Goal: Task Accomplishment & Management: Use online tool/utility

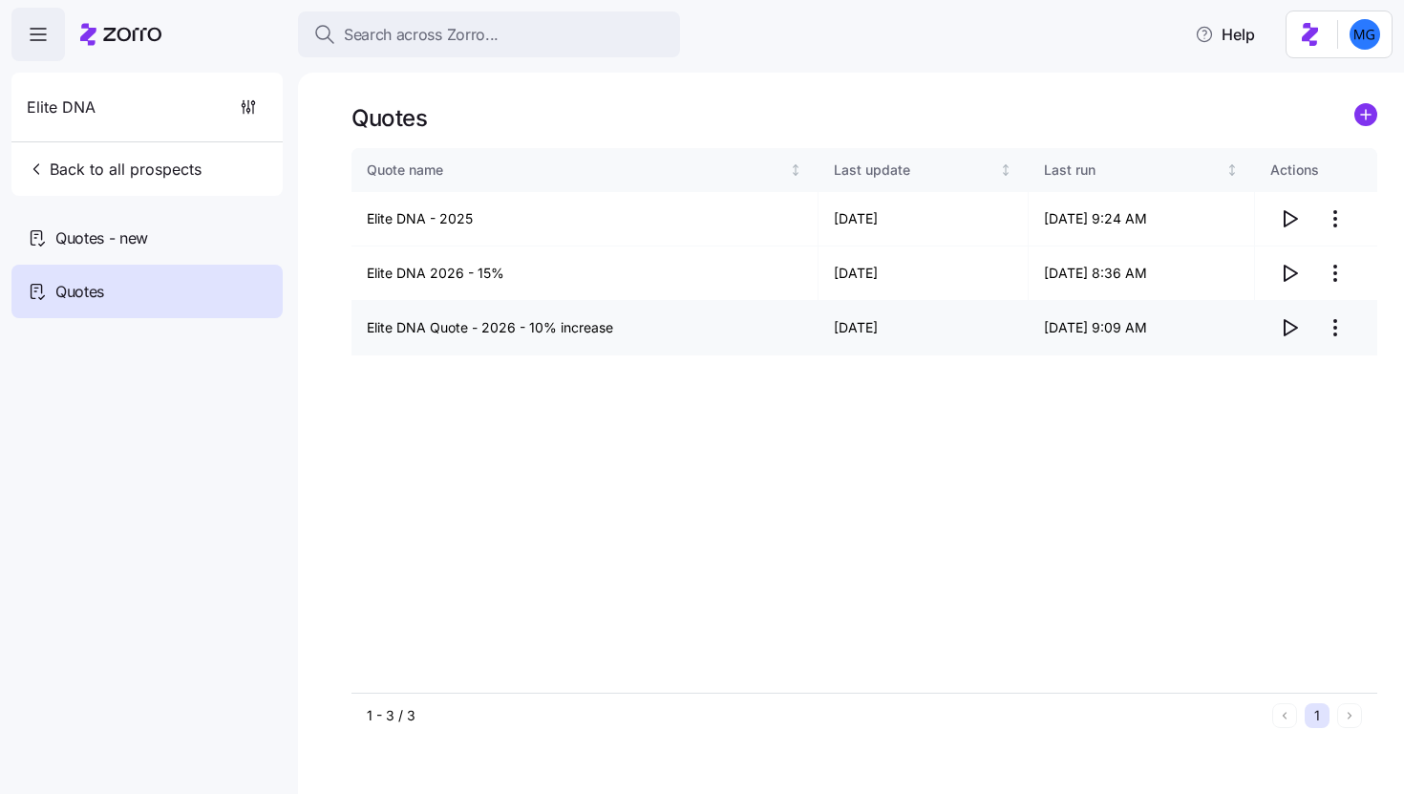
click at [1289, 329] on icon "button" at bounding box center [1289, 327] width 23 height 23
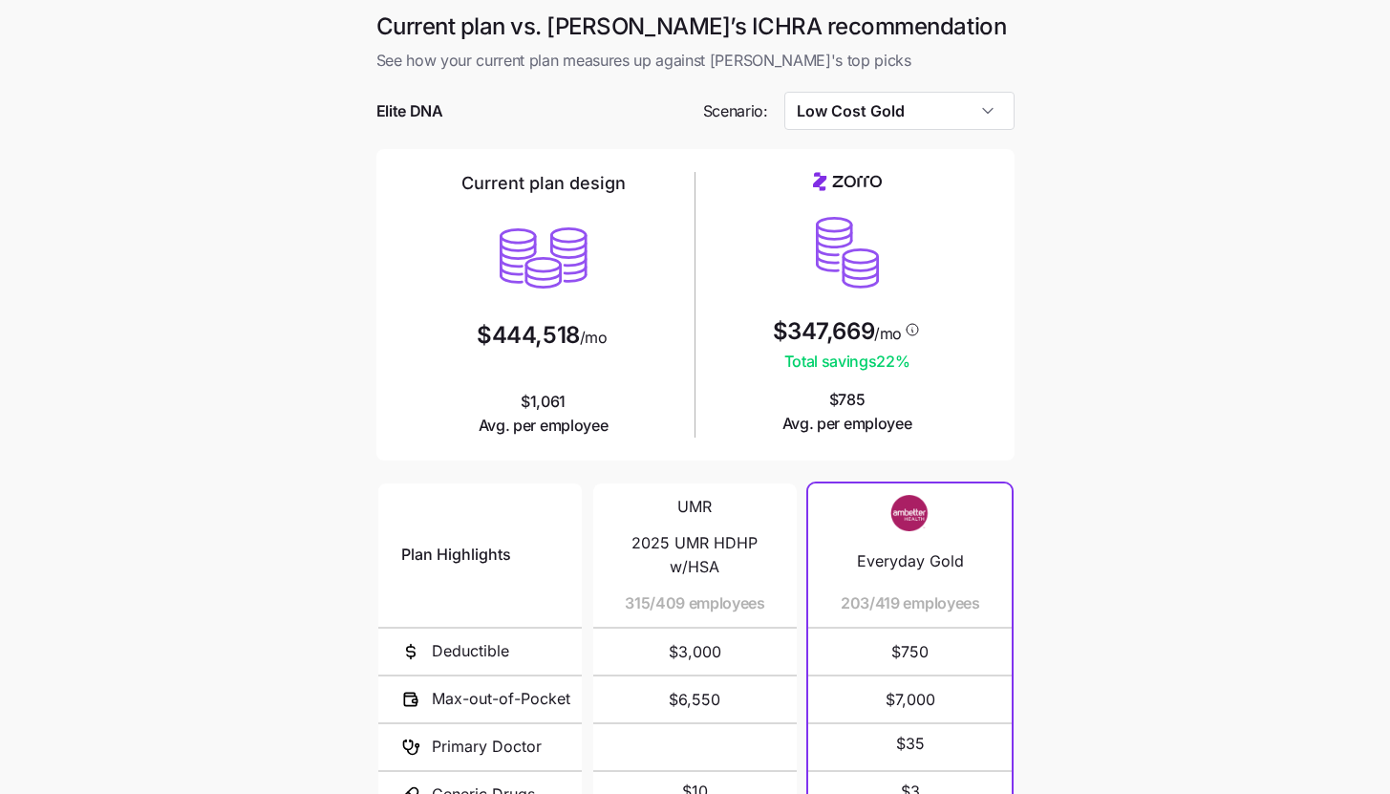
scroll to position [248, 0]
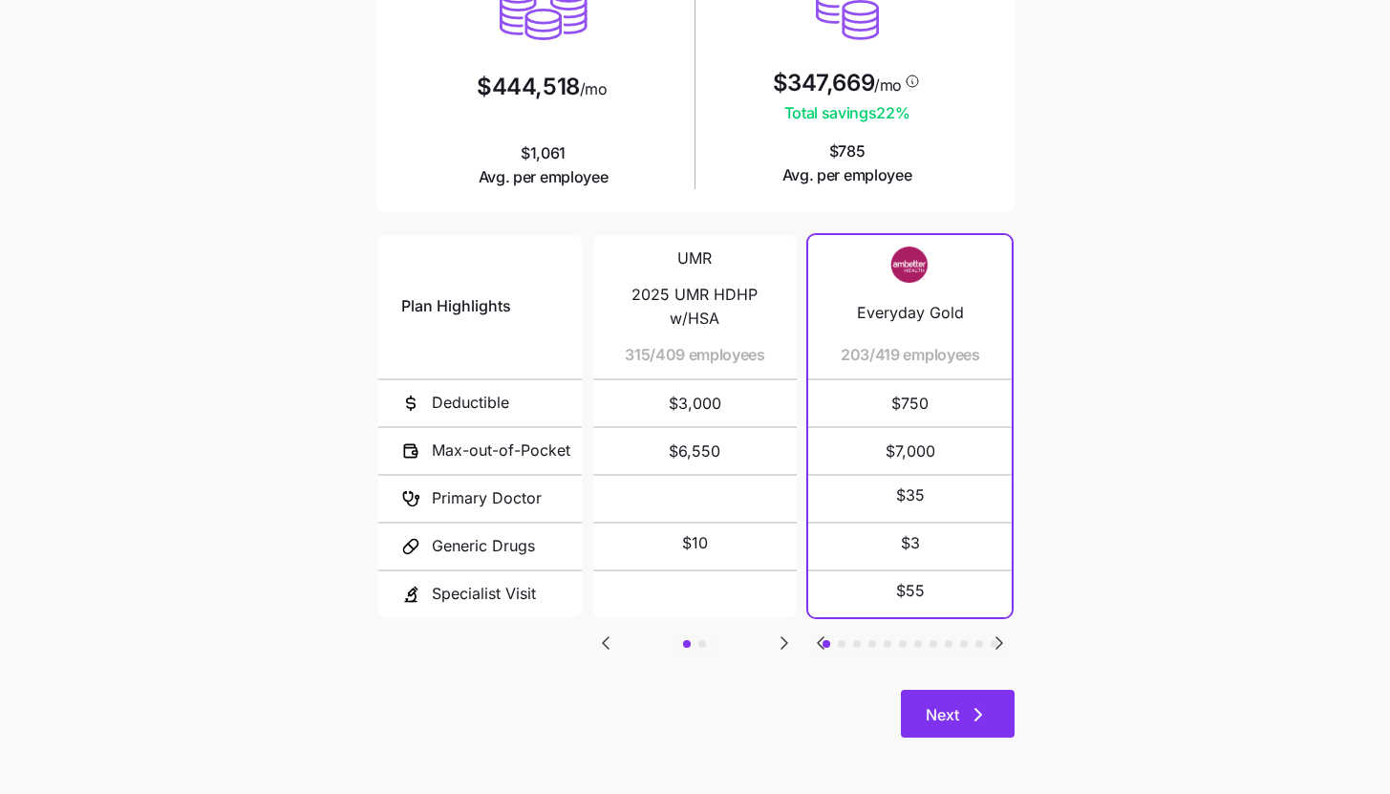
click at [964, 712] on span "Next" at bounding box center [958, 714] width 64 height 23
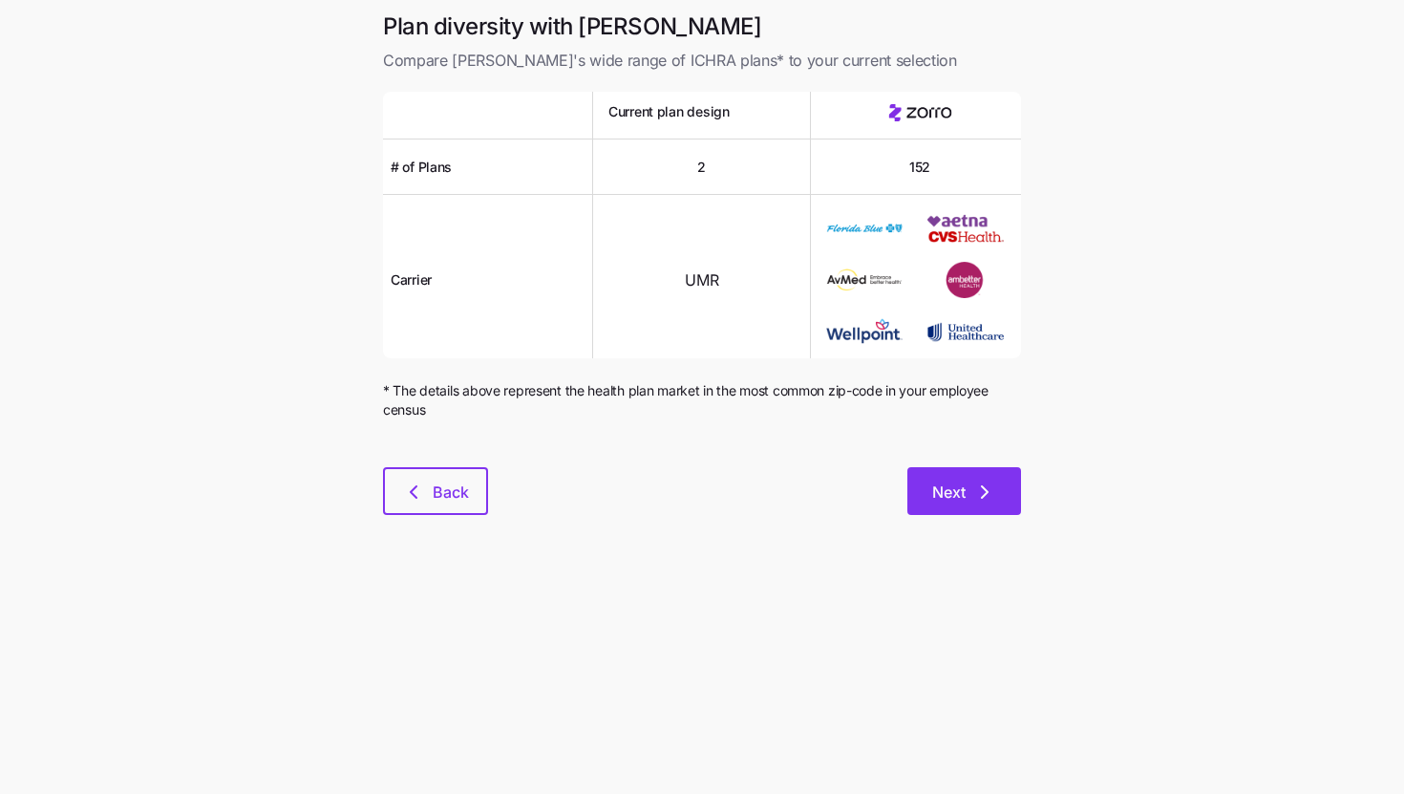
click at [974, 513] on button "Next" at bounding box center [965, 491] width 114 height 48
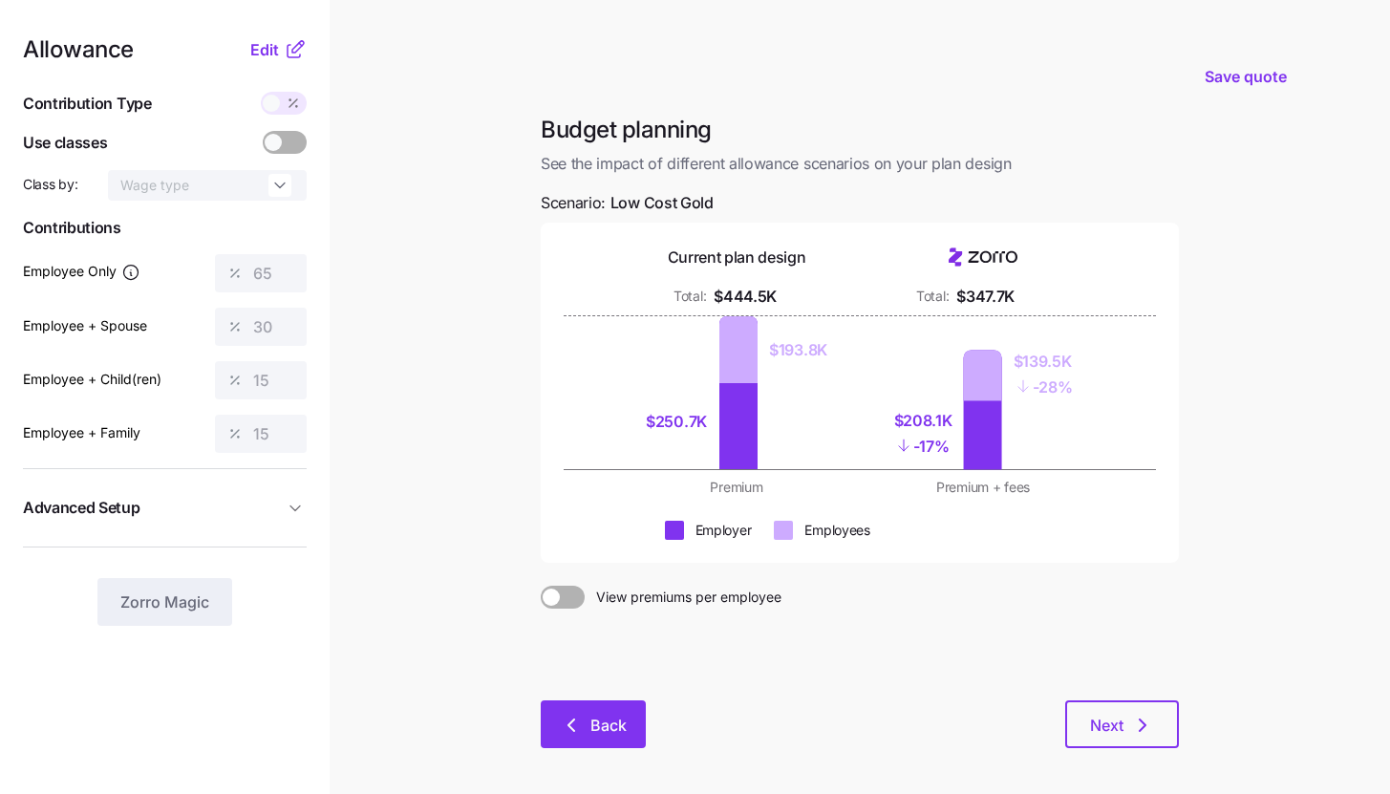
click at [629, 735] on button "Back" at bounding box center [593, 724] width 105 height 48
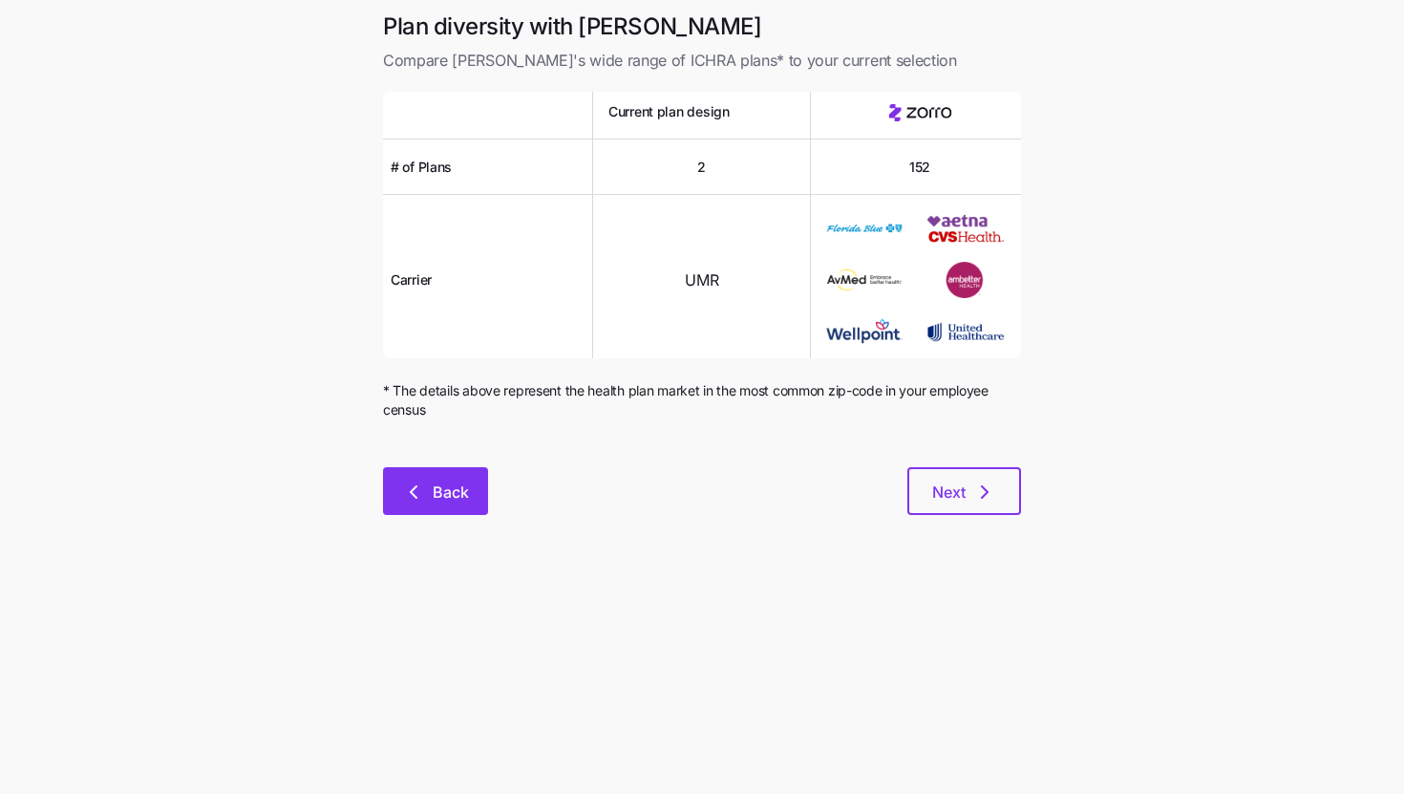
click at [447, 499] on span "Back" at bounding box center [451, 492] width 36 height 23
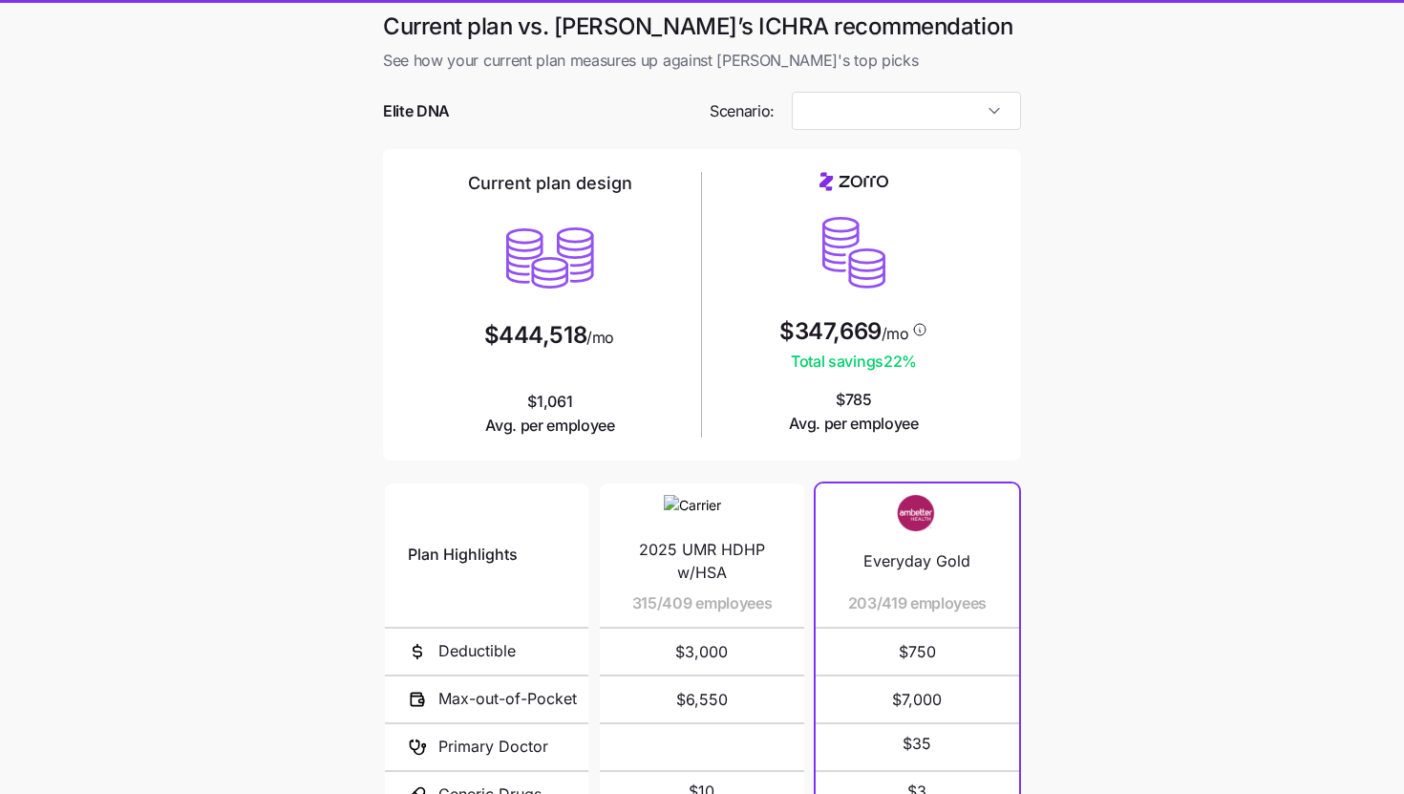
type input "Low Cost Gold"
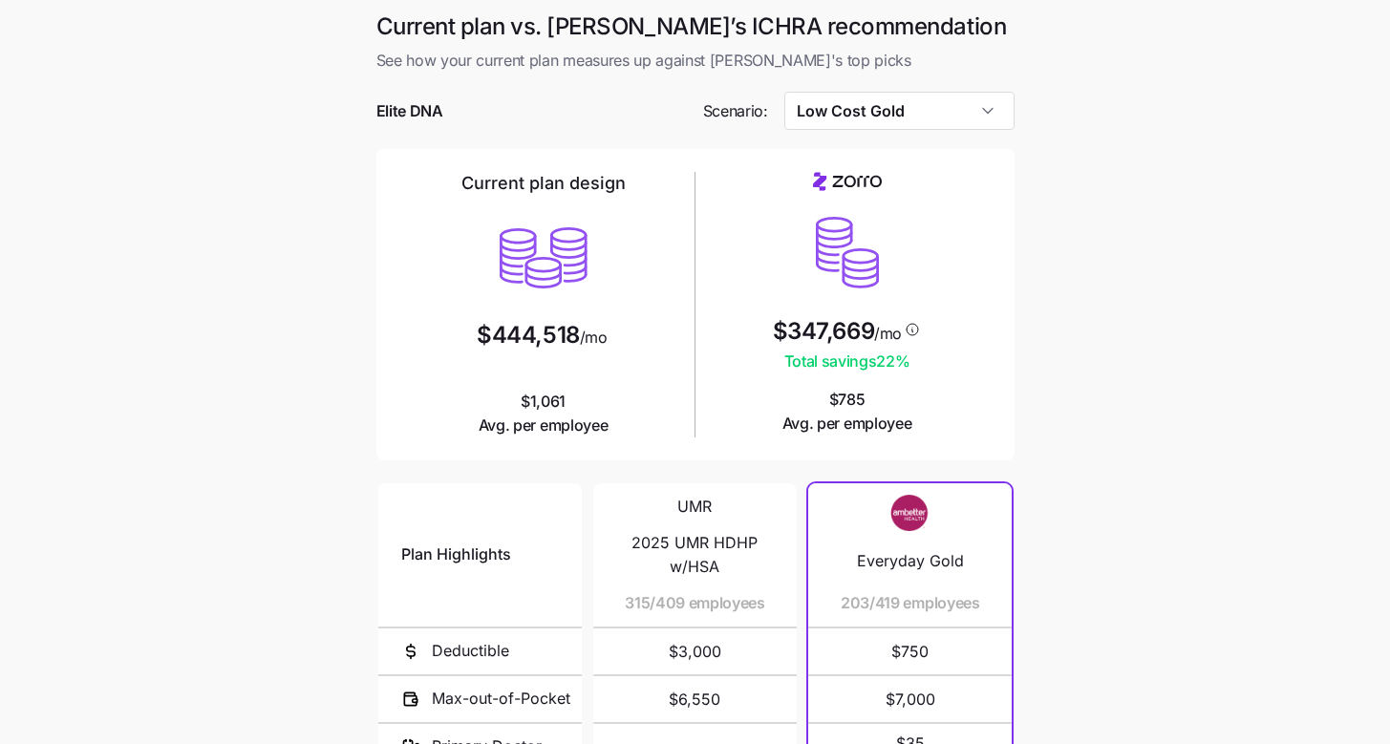
click at [1062, 443] on main "Current plan vs. [PERSON_NAME]’s ICHRA recommendation See how your current plan…" at bounding box center [695, 521] width 1390 height 1043
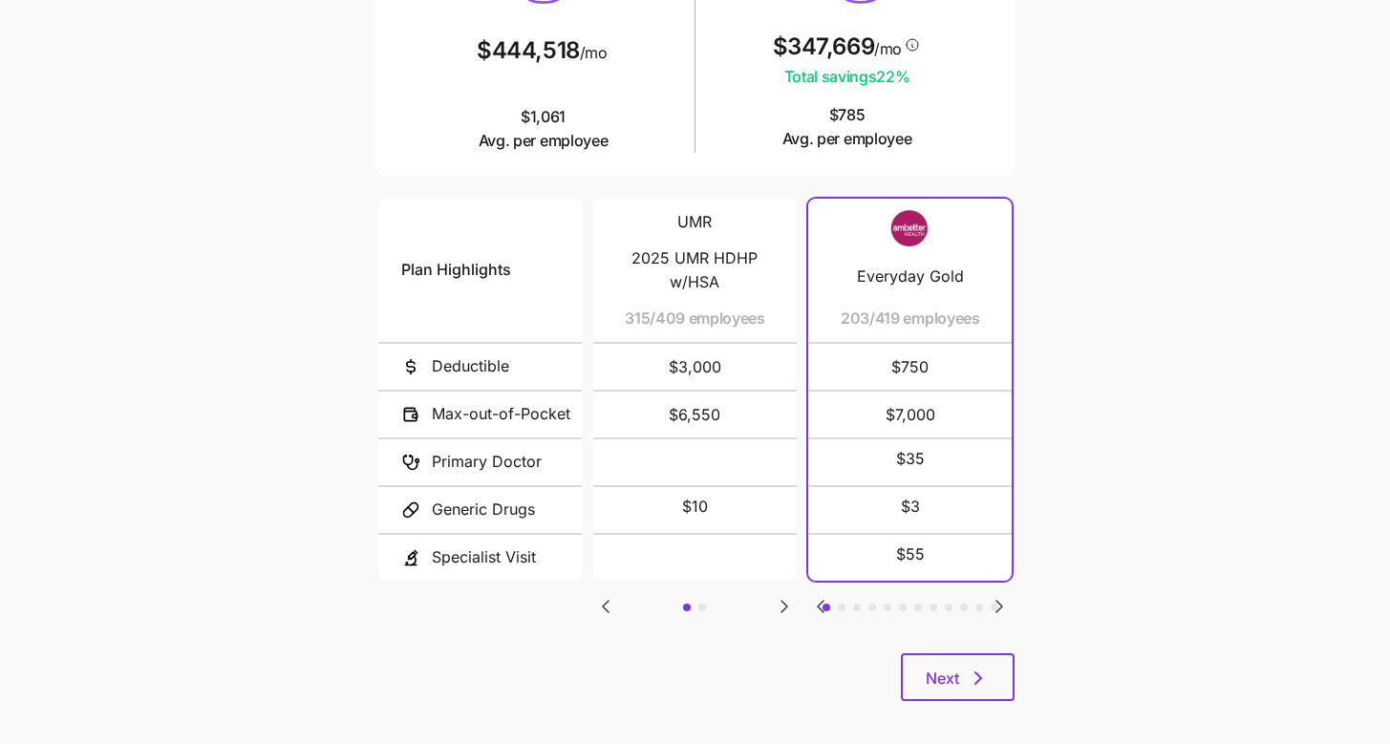
scroll to position [298, 0]
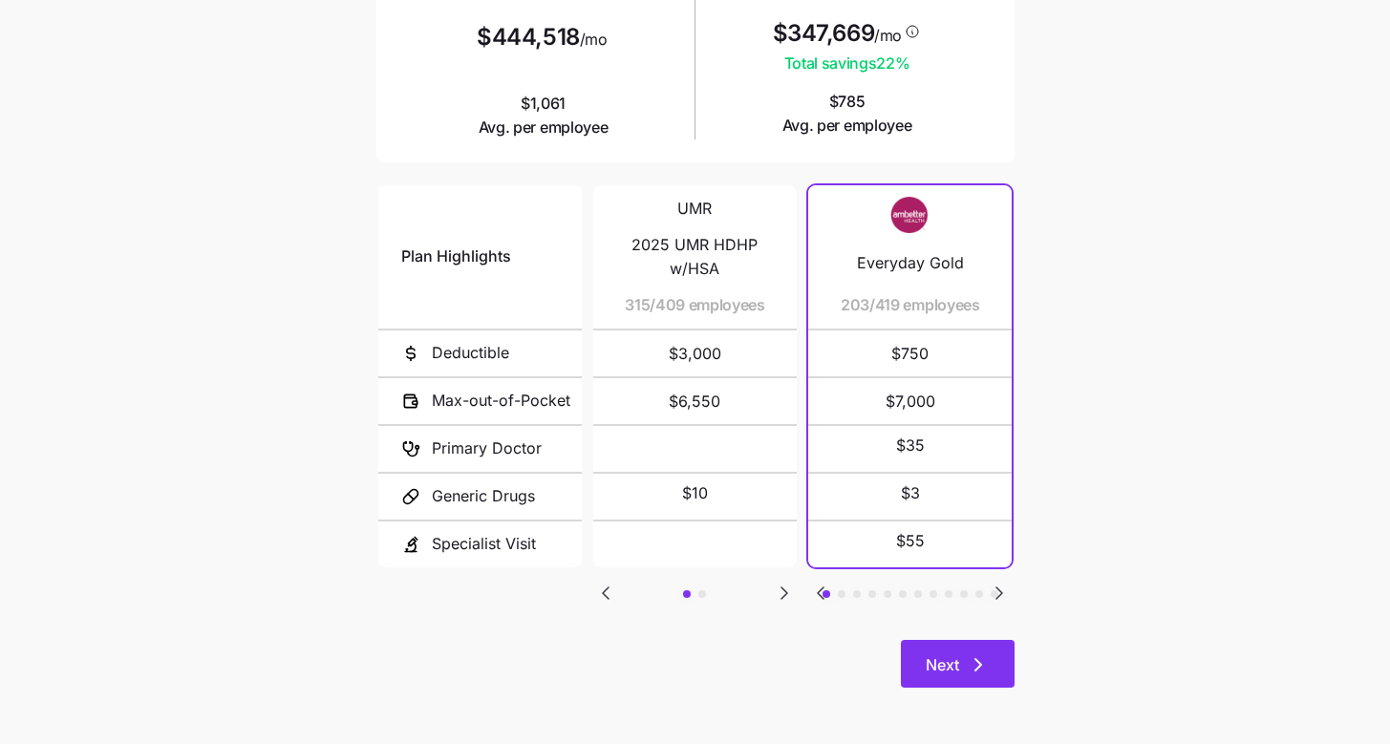
click at [974, 662] on icon "button" at bounding box center [978, 664] width 23 height 23
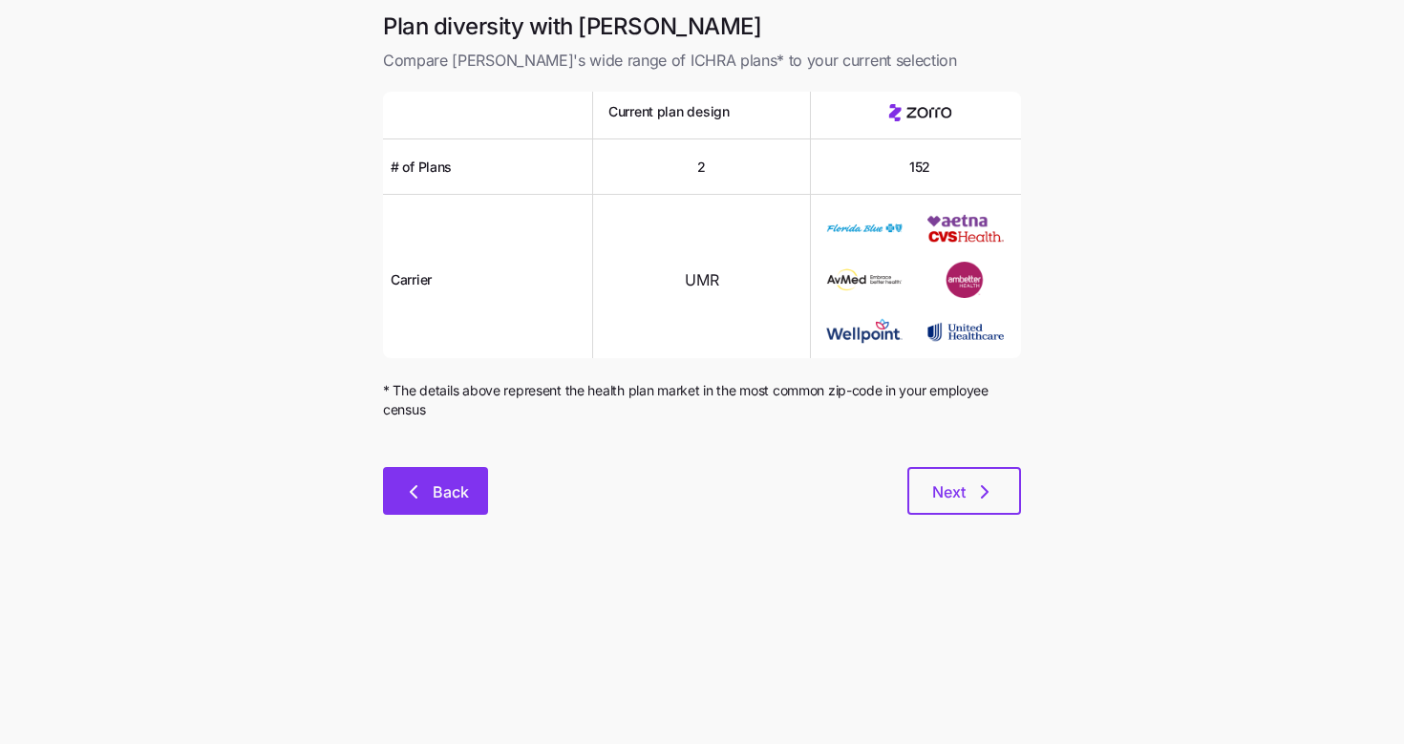
click at [438, 503] on span "Back" at bounding box center [451, 492] width 36 height 23
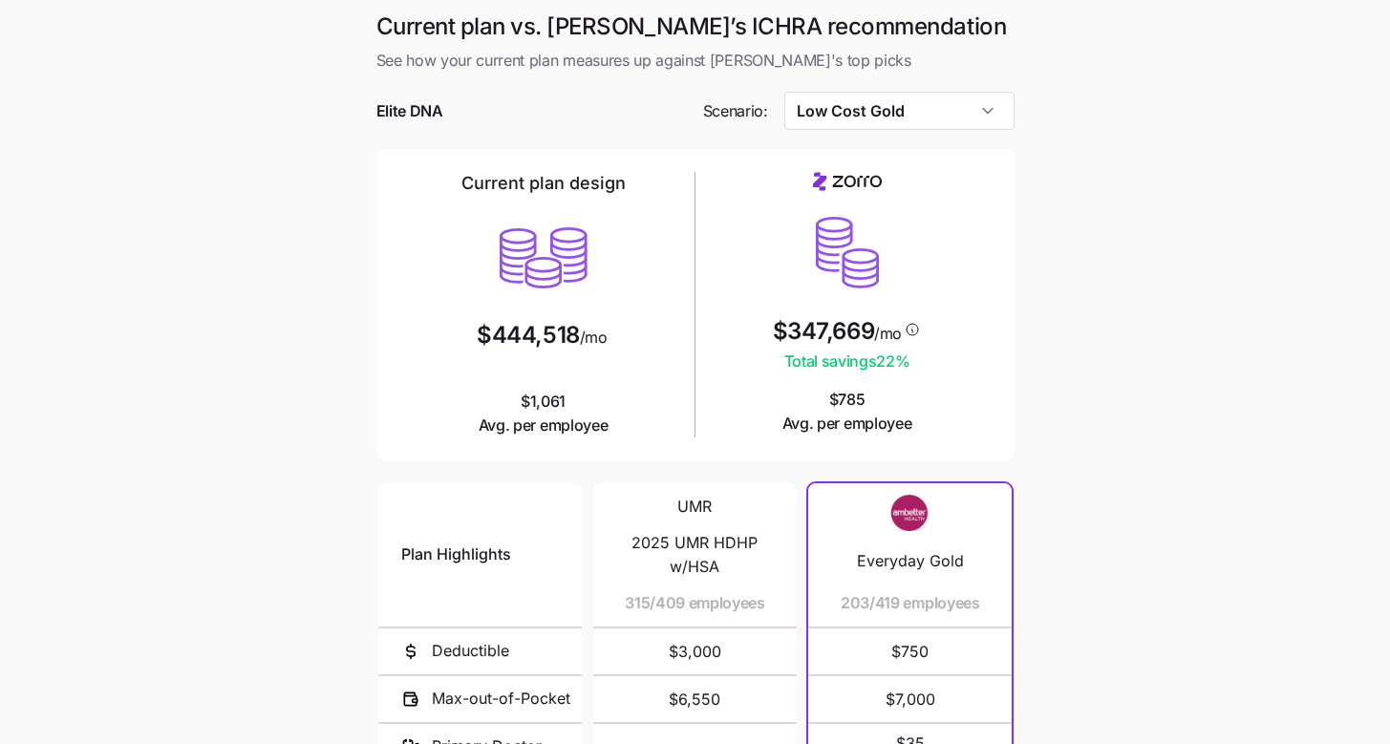
click at [953, 131] on div at bounding box center [695, 139] width 638 height 19
click at [958, 109] on input "Low Cost Gold" at bounding box center [899, 111] width 230 height 38
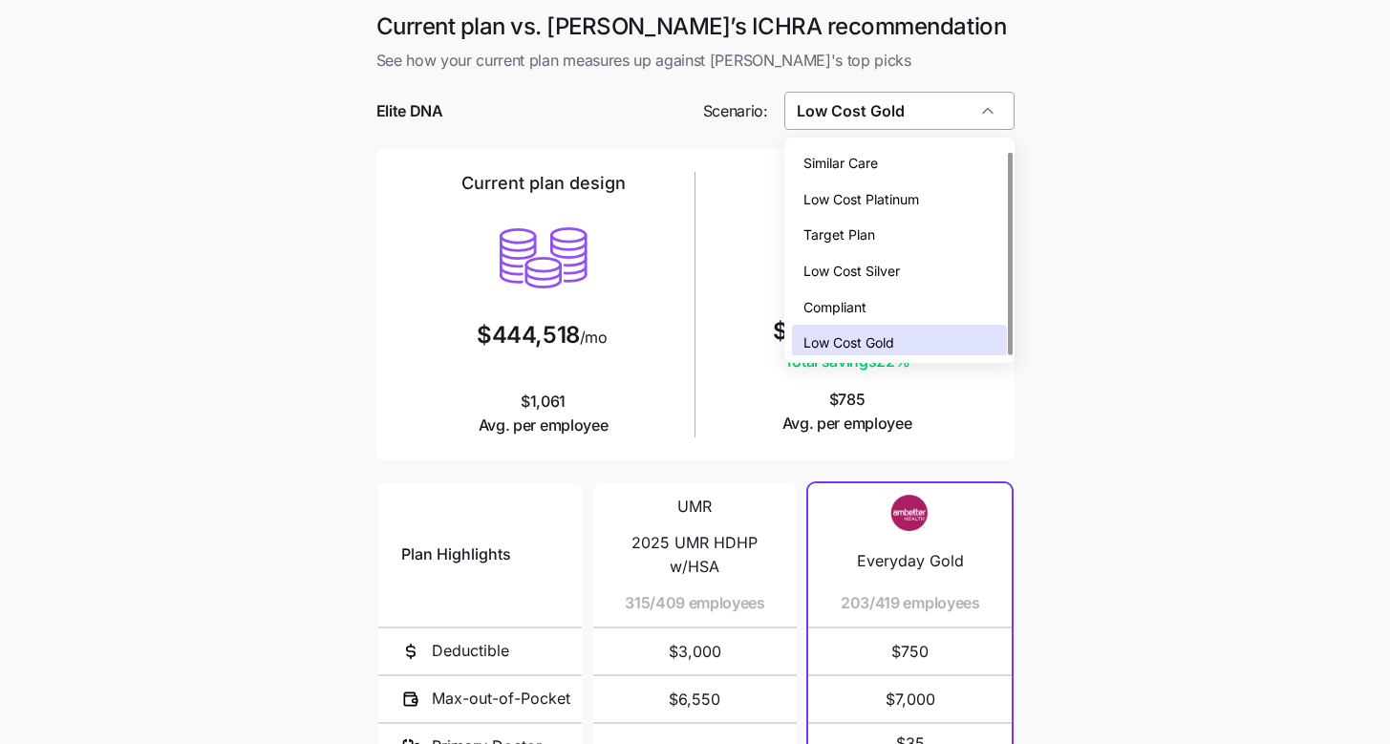
scroll to position [6, 0]
click at [953, 251] on div "Low Cost Silver" at bounding box center [899, 265] width 215 height 36
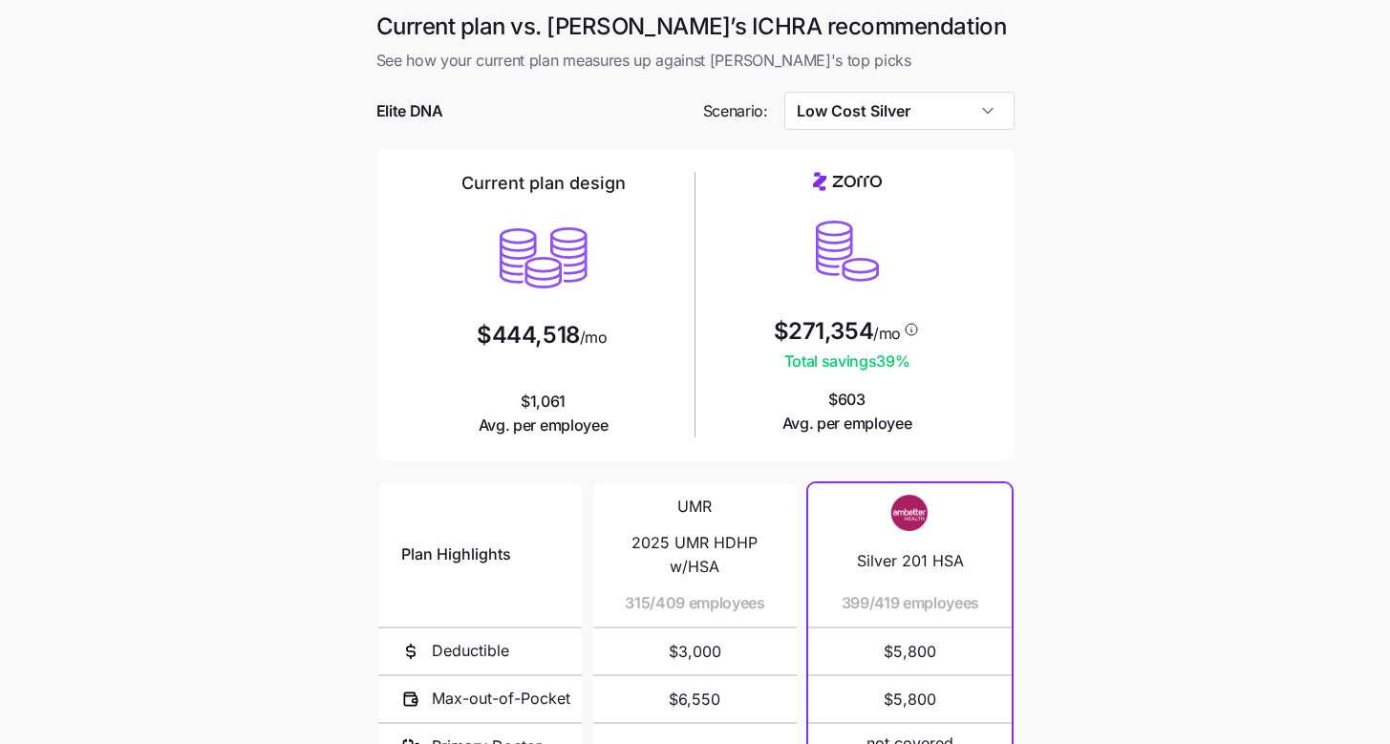
click at [1042, 154] on main "Current plan vs. [PERSON_NAME]’s ICHRA recommendation See how your current plan…" at bounding box center [695, 521] width 1390 height 1043
click at [927, 84] on div at bounding box center [695, 82] width 638 height 19
click at [924, 114] on input "Low Cost Silver" at bounding box center [899, 111] width 230 height 38
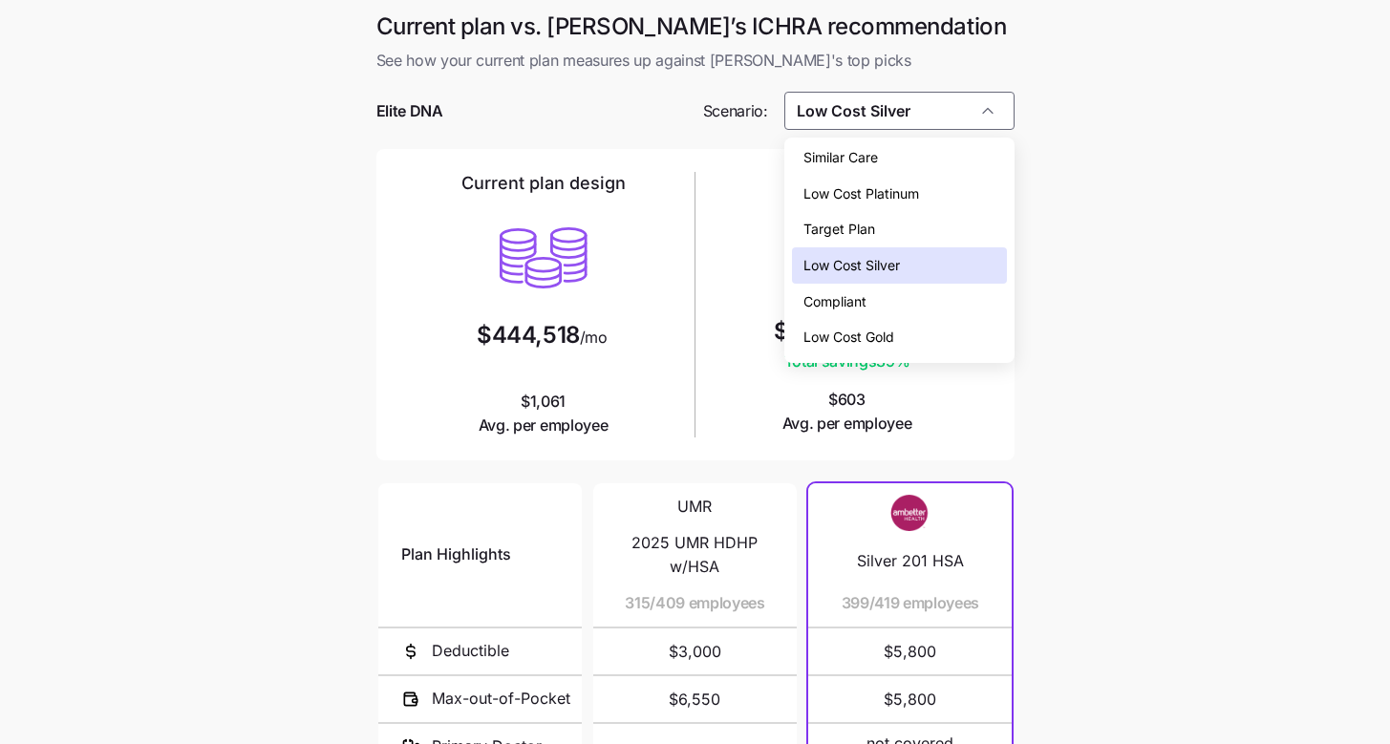
click at [894, 333] on span "Low Cost Gold" at bounding box center [848, 337] width 91 height 21
type input "Low Cost Gold"
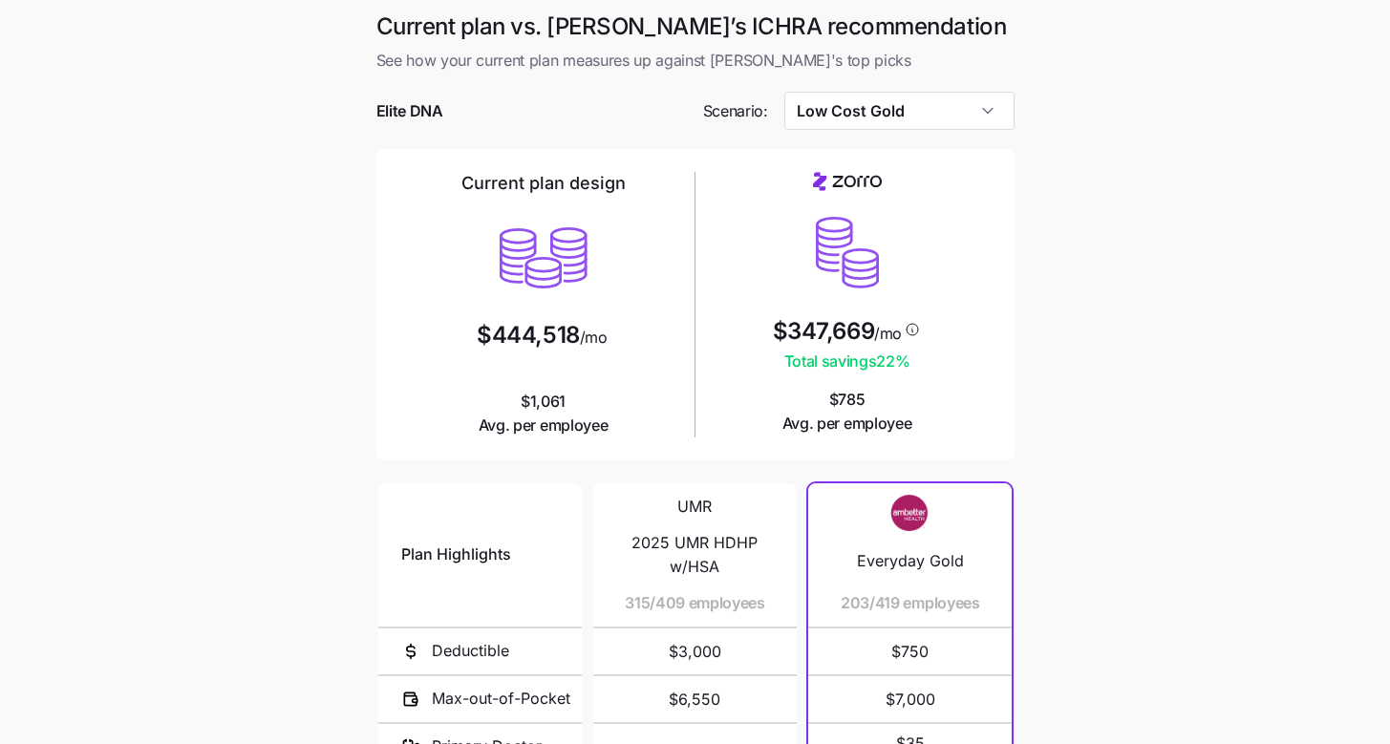
click at [1119, 340] on main "Current plan vs. [PERSON_NAME]’s ICHRA recommendation See how your current plan…" at bounding box center [695, 521] width 1390 height 1043
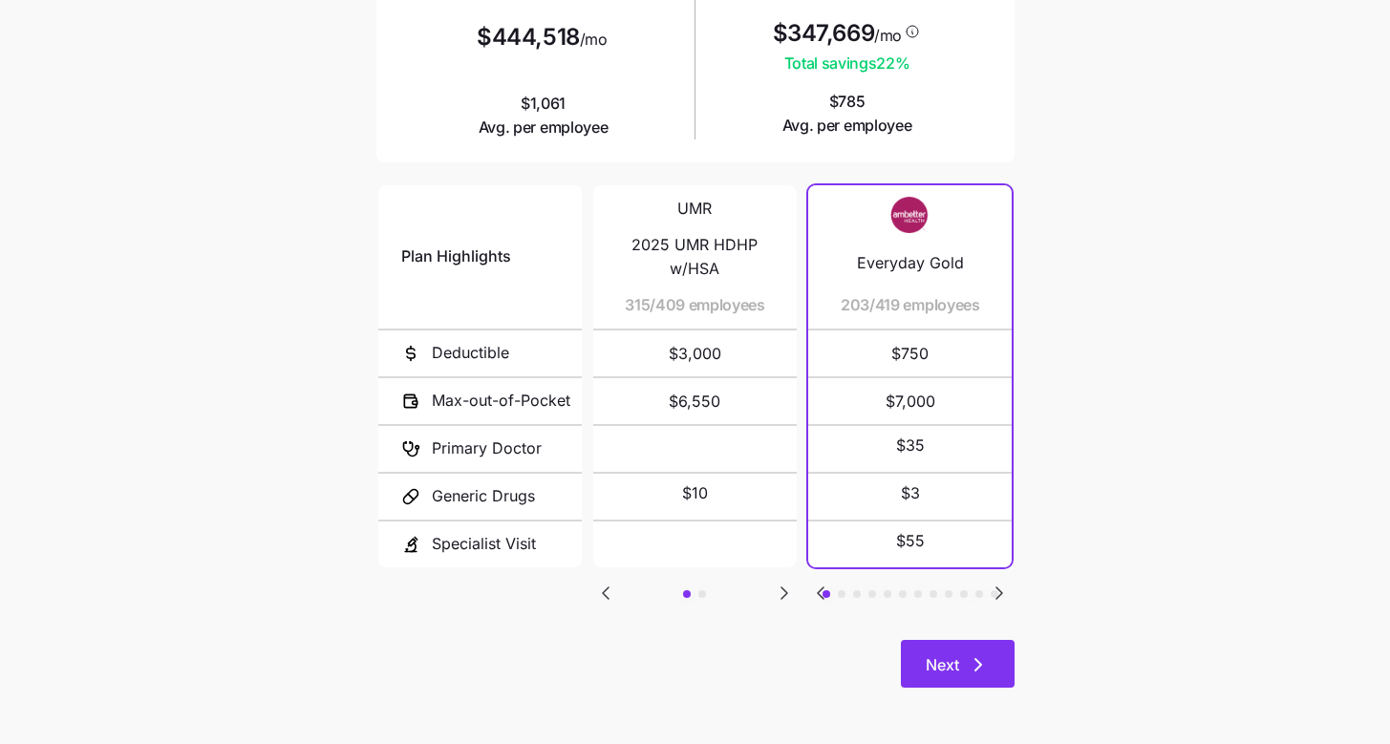
click at [989, 670] on icon "button" at bounding box center [978, 664] width 23 height 23
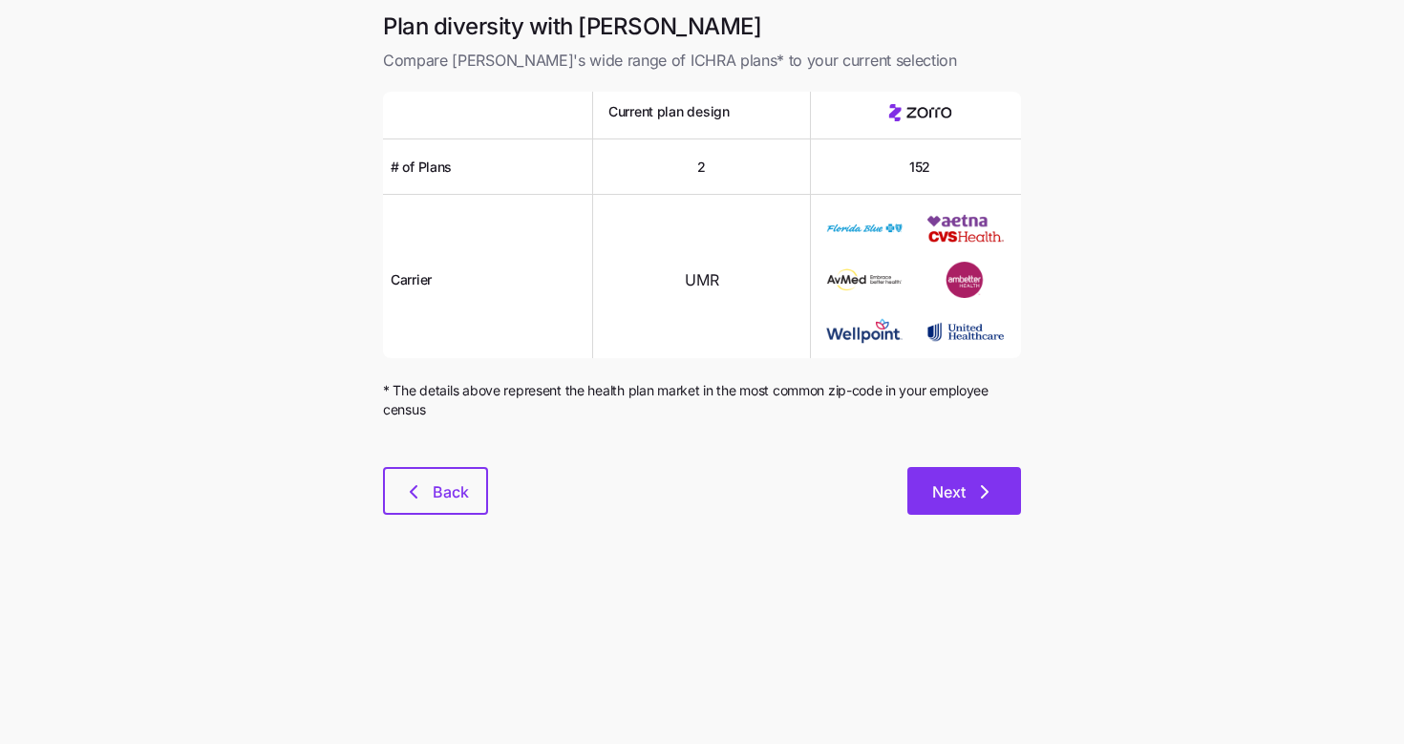
click at [986, 497] on icon "button" at bounding box center [985, 492] width 23 height 23
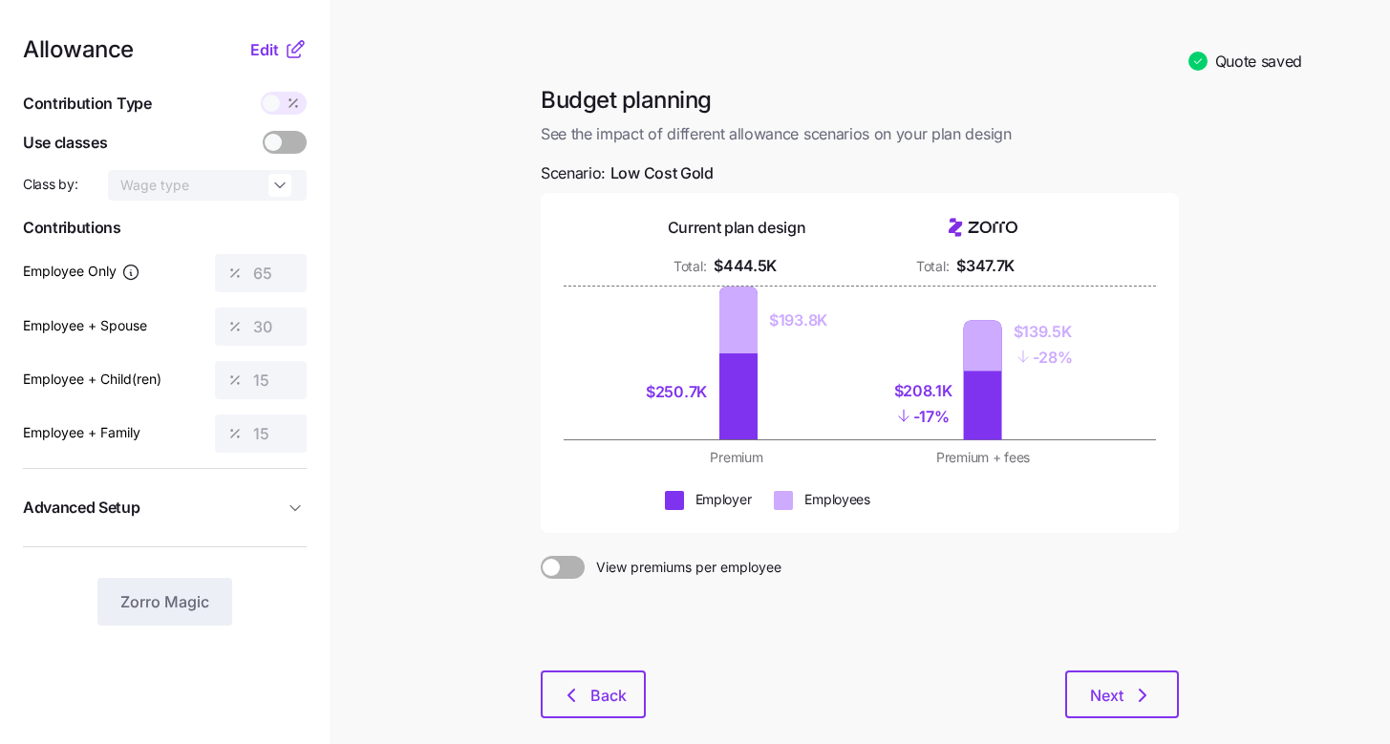
click at [454, 332] on main "Quote saved Budget planning See the impact of different allowance scenarios on …" at bounding box center [695, 420] width 1390 height 841
click at [1092, 695] on span "Next" at bounding box center [1106, 695] width 33 height 23
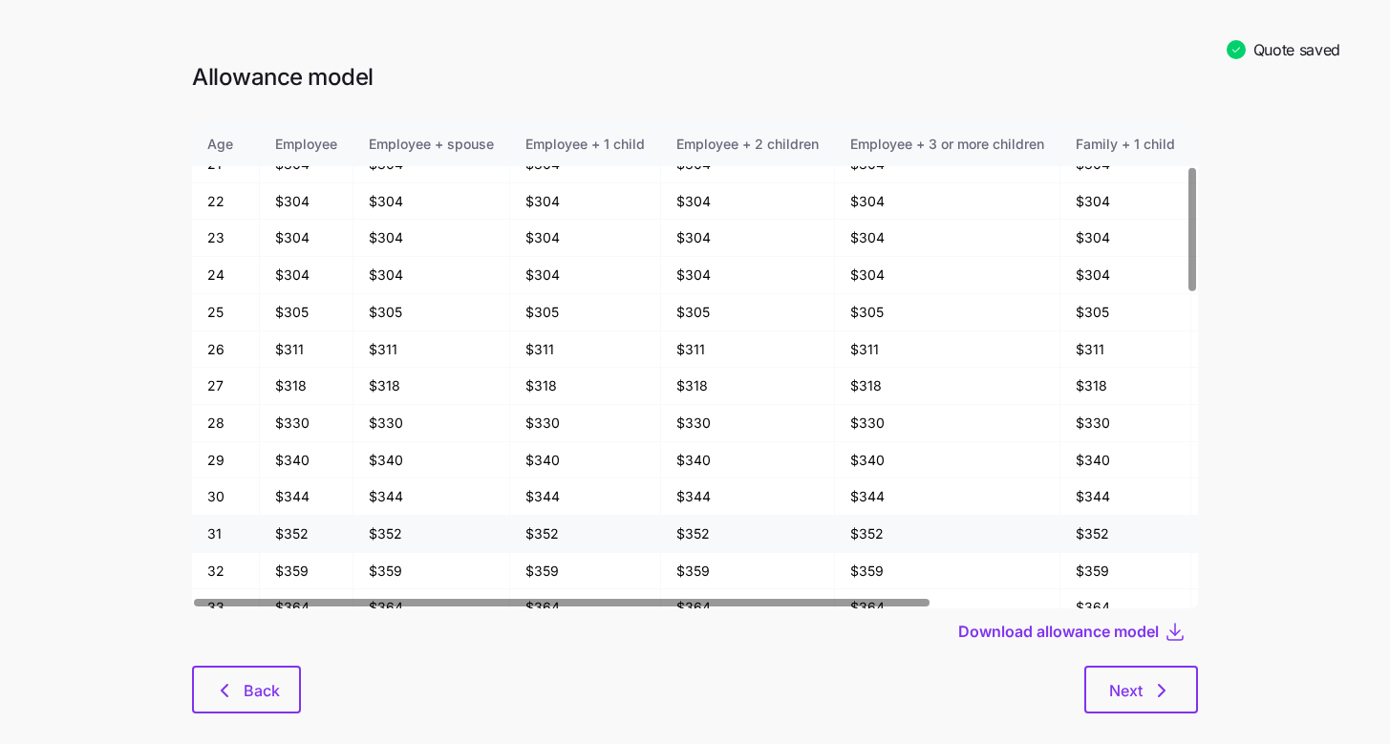
scroll to position [174, 0]
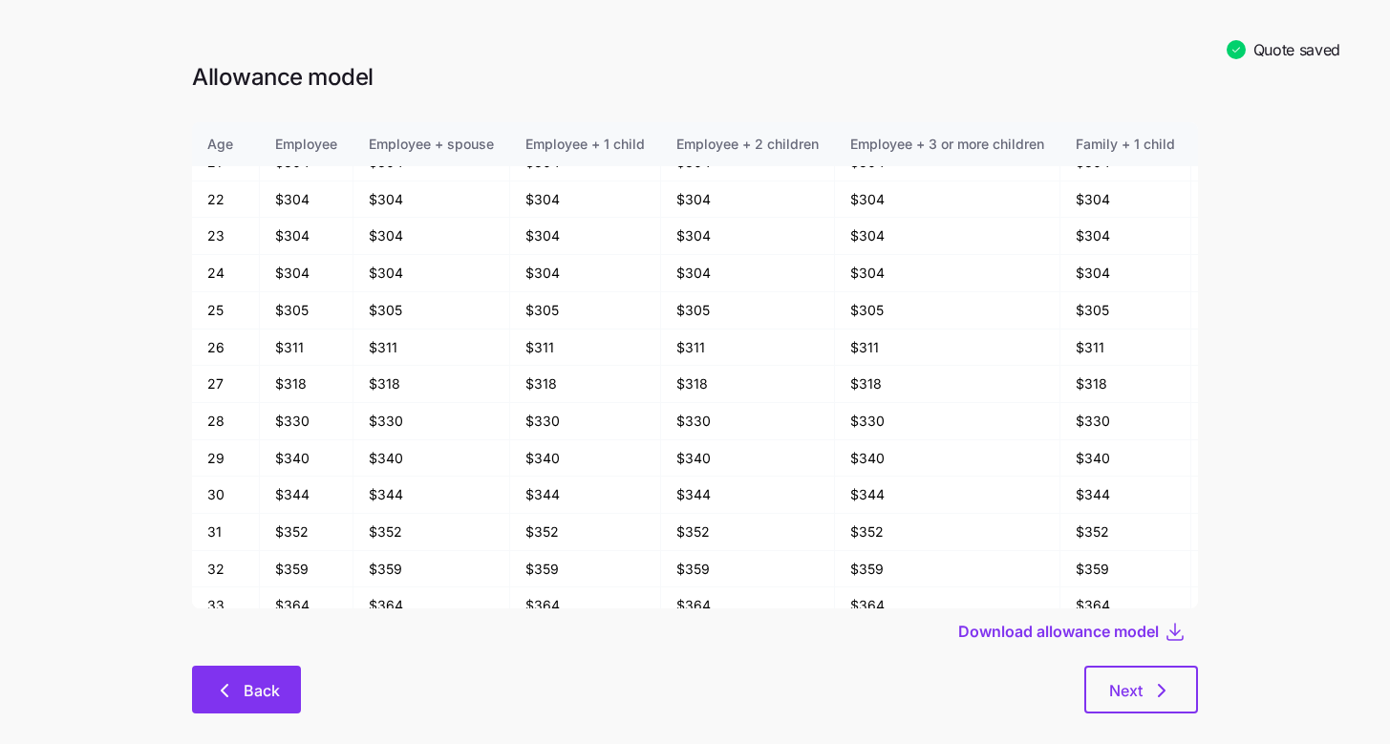
click at [269, 678] on button "Back" at bounding box center [246, 690] width 109 height 48
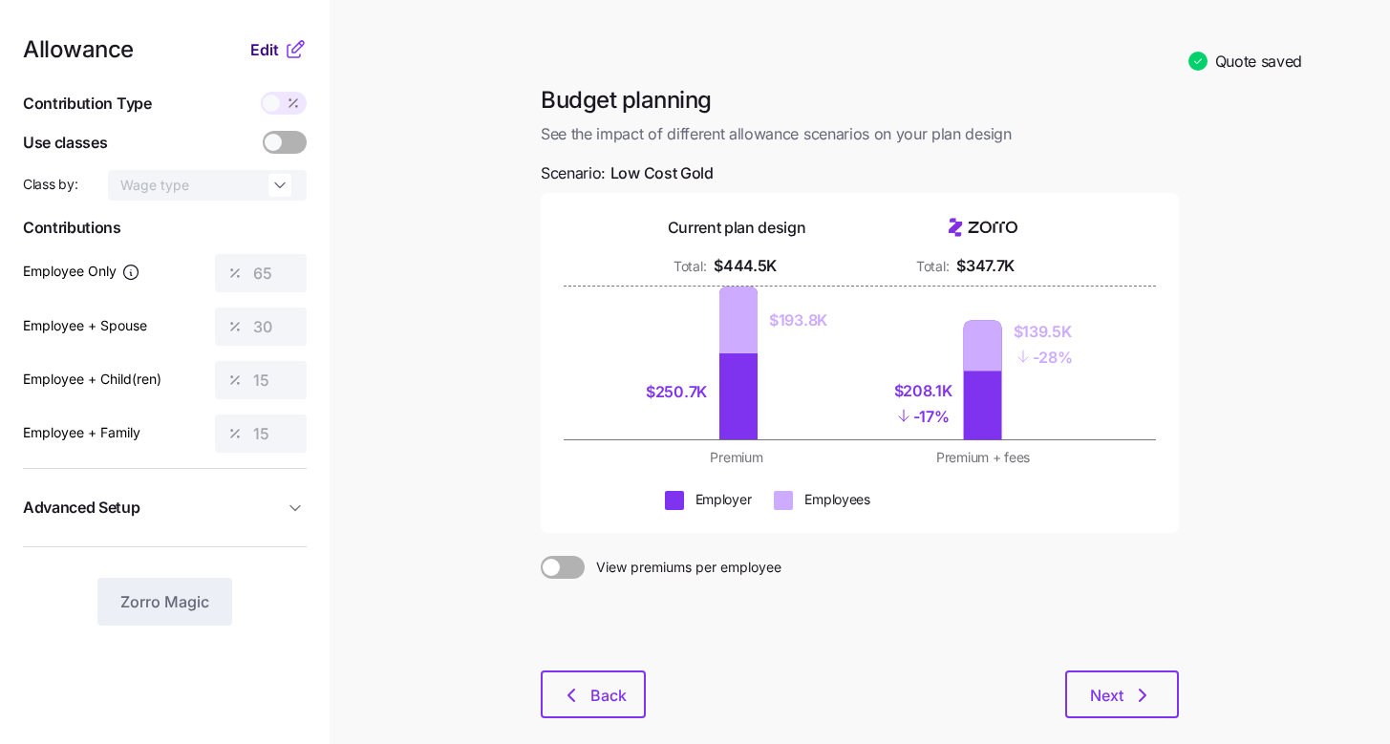
click at [274, 53] on span "Edit" at bounding box center [264, 49] width 29 height 23
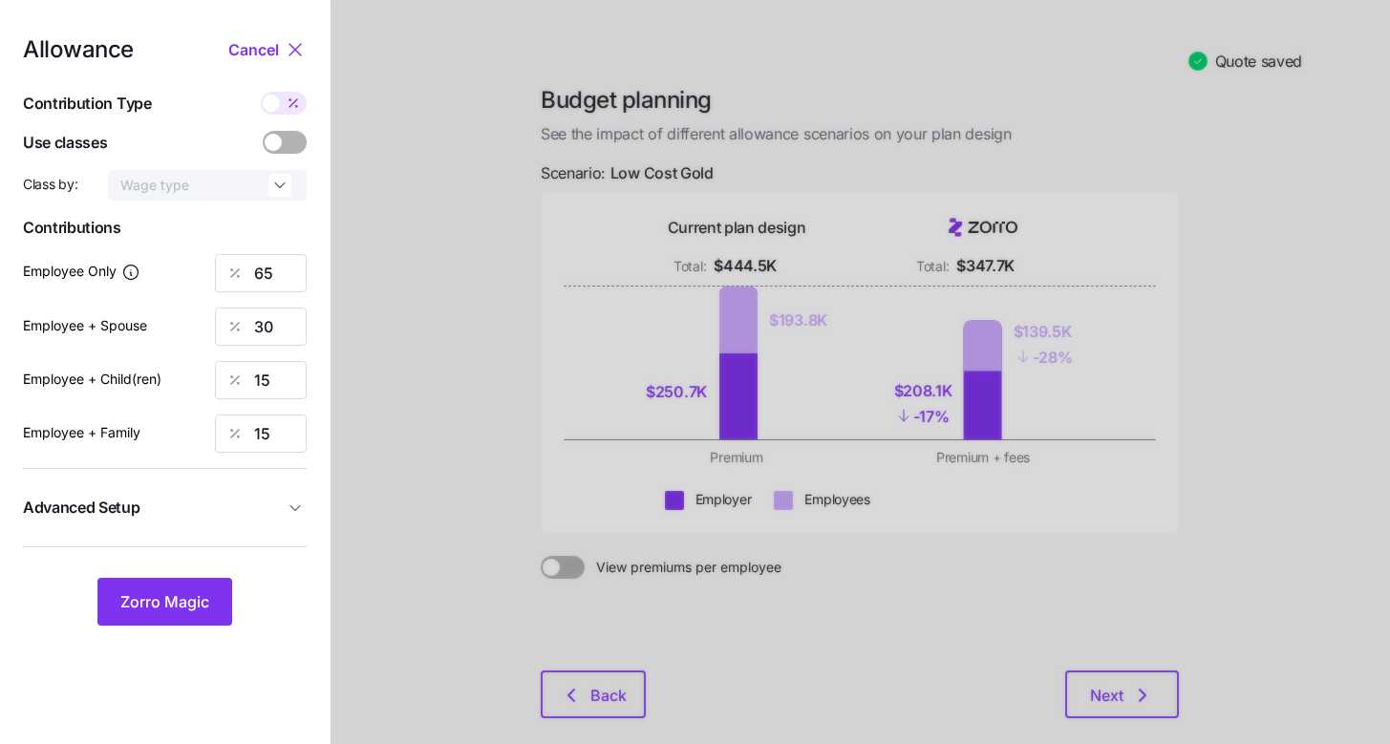
click at [246, 512] on span "Advanced Setup" at bounding box center [153, 508] width 261 height 24
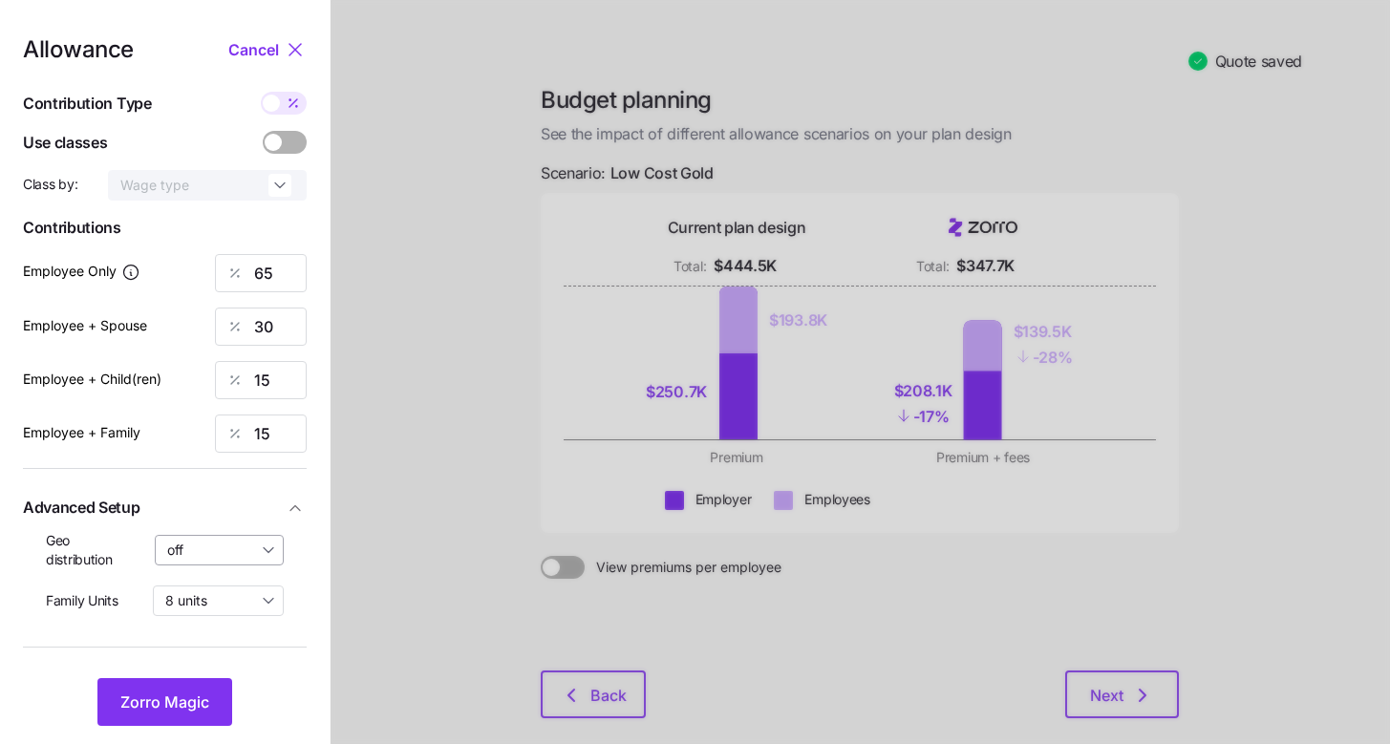
click at [260, 549] on input "off" at bounding box center [220, 550] width 130 height 31
click at [235, 653] on span "By state (11)" at bounding box center [211, 662] width 76 height 21
type input "By state (11)"
click at [183, 686] on button "Zorro Magic" at bounding box center [164, 702] width 135 height 48
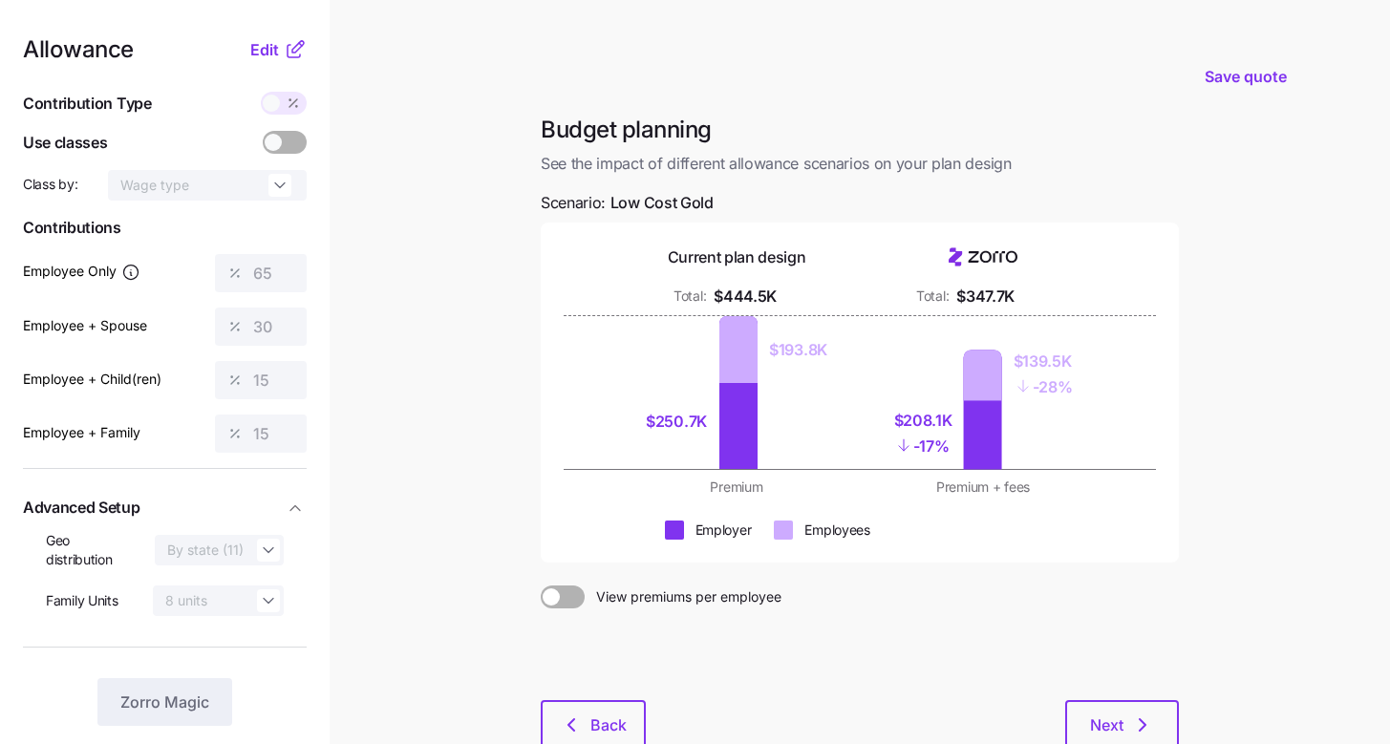
click at [286, 62] on div "Allowance Edit Contribution Type Use classes Class by: Wage type Contributions …" at bounding box center [165, 382] width 284 height 688
click at [297, 50] on icon at bounding box center [297, 46] width 11 height 11
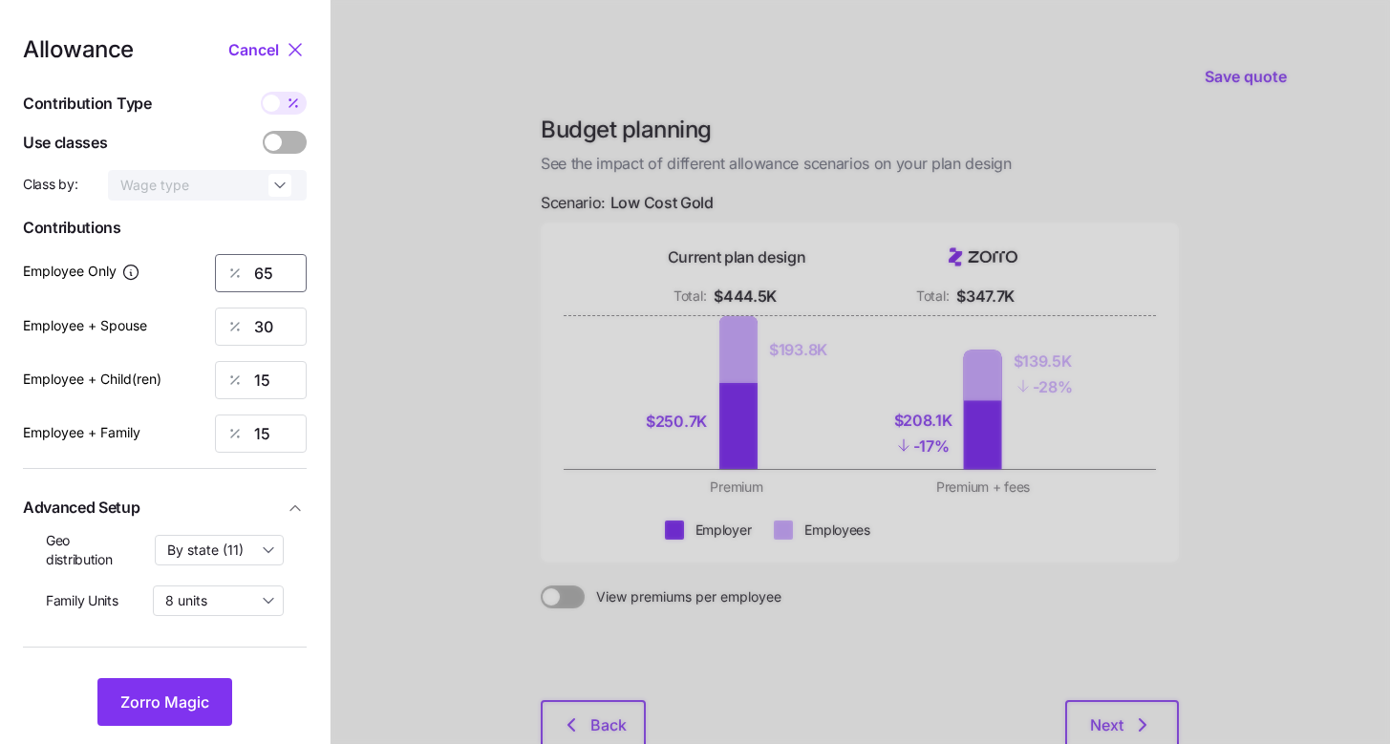
click at [289, 264] on input "65" at bounding box center [261, 273] width 92 height 38
type input "70"
click at [279, 331] on input "30" at bounding box center [261, 327] width 92 height 38
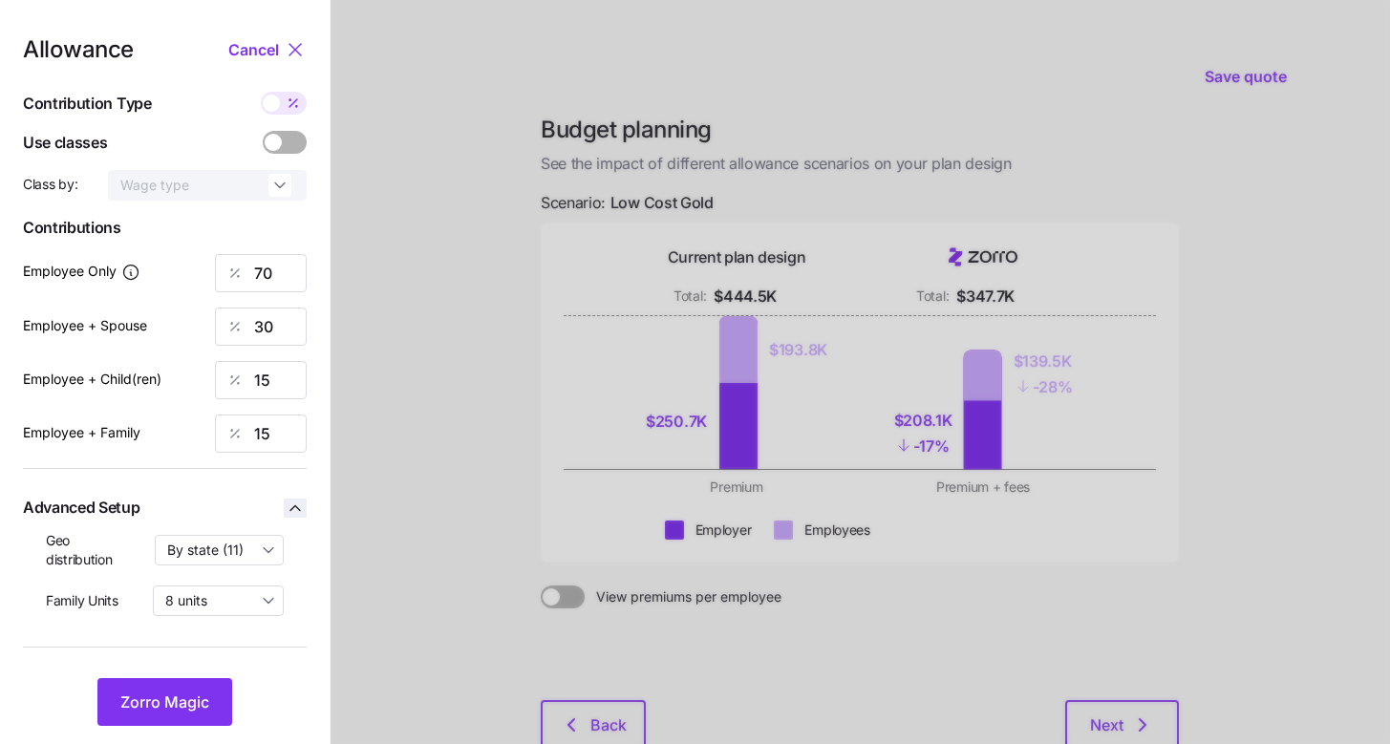
click at [290, 502] on icon "button" at bounding box center [295, 508] width 19 height 19
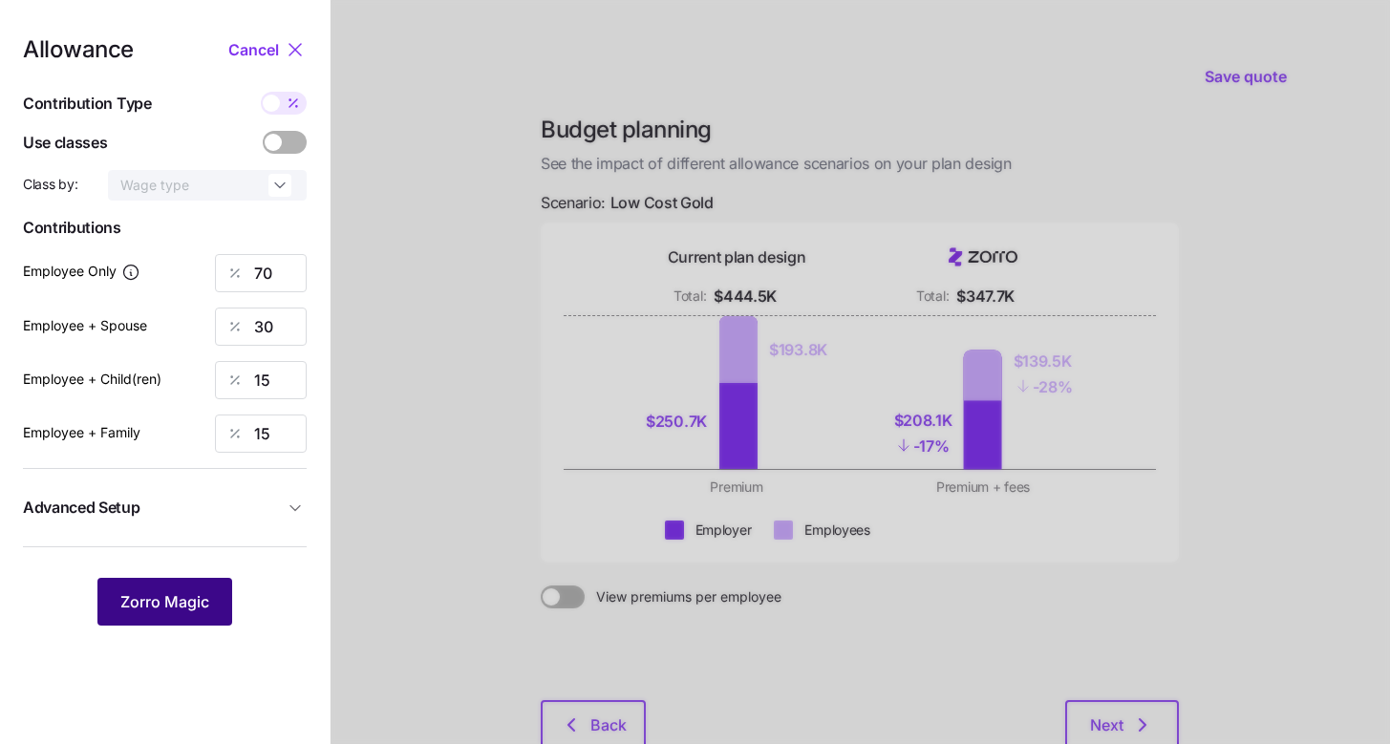
click at [188, 621] on button "Zorro Magic" at bounding box center [164, 602] width 135 height 48
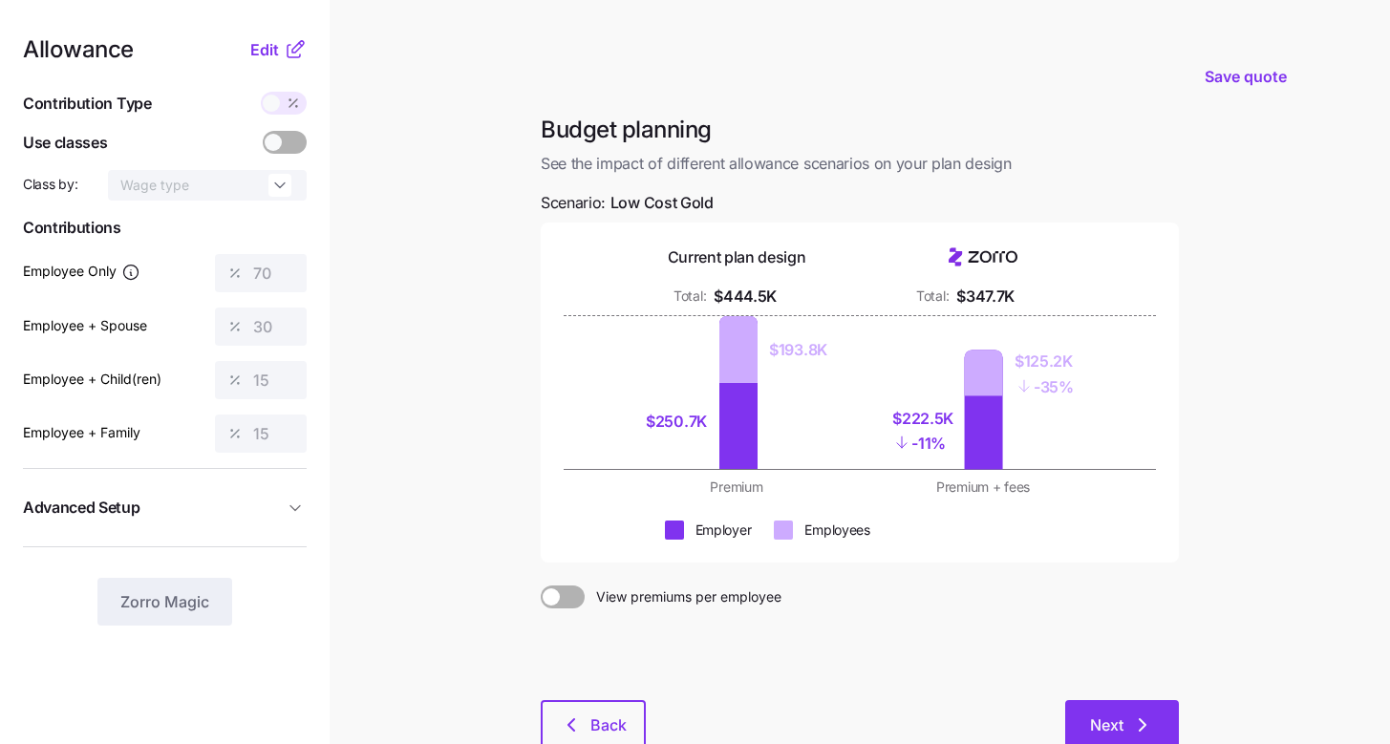
click at [1134, 734] on icon "button" at bounding box center [1142, 725] width 23 height 23
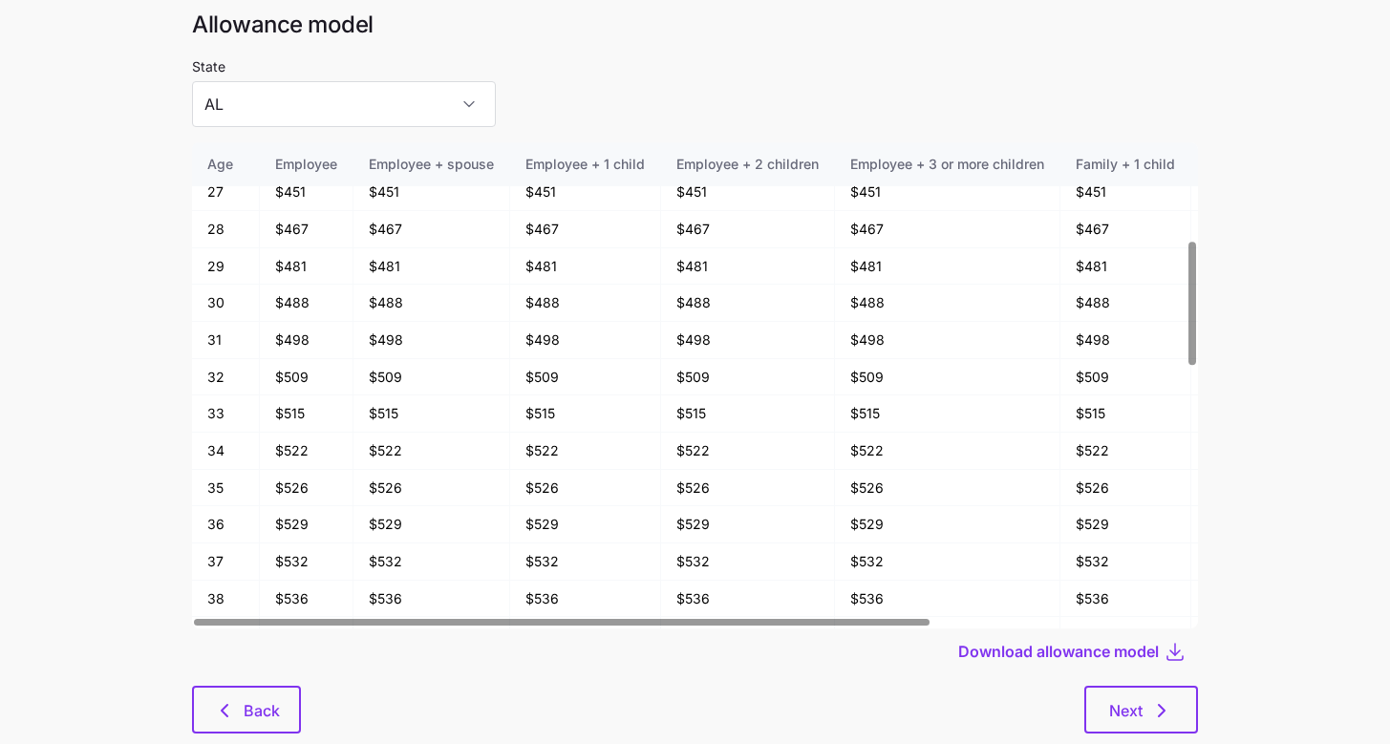
scroll to position [102, 0]
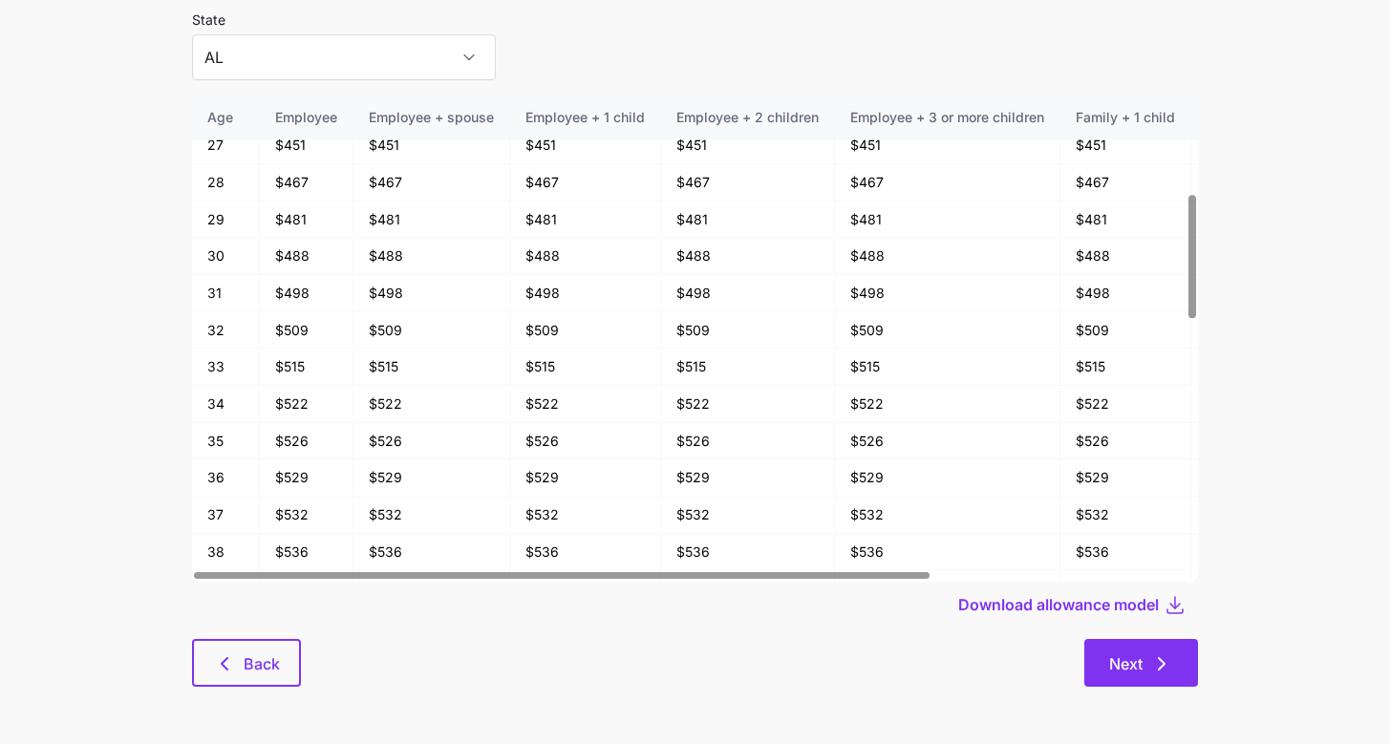
click at [1163, 655] on icon "button" at bounding box center [1161, 664] width 23 height 23
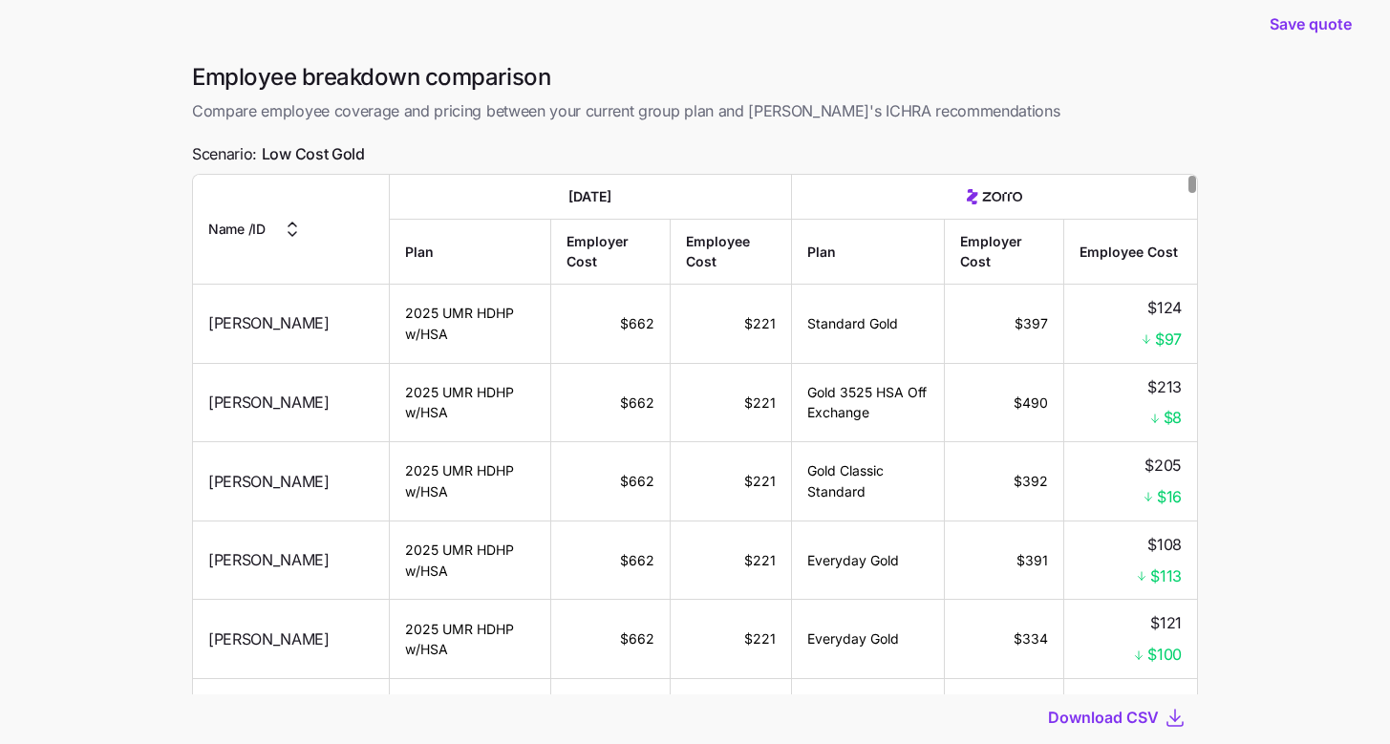
scroll to position [150, 0]
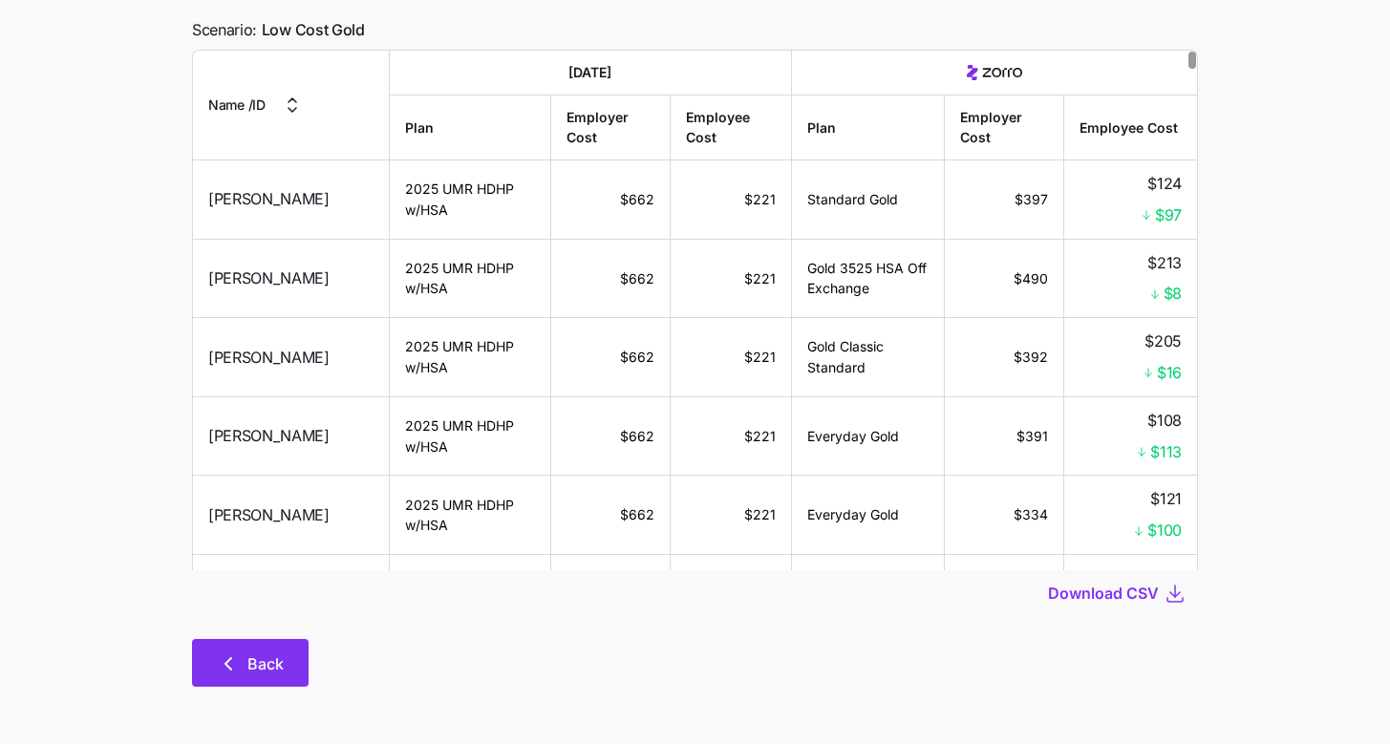
click at [232, 669] on icon "button" at bounding box center [228, 664] width 23 height 23
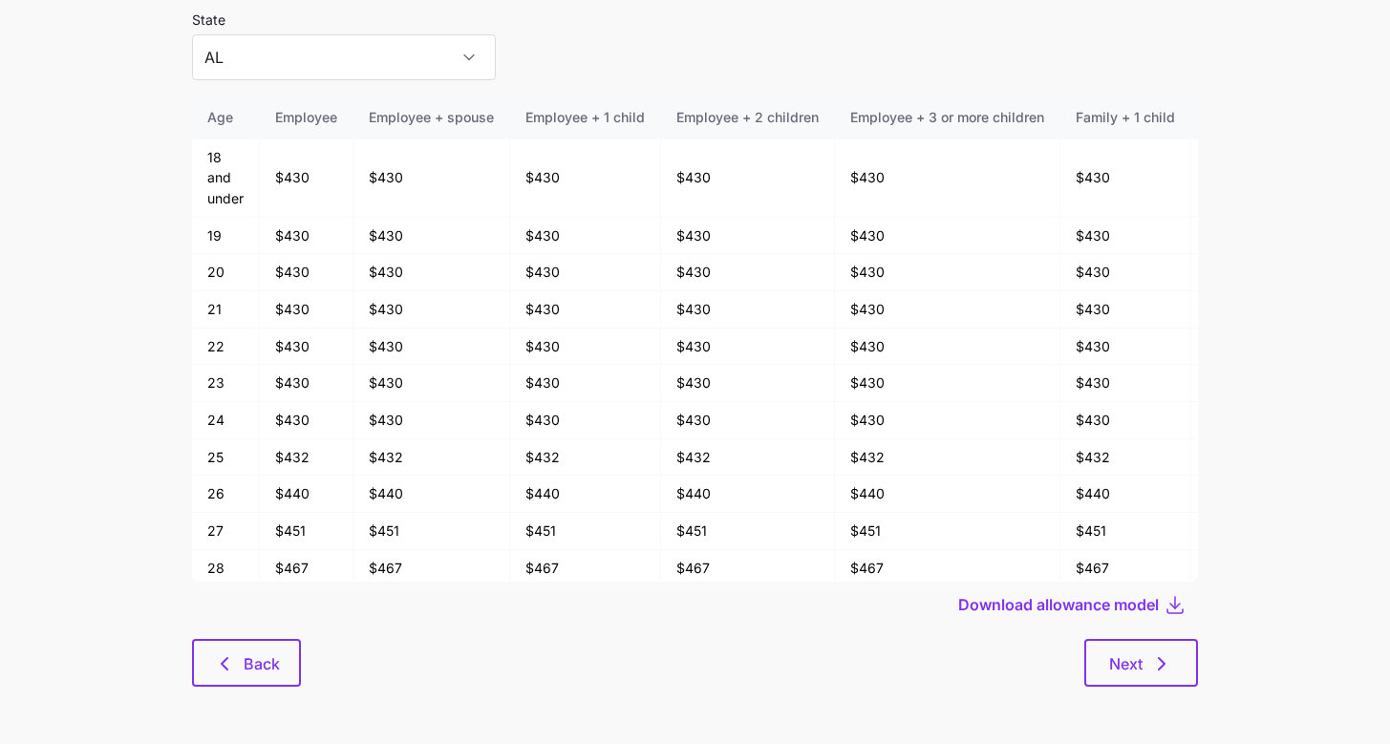
scroll to position [102, 0]
click at [367, 664] on div "Next" at bounding box center [749, 663] width 897 height 48
click at [256, 675] on button "Back" at bounding box center [246, 663] width 109 height 48
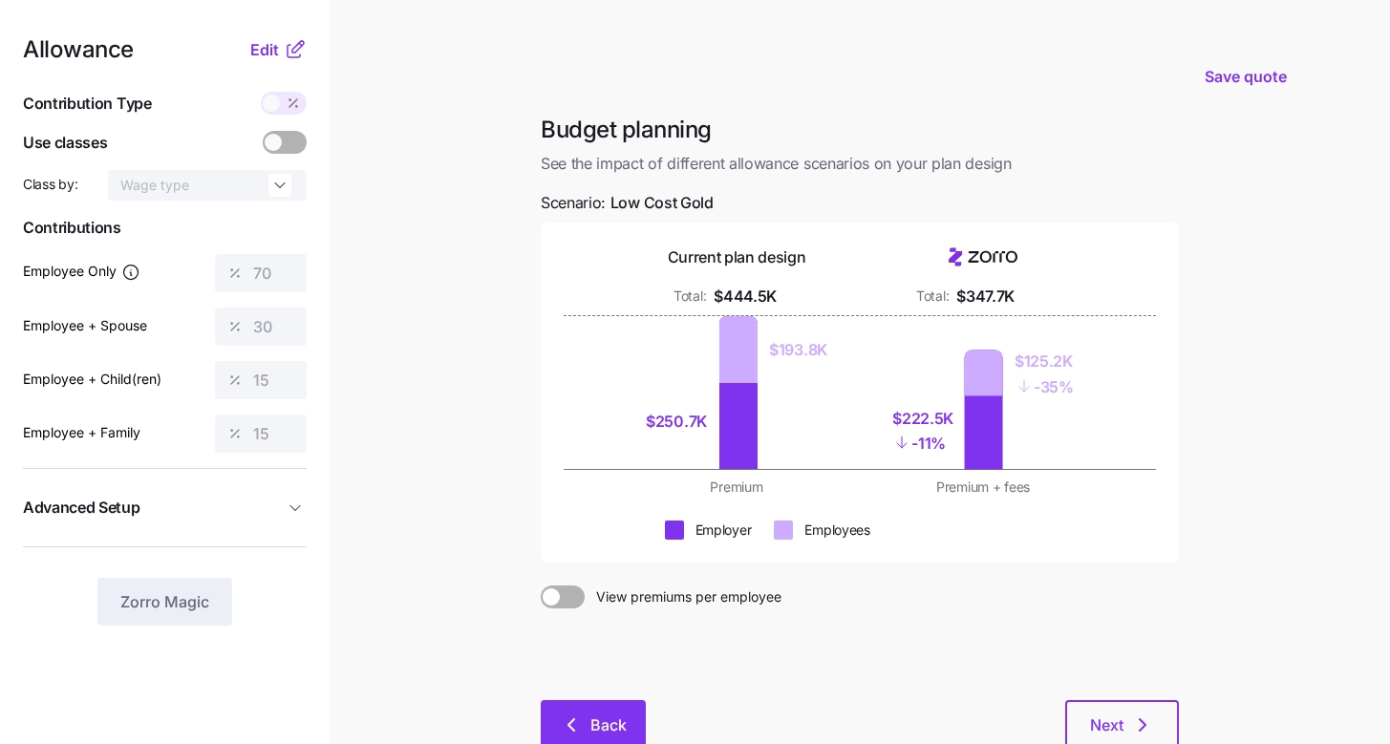
click at [571, 707] on button "Back" at bounding box center [593, 724] width 105 height 48
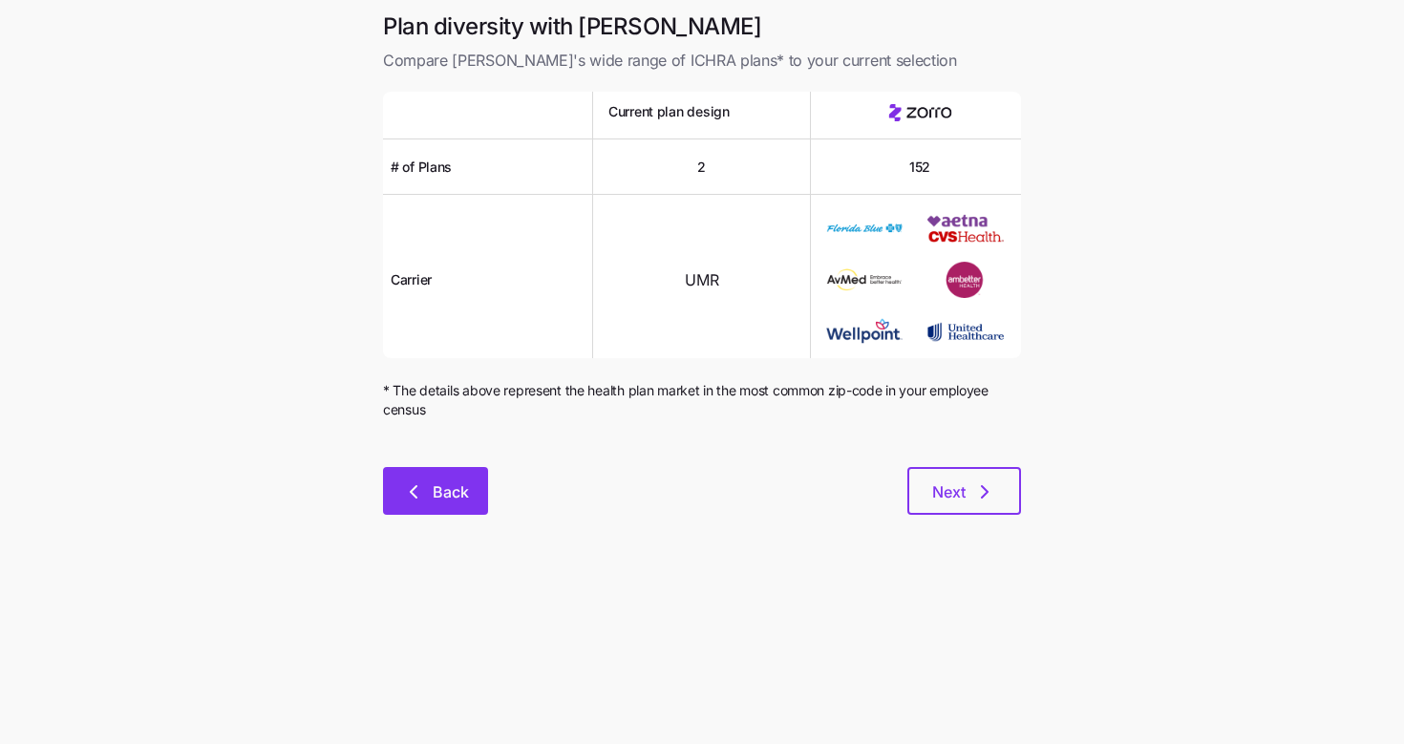
click at [472, 478] on button "Back" at bounding box center [435, 491] width 105 height 48
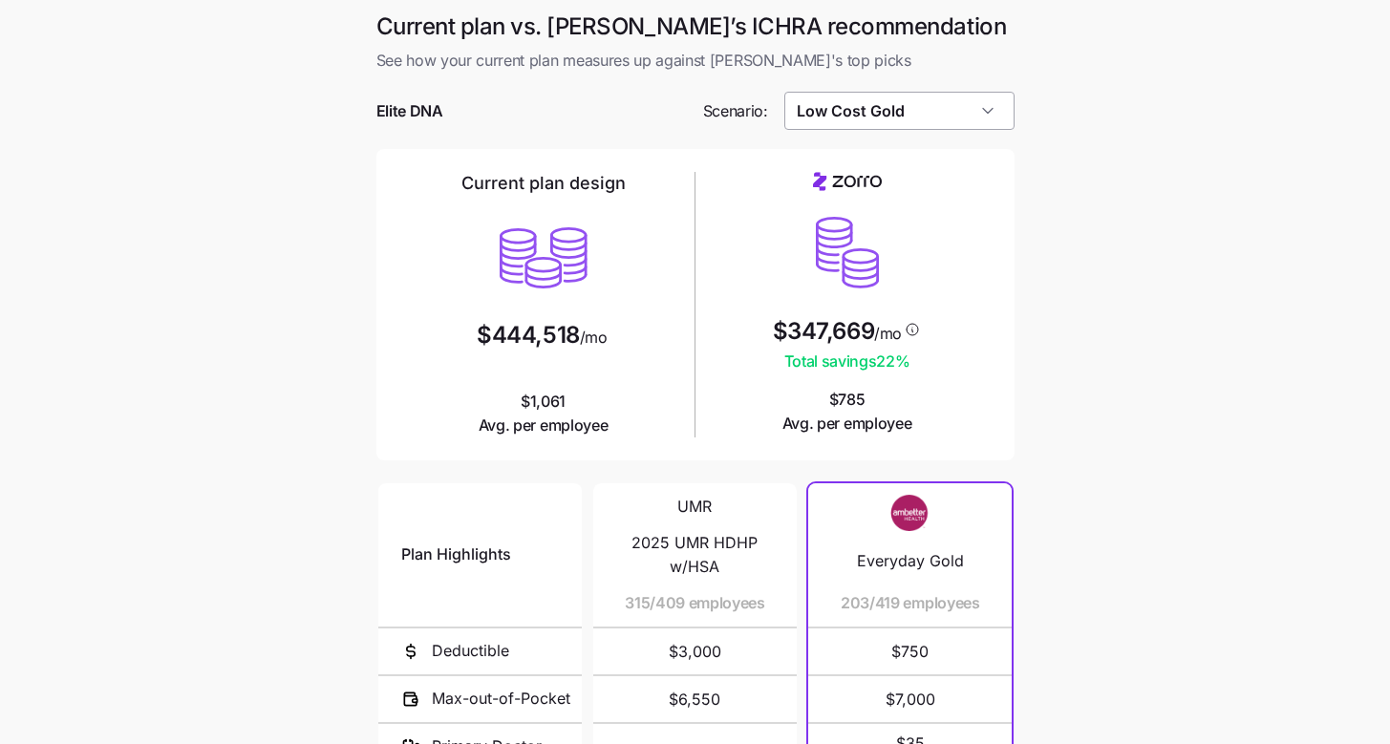
click at [893, 99] on input "Low Cost Gold" at bounding box center [899, 111] width 230 height 38
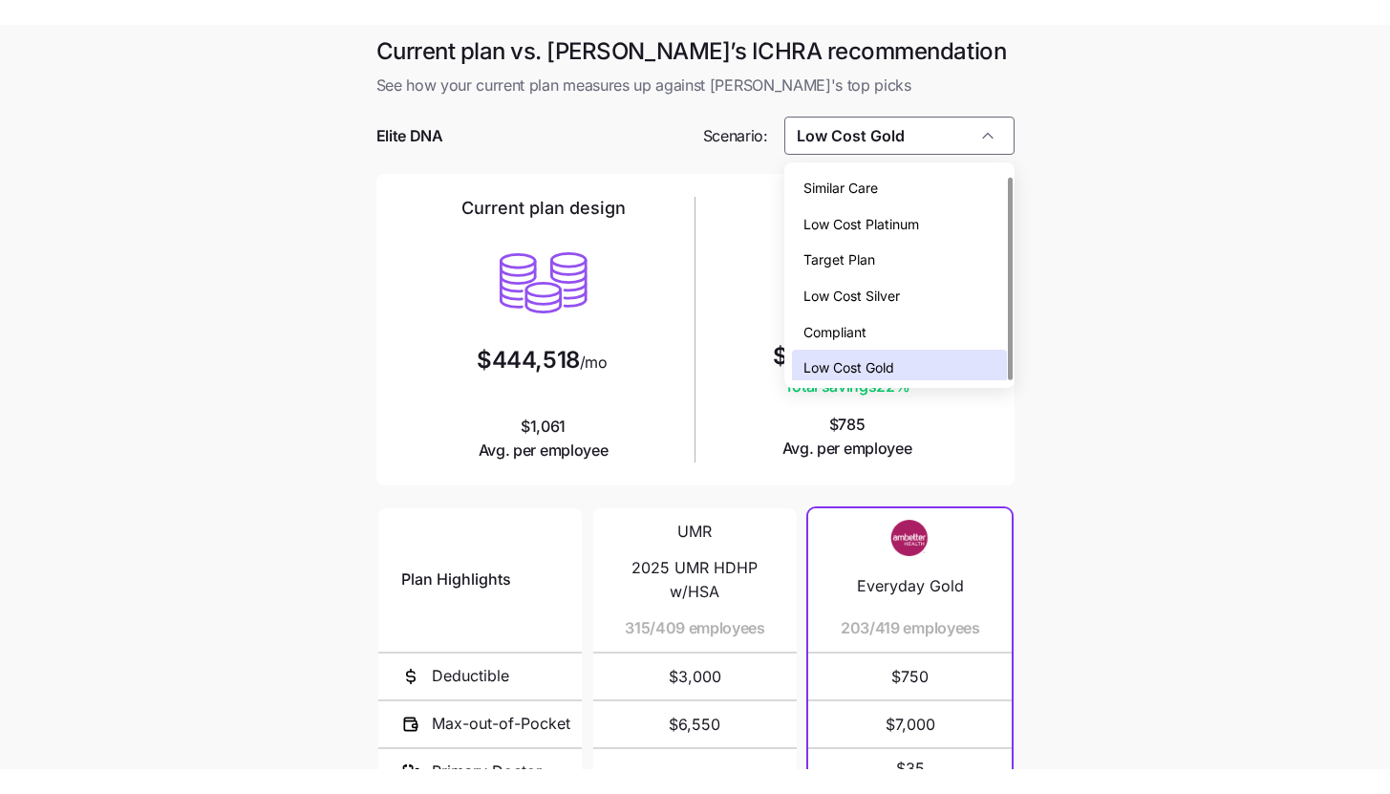
scroll to position [6, 0]
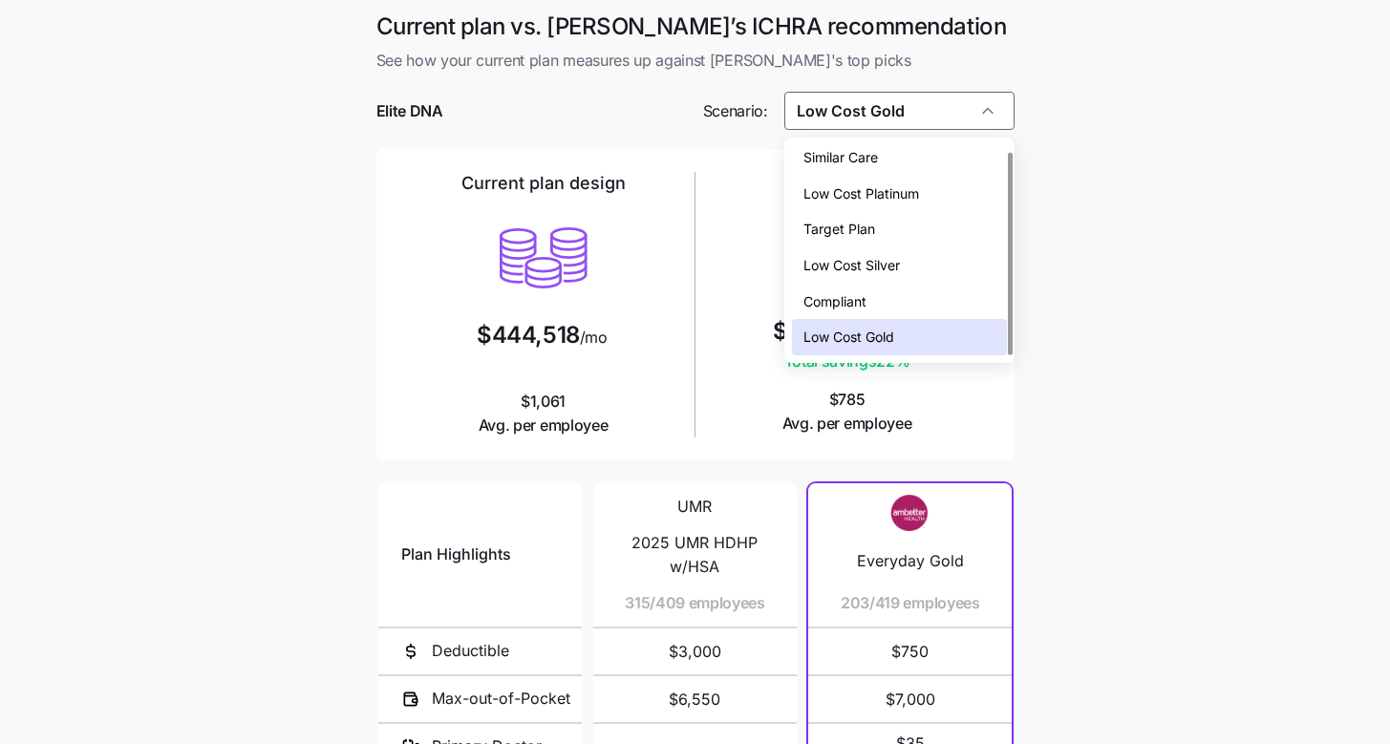
click at [884, 255] on span "Low Cost Silver" at bounding box center [851, 265] width 96 height 21
type input "Low Cost Silver"
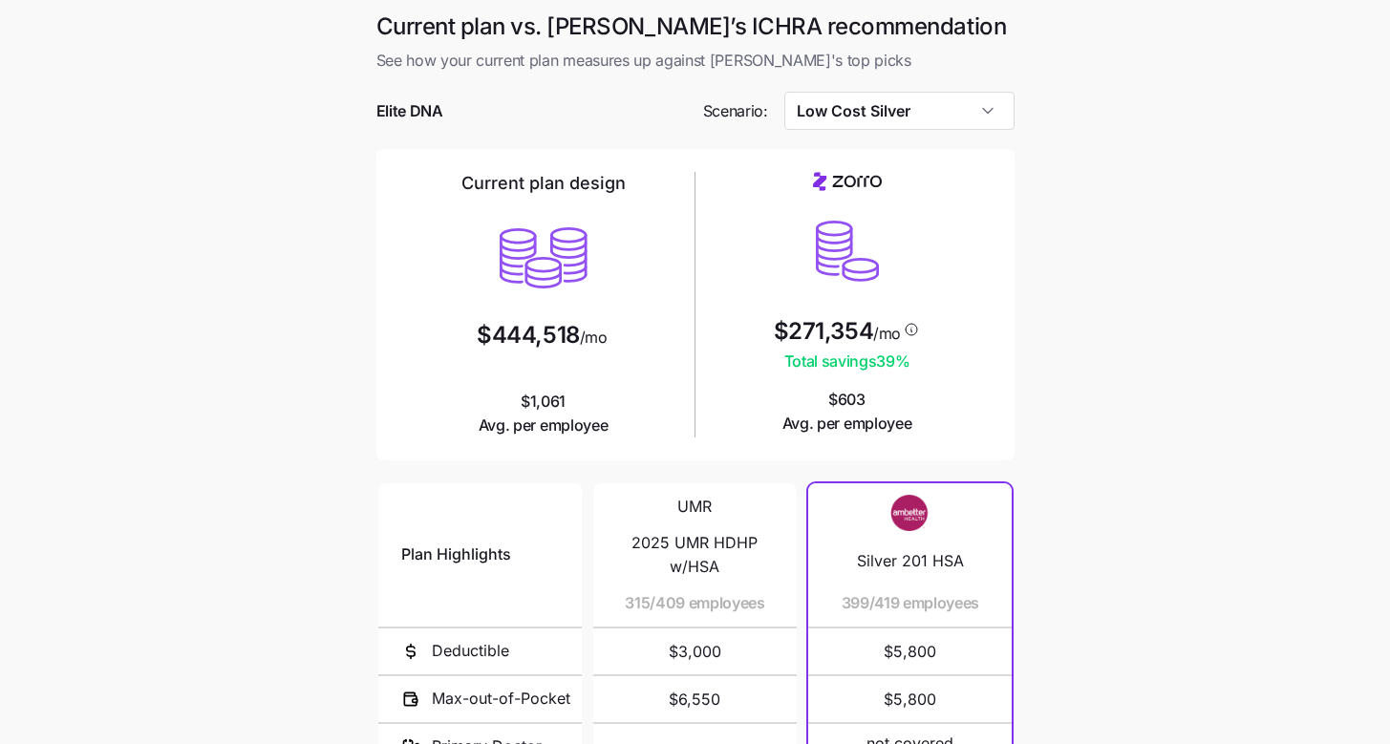
click at [282, 334] on main "Current plan vs. [PERSON_NAME]’s ICHRA recommendation See how your current plan…" at bounding box center [695, 521] width 1390 height 1043
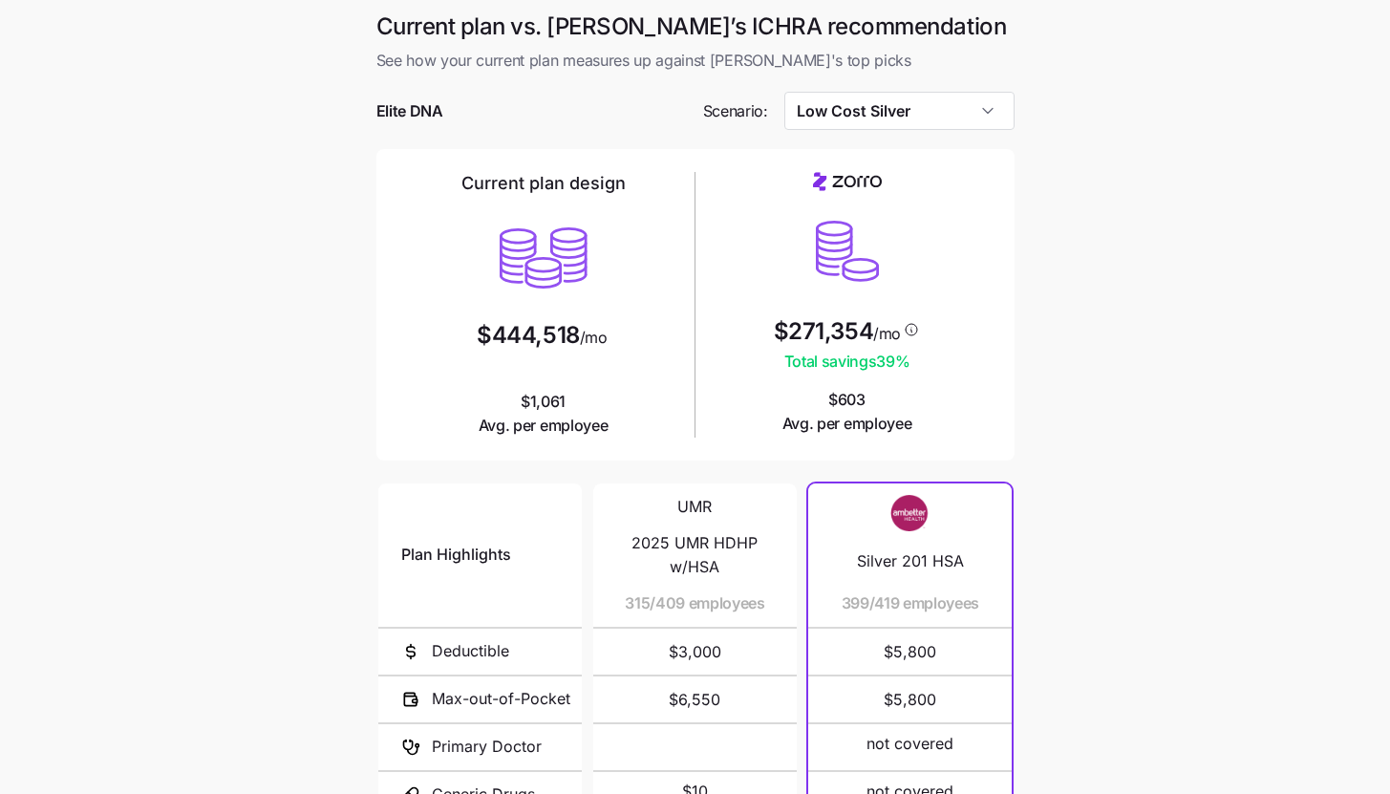
click at [534, 21] on h1 "Current plan vs. [PERSON_NAME]’s ICHRA recommendation" at bounding box center [695, 26] width 638 height 30
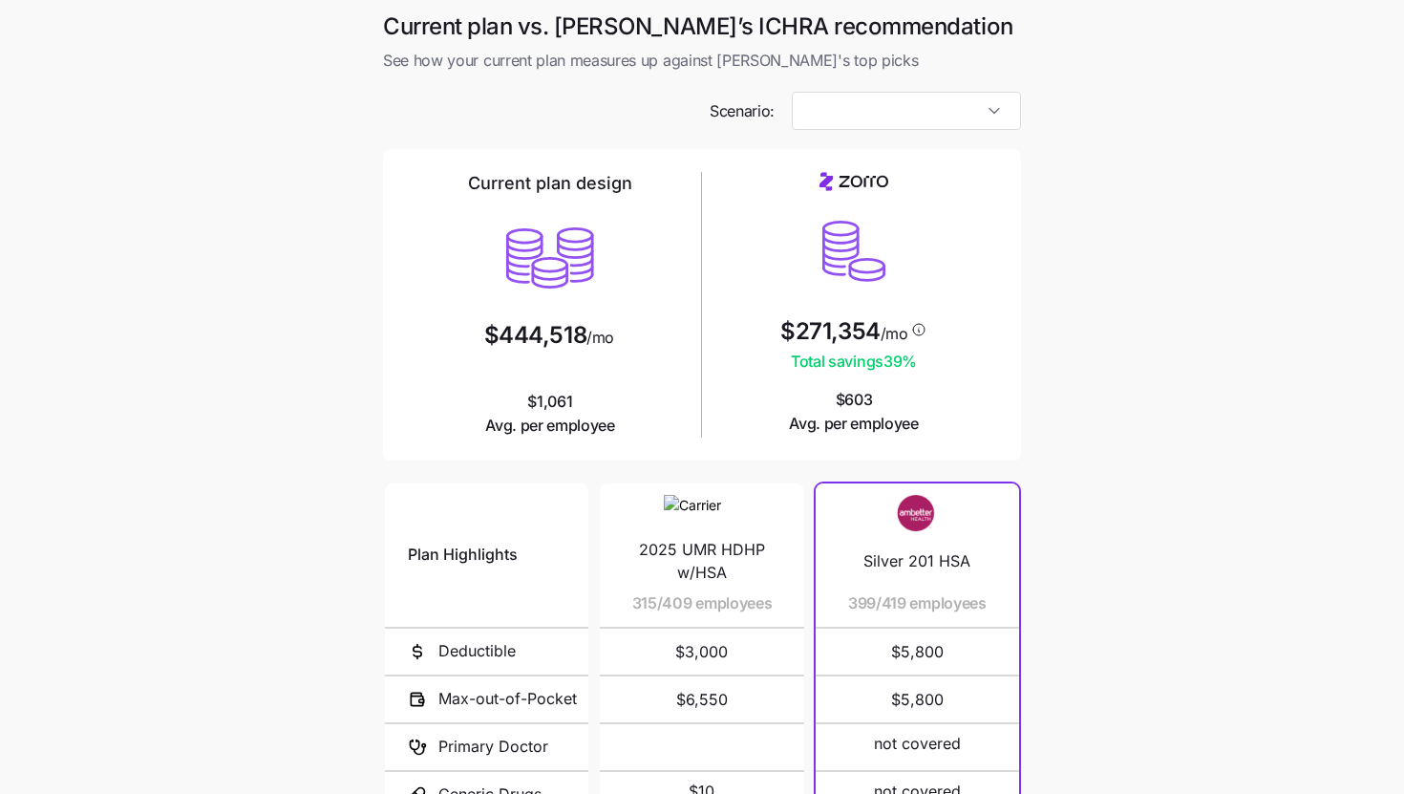
type input "Low Cost Silver"
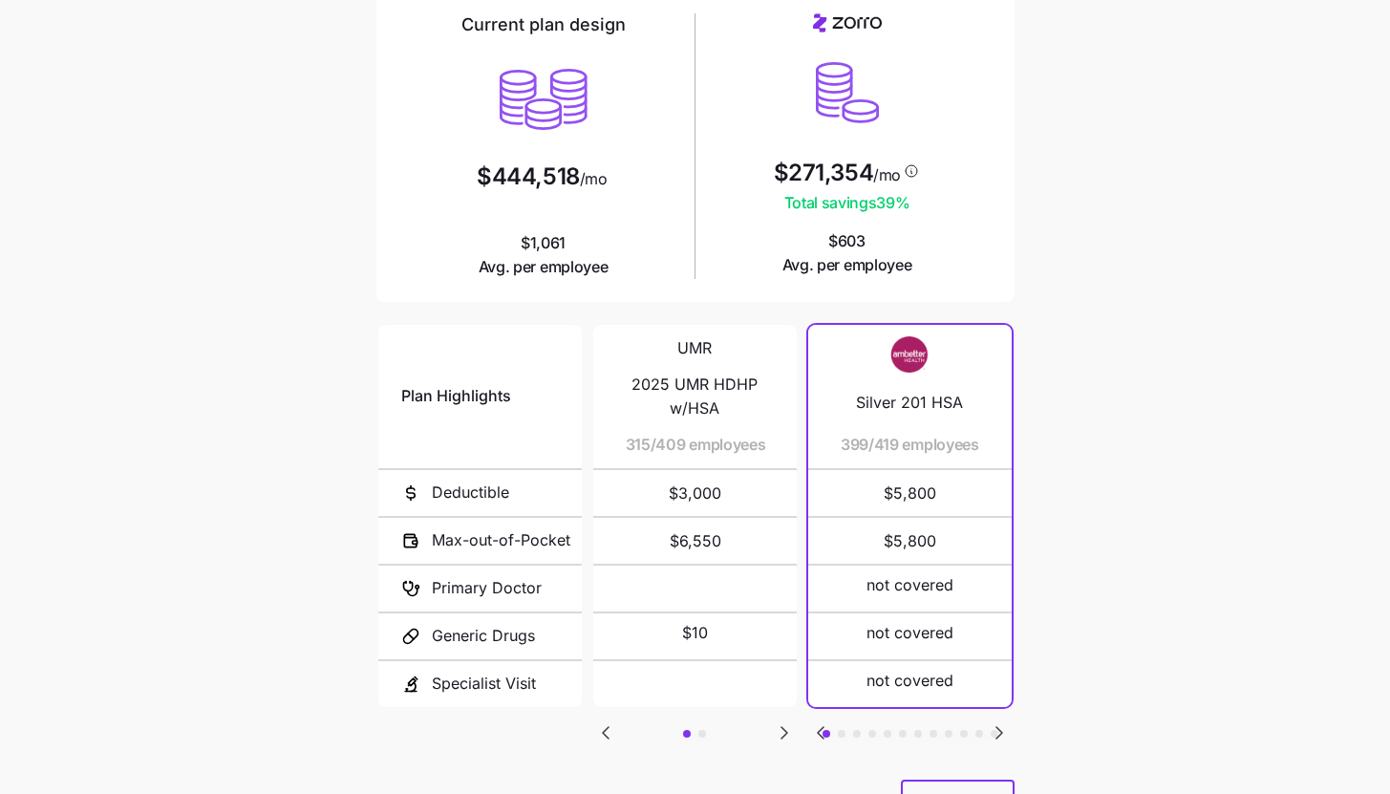
scroll to position [248, 0]
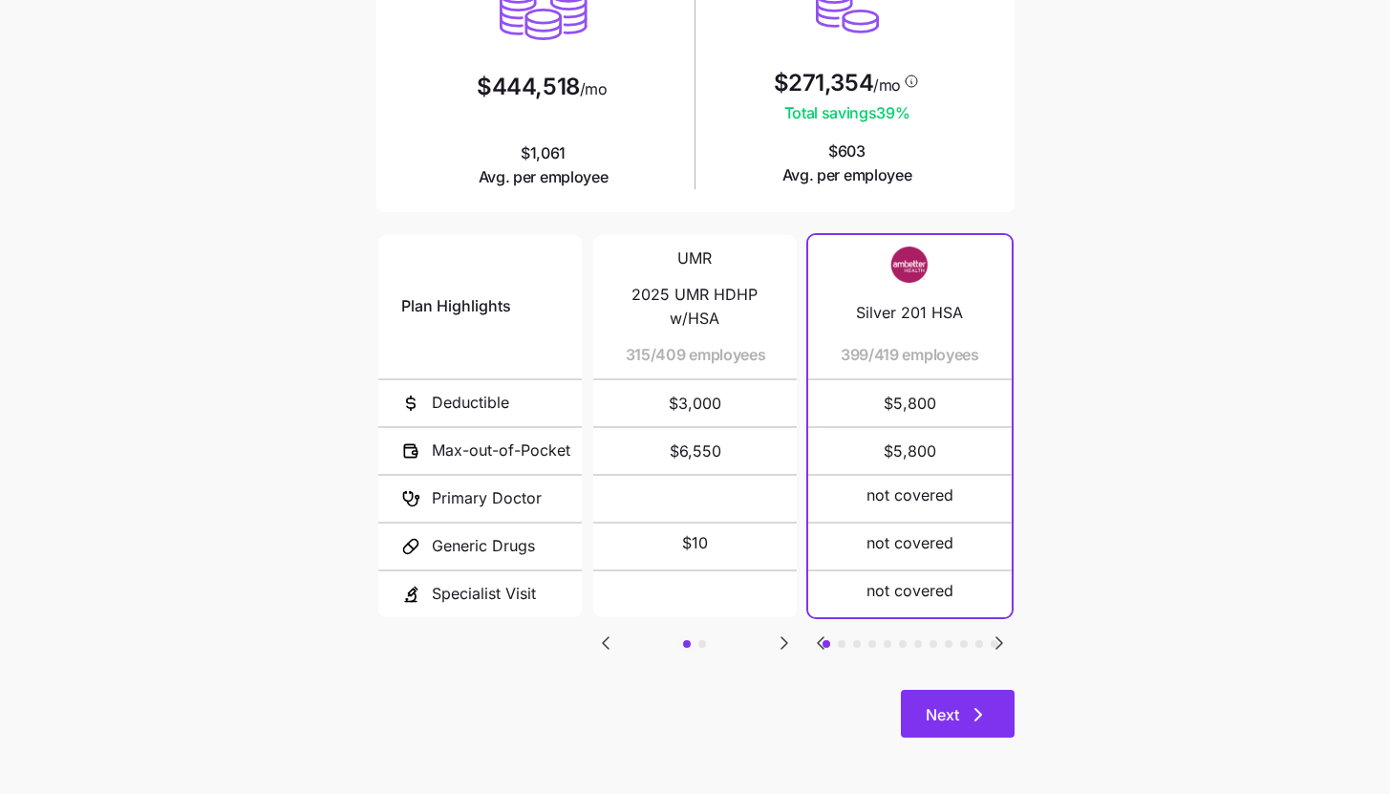
click at [999, 721] on button "Next" at bounding box center [958, 714] width 114 height 48
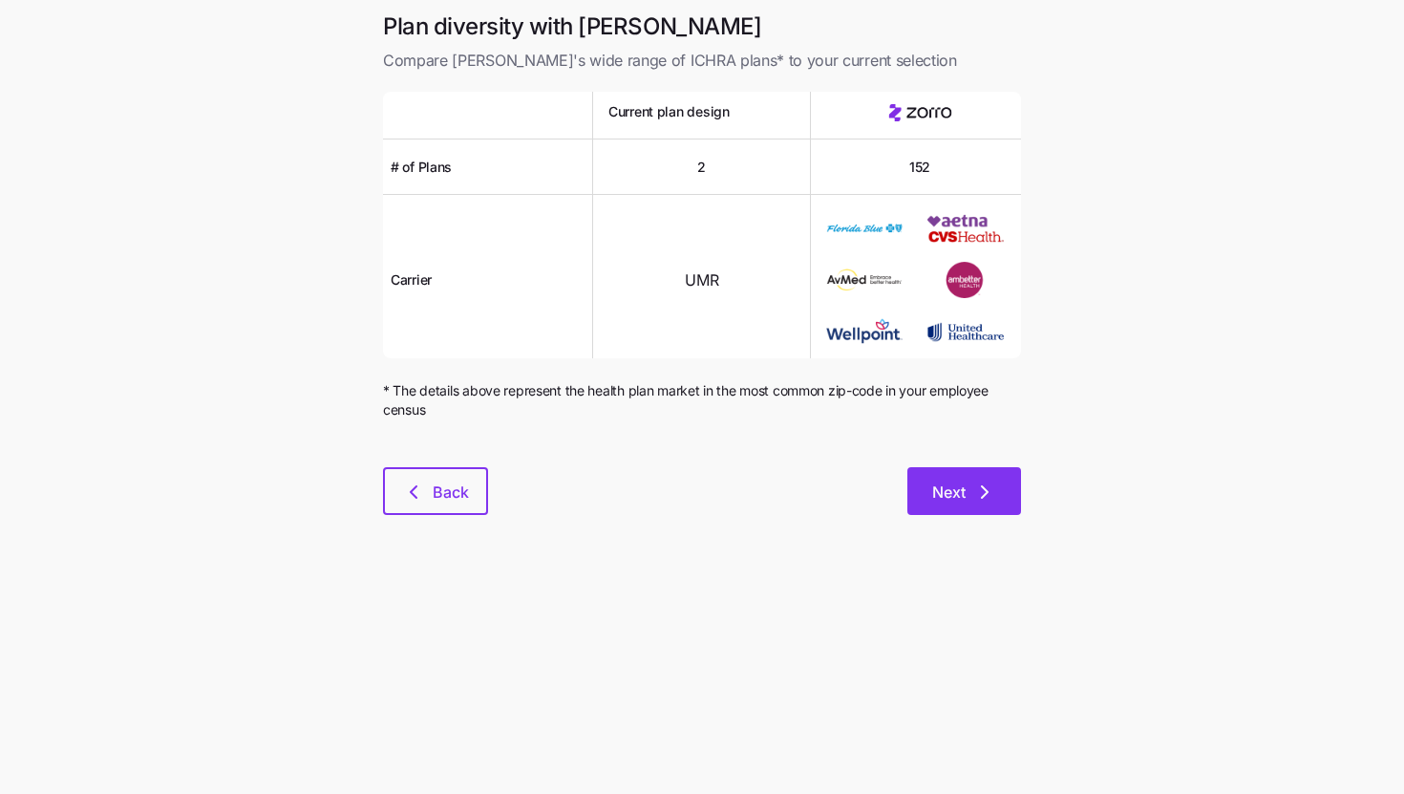
click at [966, 513] on button "Next" at bounding box center [965, 491] width 114 height 48
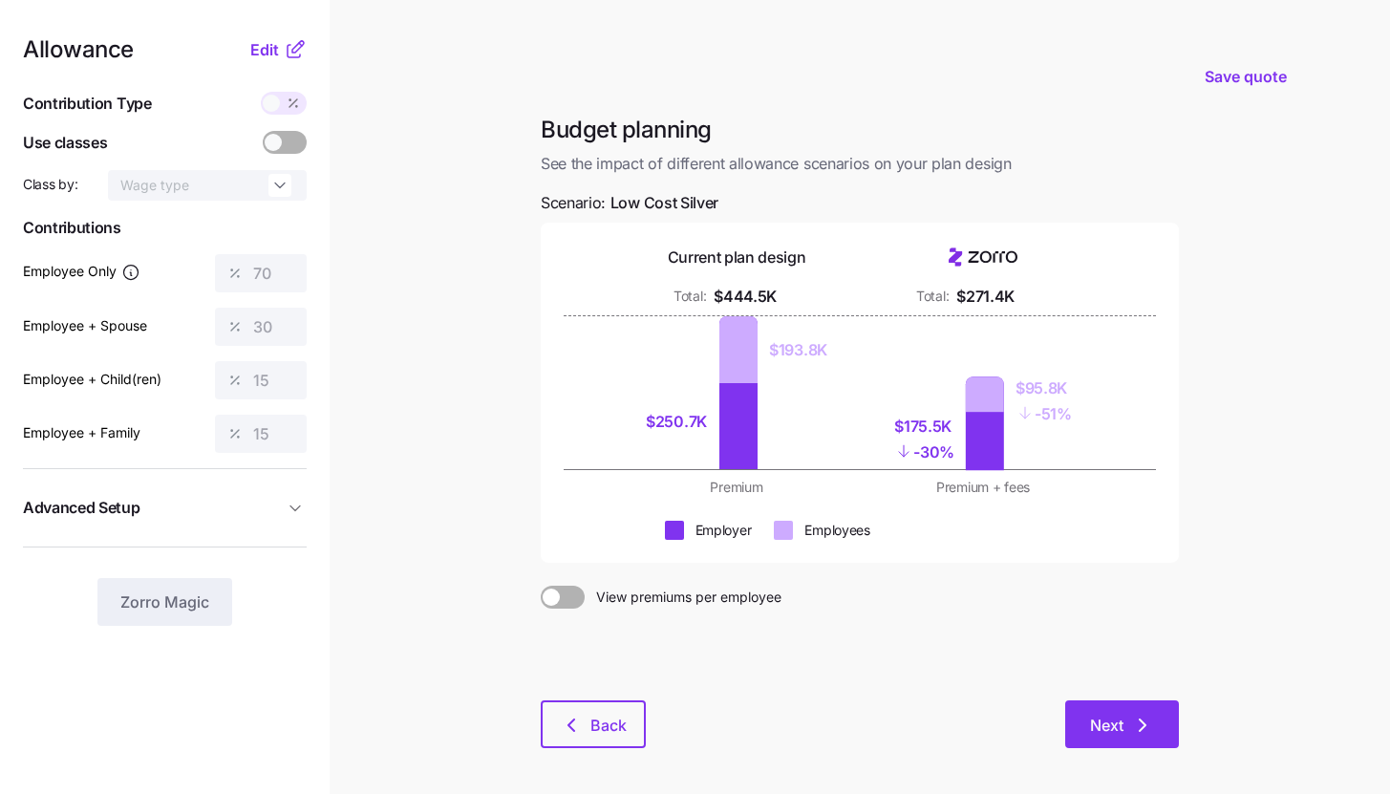
click at [1100, 706] on button "Next" at bounding box center [1122, 724] width 114 height 48
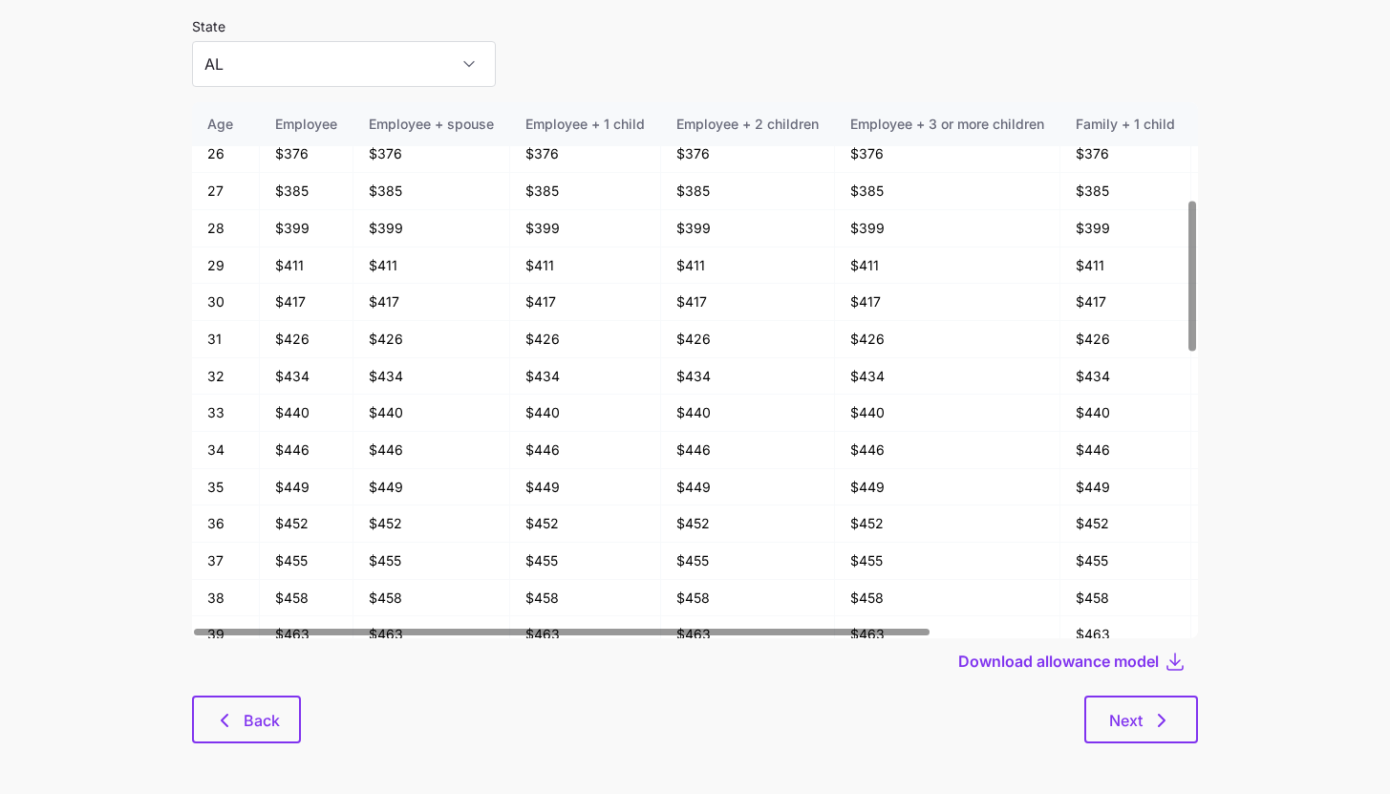
scroll to position [102, 0]
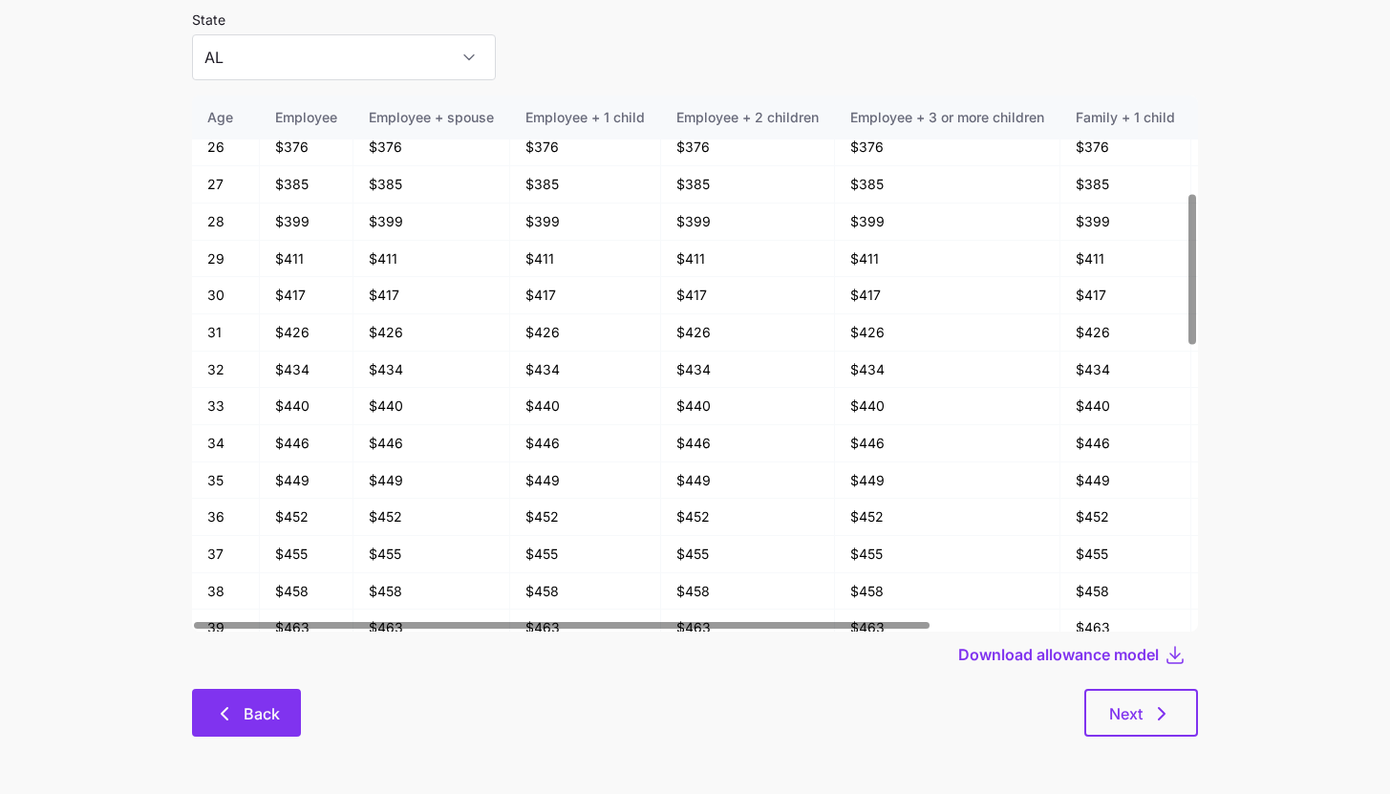
click at [216, 717] on icon "button" at bounding box center [224, 713] width 23 height 23
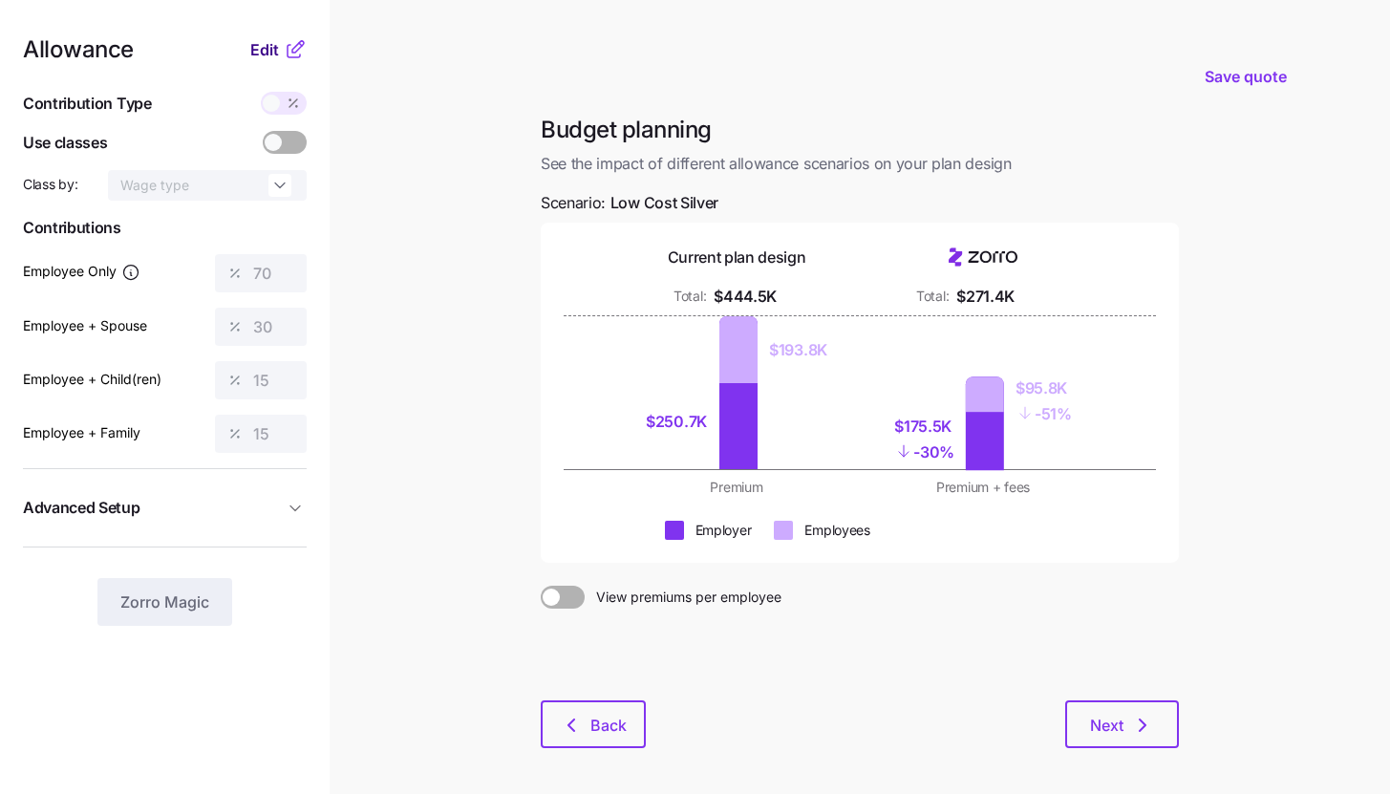
click at [271, 44] on span "Edit" at bounding box center [264, 49] width 29 height 23
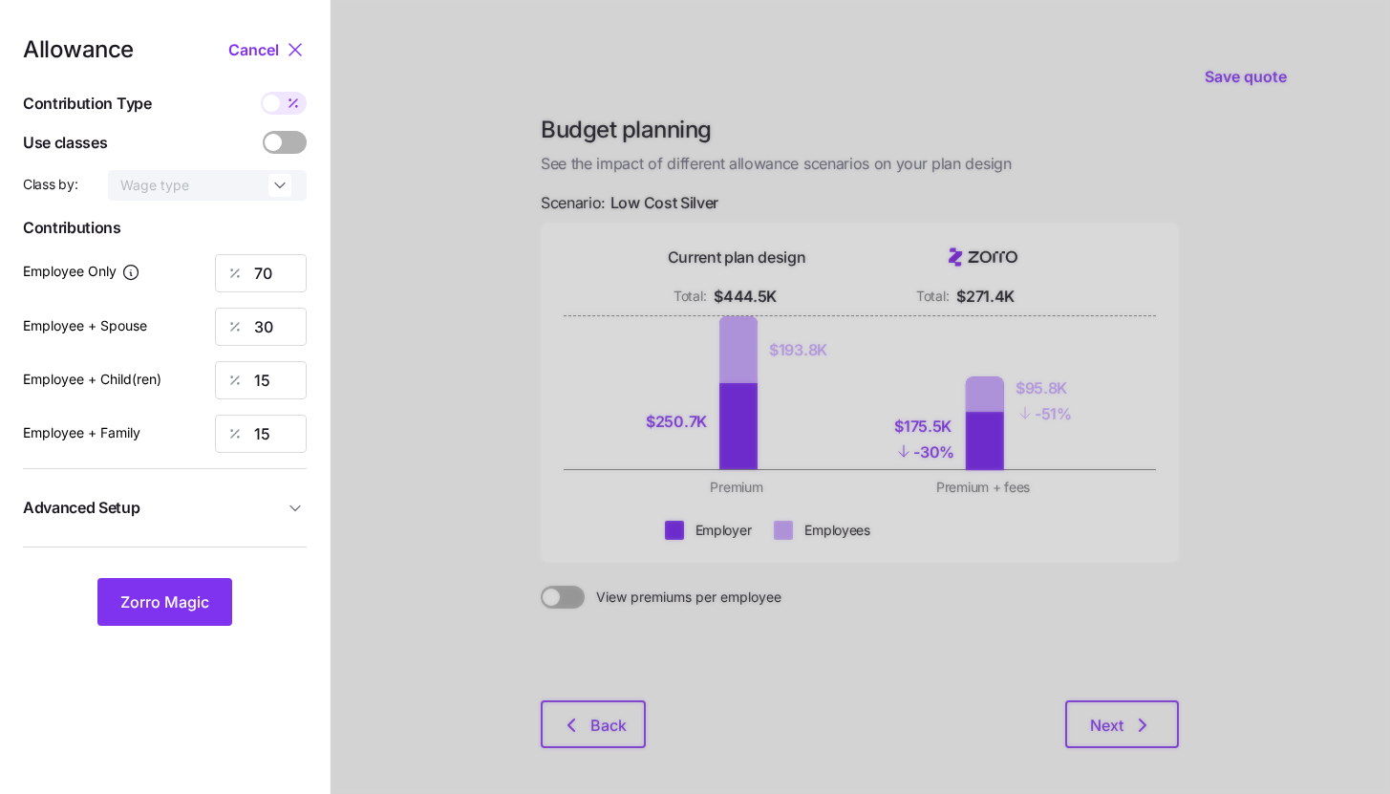
click at [225, 524] on button "Advanced Setup" at bounding box center [165, 507] width 284 height 47
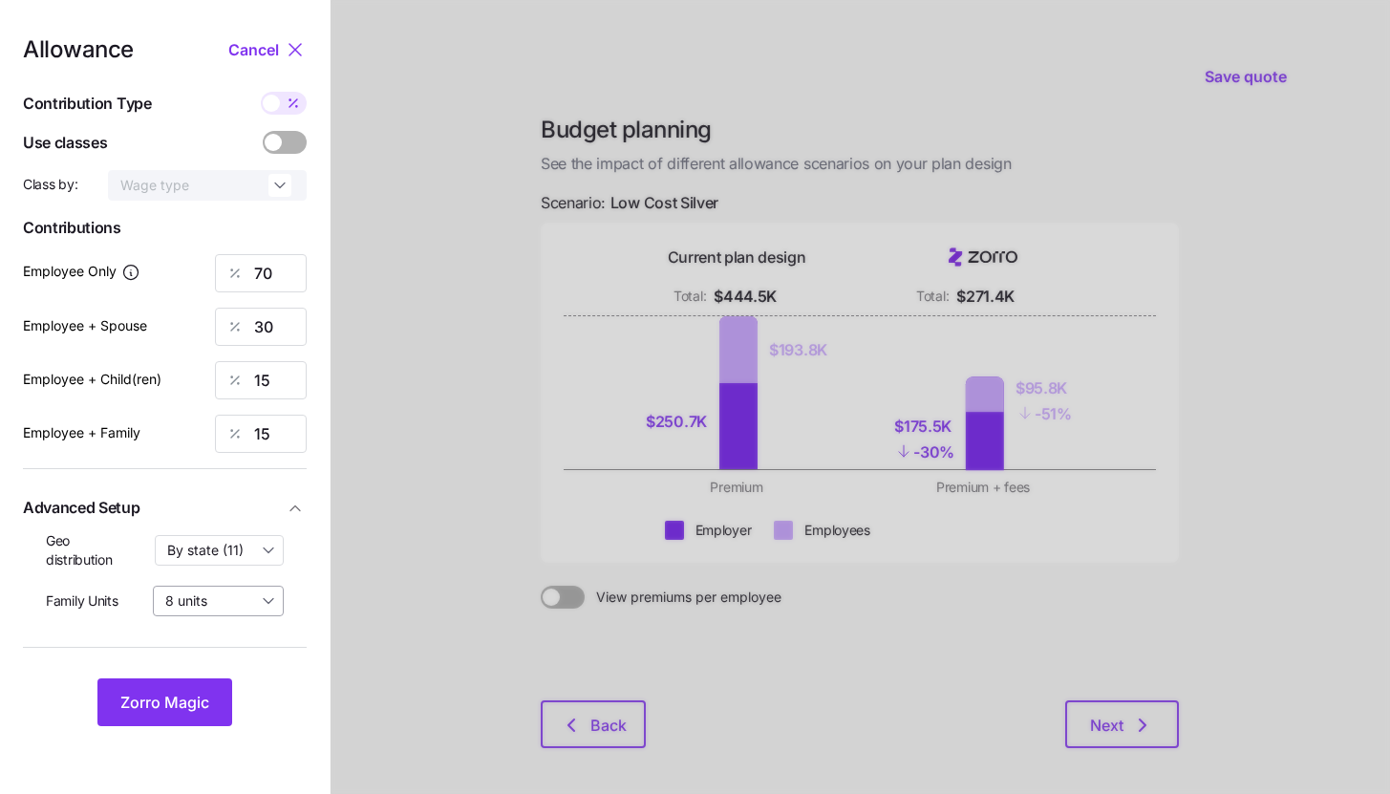
click at [227, 604] on input "8 units" at bounding box center [218, 601] width 131 height 31
click at [203, 677] on span "4 units" at bounding box center [191, 679] width 42 height 21
type input "4 units"
click at [191, 694] on span "Zorro Magic" at bounding box center [164, 702] width 89 height 23
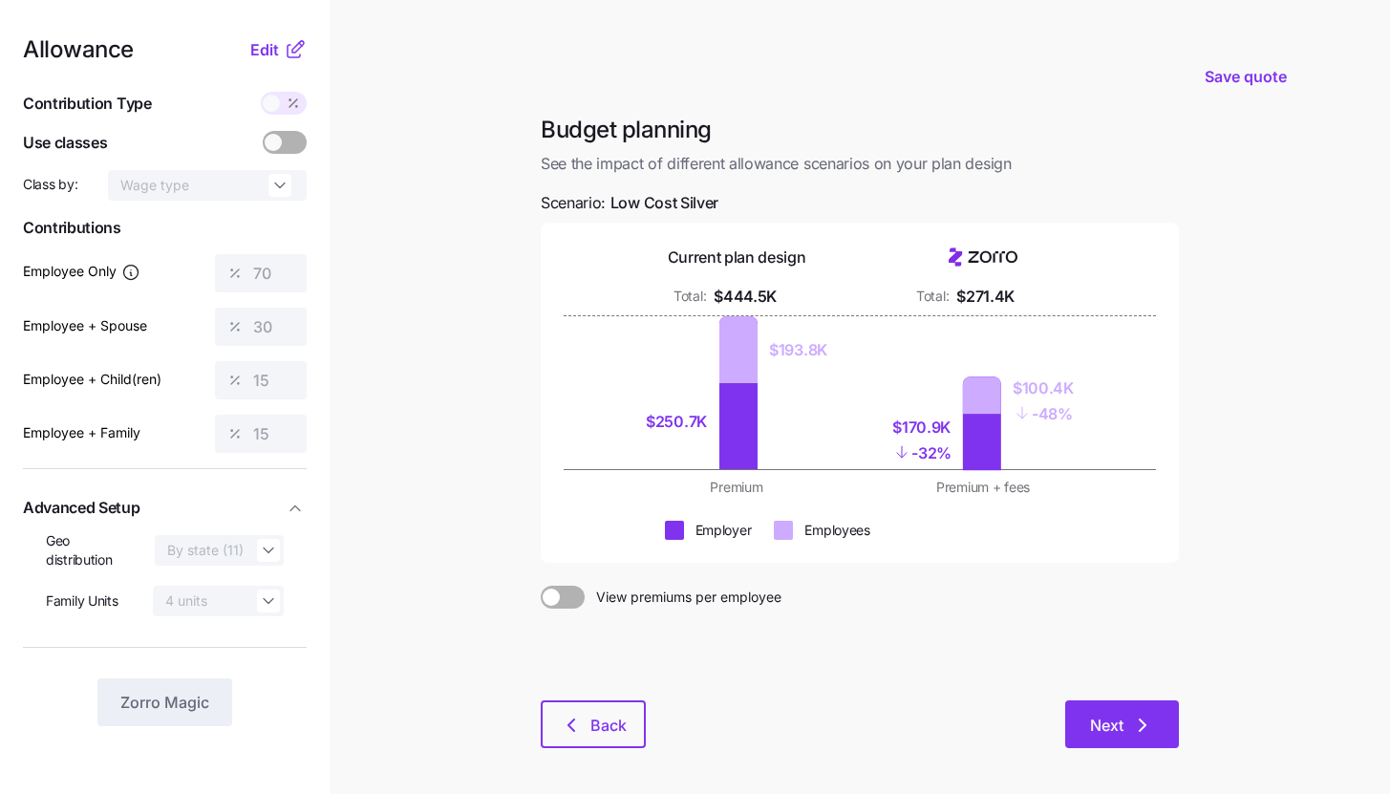
click at [1152, 717] on icon "button" at bounding box center [1142, 725] width 23 height 23
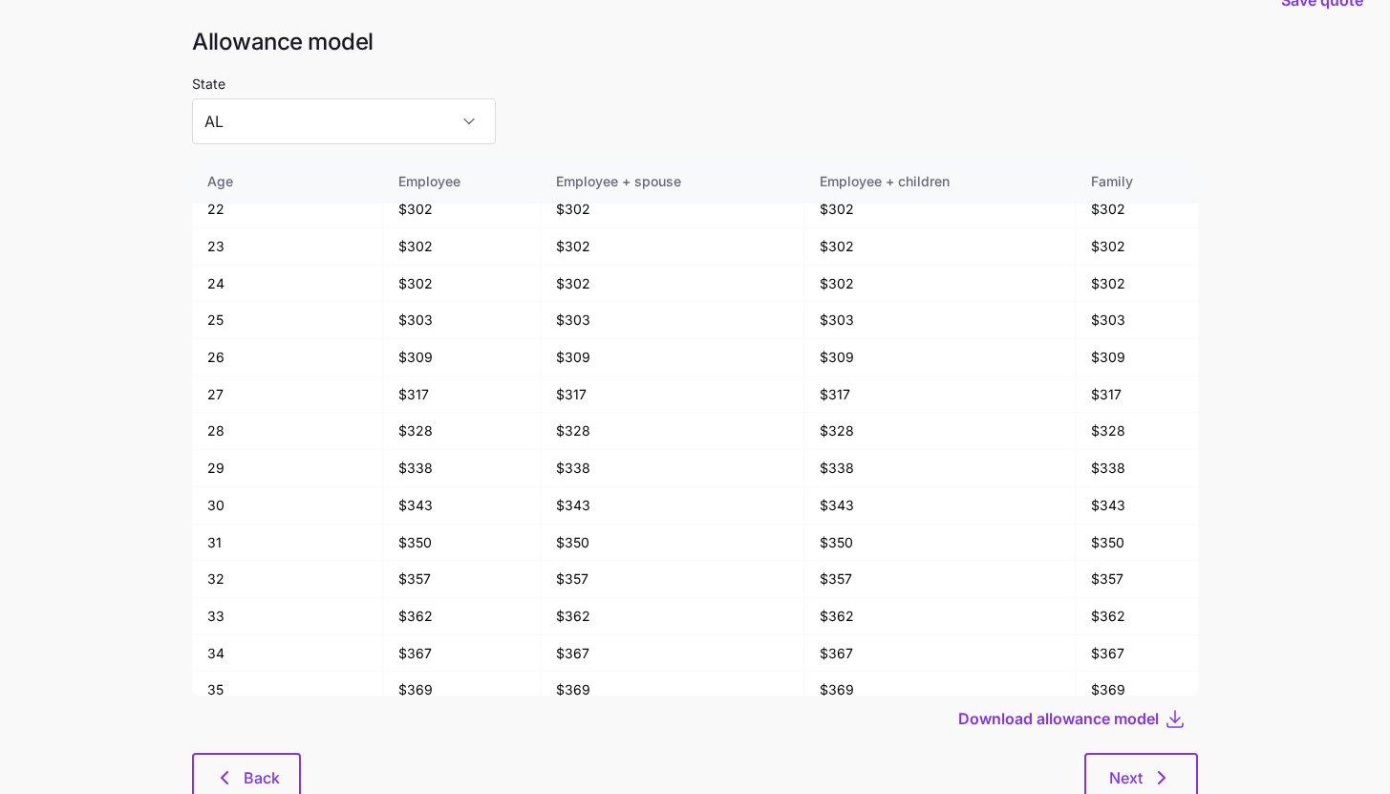
scroll to position [102, 0]
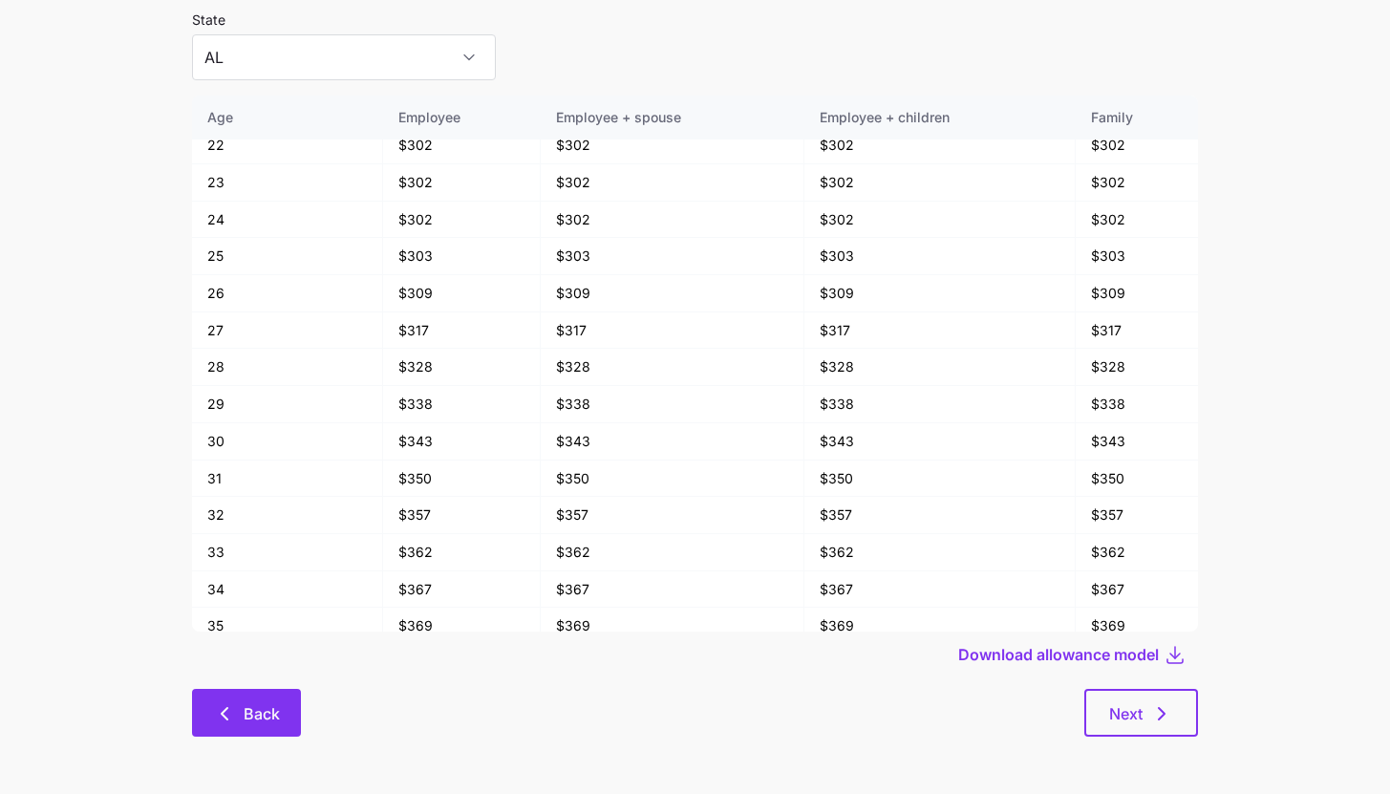
click at [235, 715] on icon "button" at bounding box center [224, 713] width 23 height 23
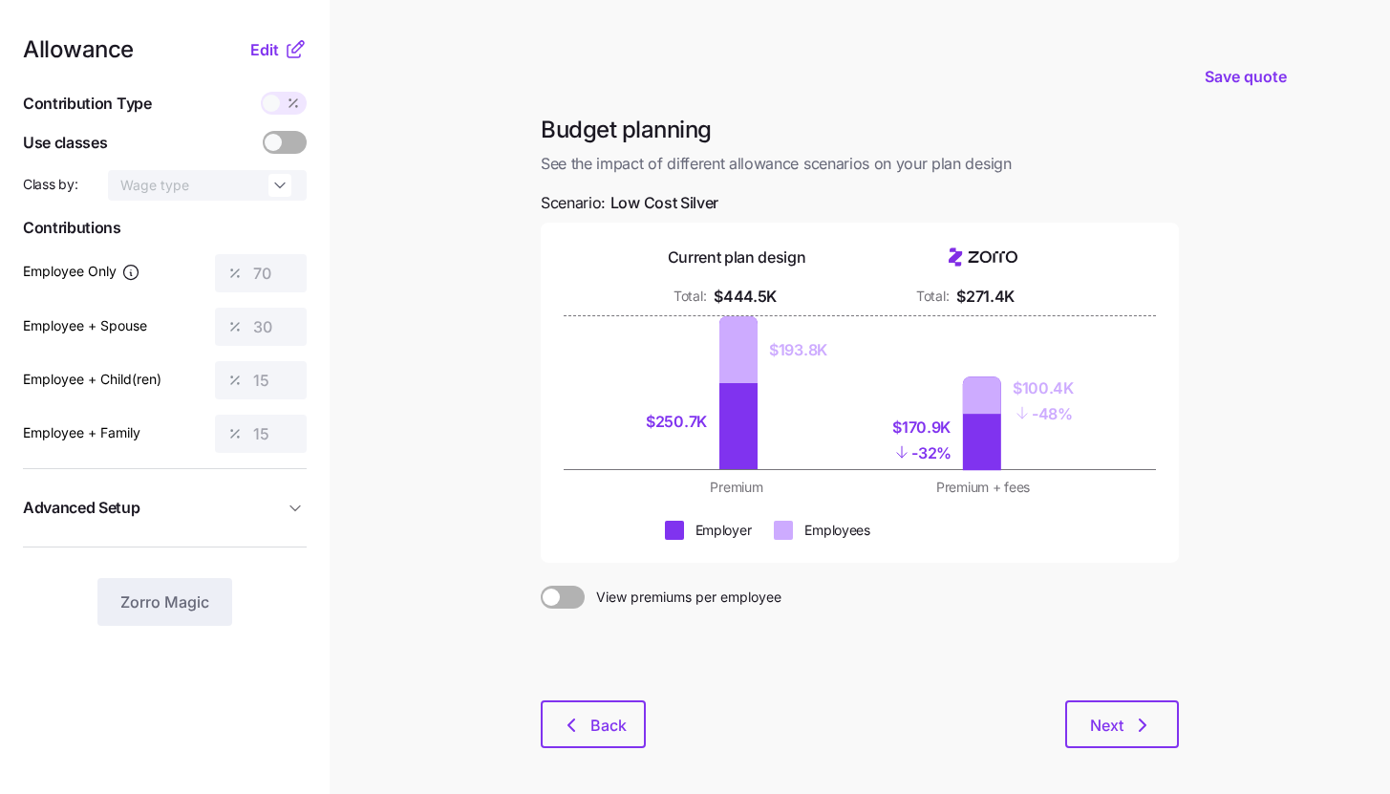
click at [286, 58] on icon at bounding box center [295, 49] width 23 height 23
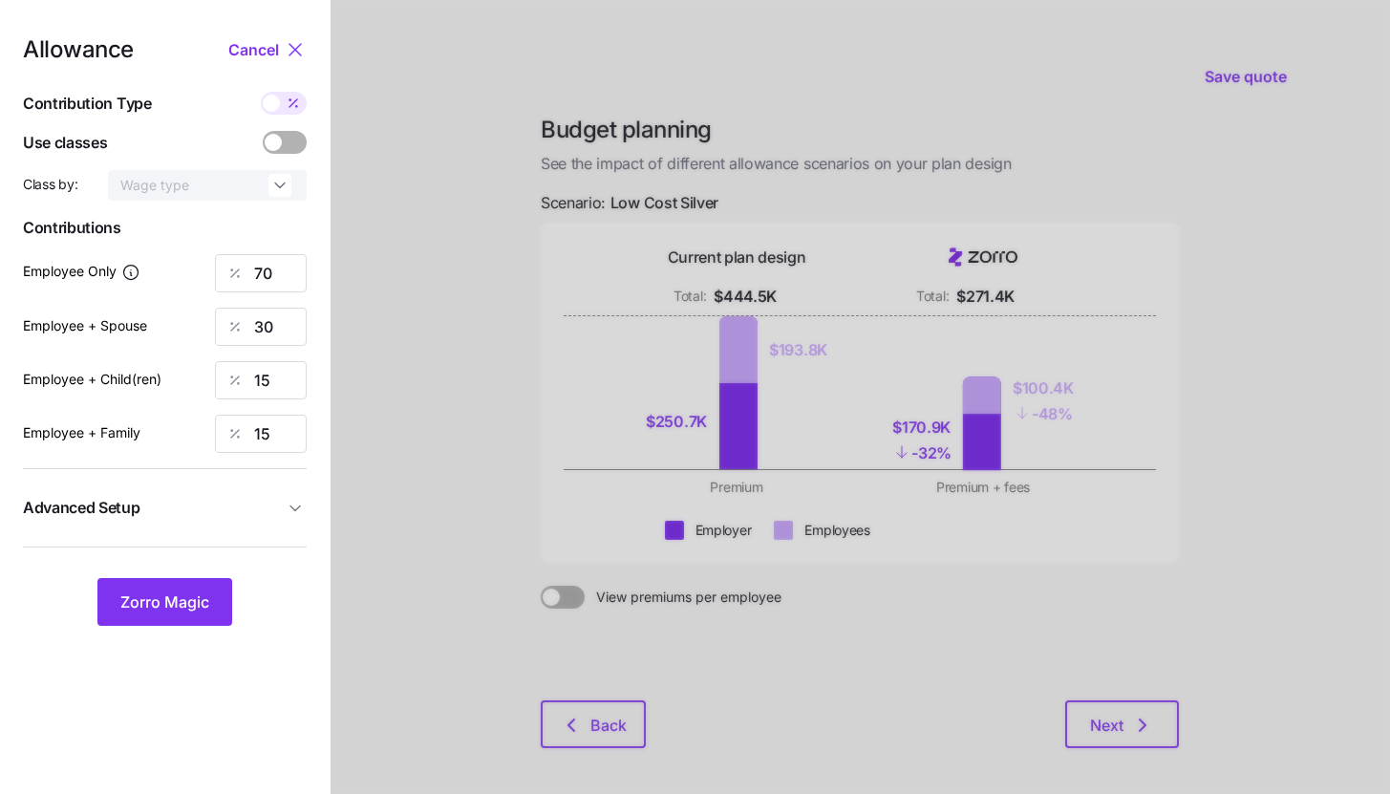
click at [291, 99] on icon at bounding box center [293, 103] width 15 height 15
click at [261, 92] on input "checkbox" at bounding box center [261, 92] width 0 height 0
type input "372"
type input "319"
type input "143"
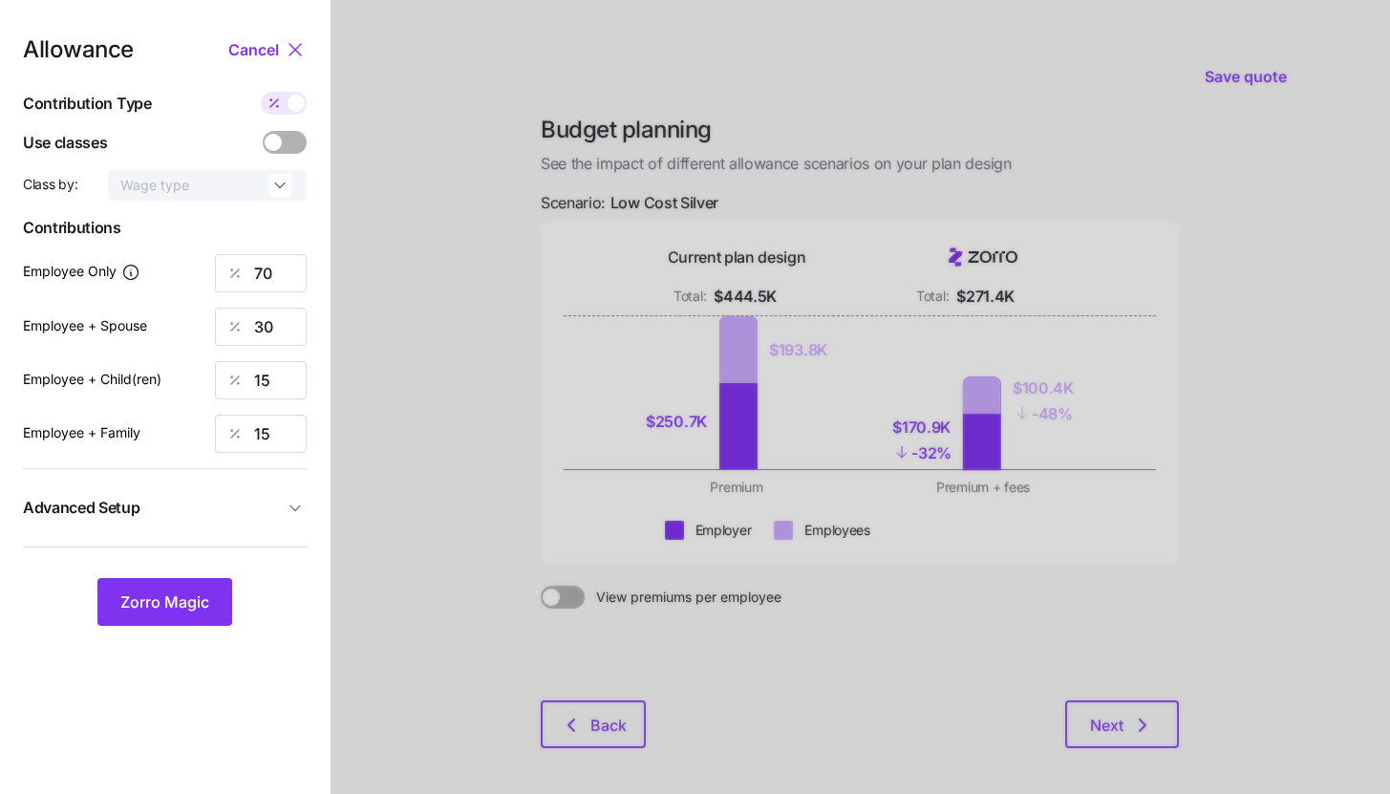
type input "223"
click at [291, 99] on span at bounding box center [296, 103] width 17 height 17
click at [261, 92] on input "checkbox" at bounding box center [261, 92] width 0 height 0
type input "70"
type input "30"
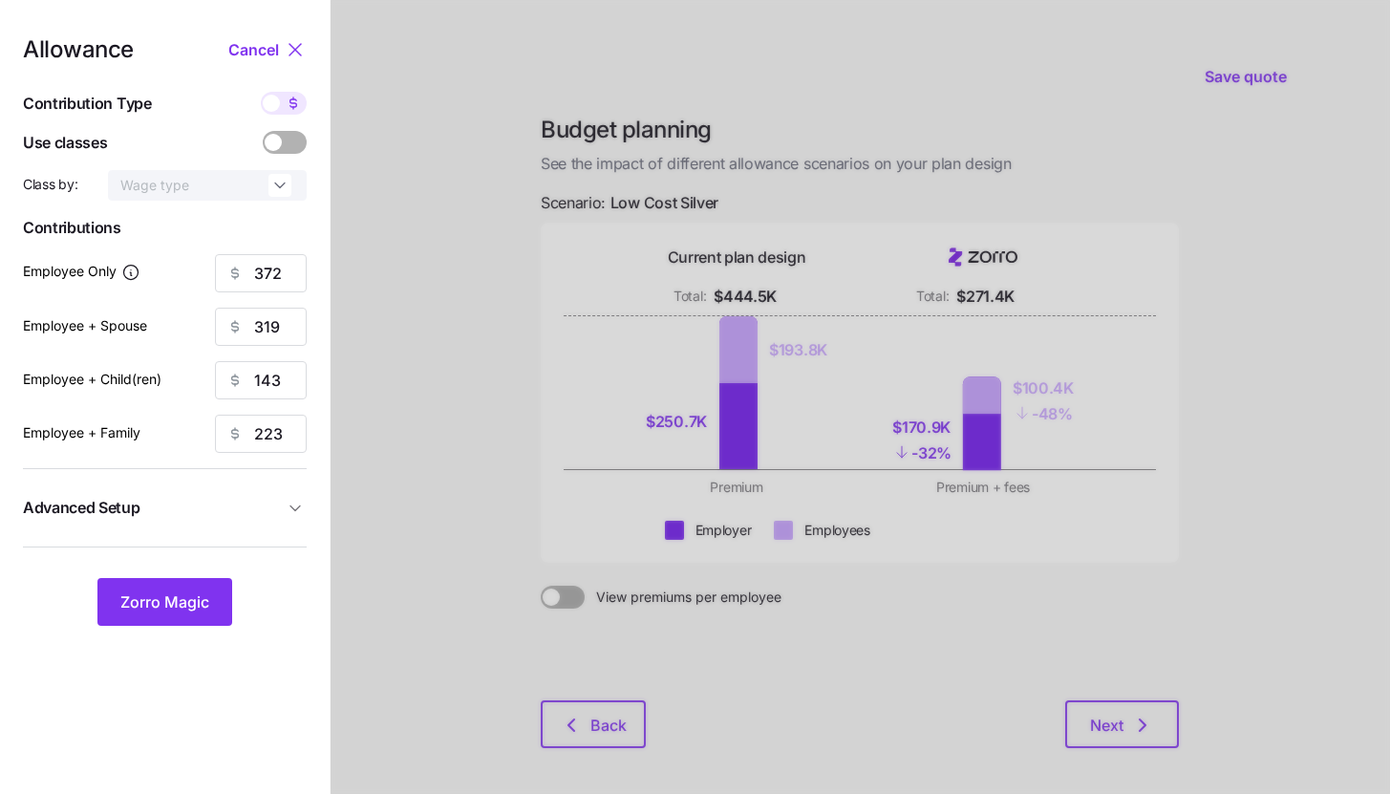
type input "15"
click at [291, 99] on icon at bounding box center [293, 103] width 15 height 15
click at [261, 92] on input "checkbox" at bounding box center [261, 92] width 0 height 0
type input "372"
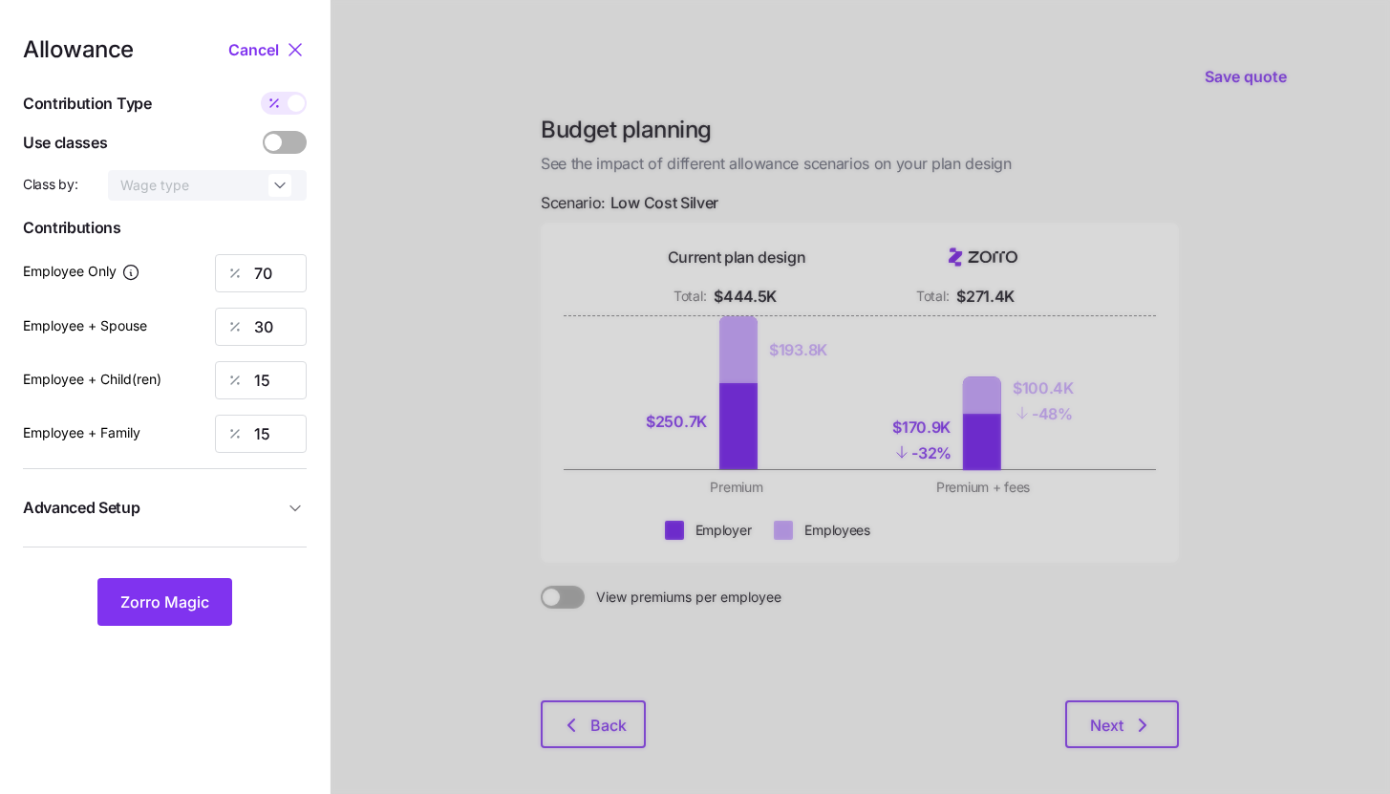
type input "319"
type input "143"
type input "223"
click at [288, 497] on button "Advanced Setup" at bounding box center [165, 507] width 284 height 47
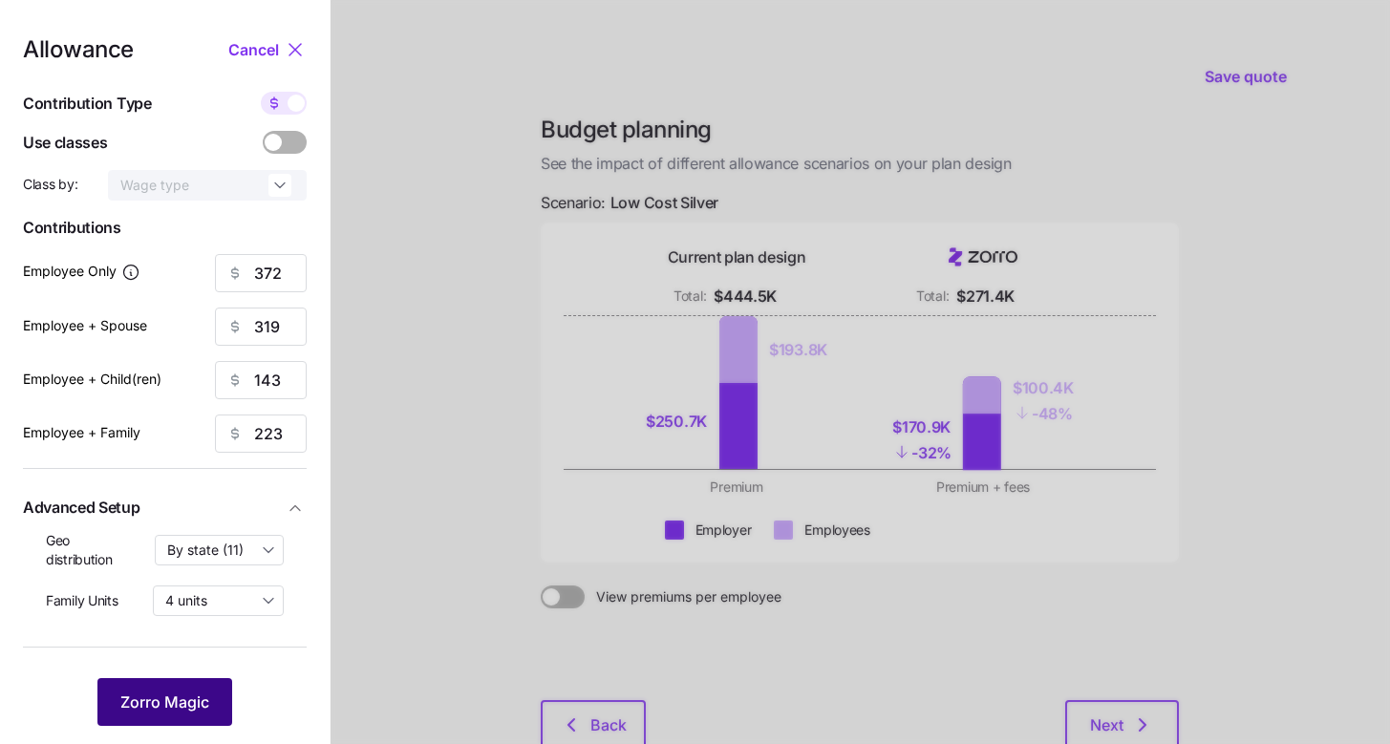
click at [148, 717] on button "Zorro Magic" at bounding box center [164, 702] width 135 height 48
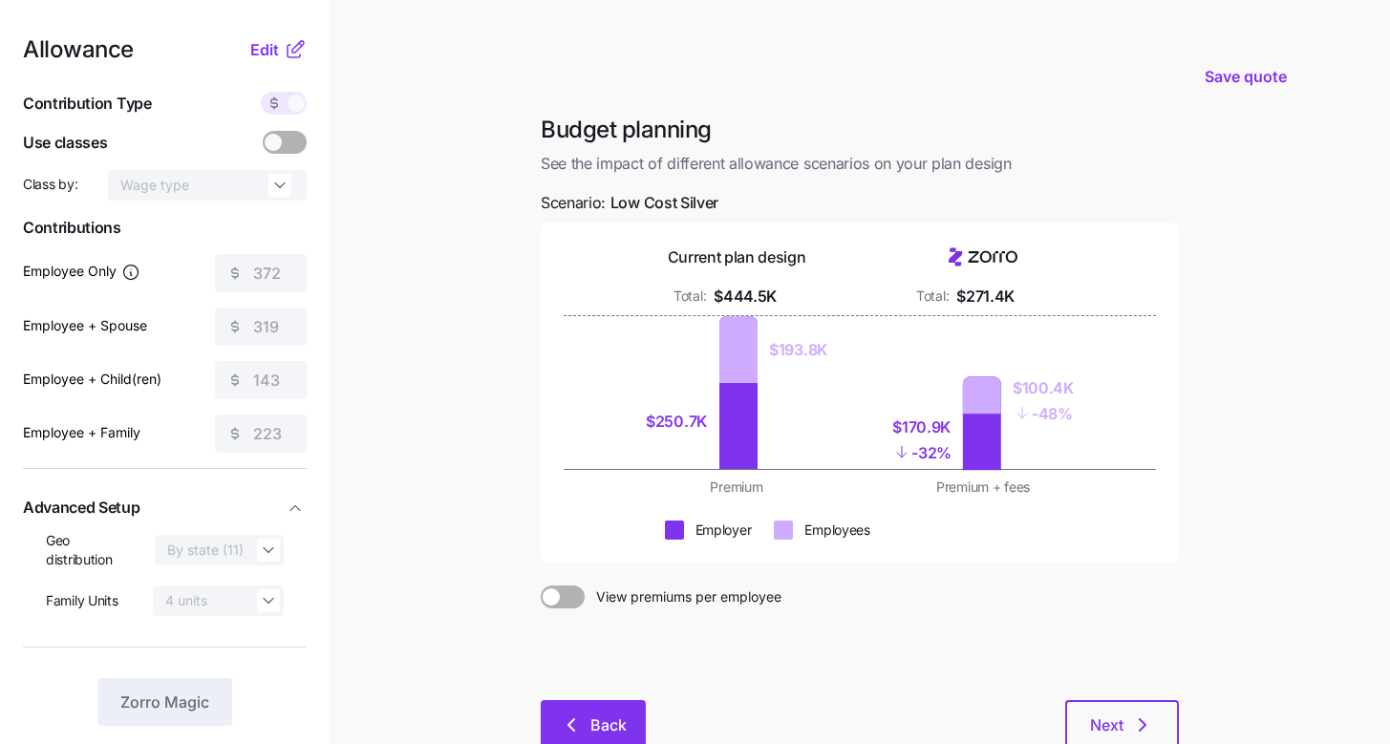
click at [579, 715] on icon "button" at bounding box center [571, 725] width 23 height 23
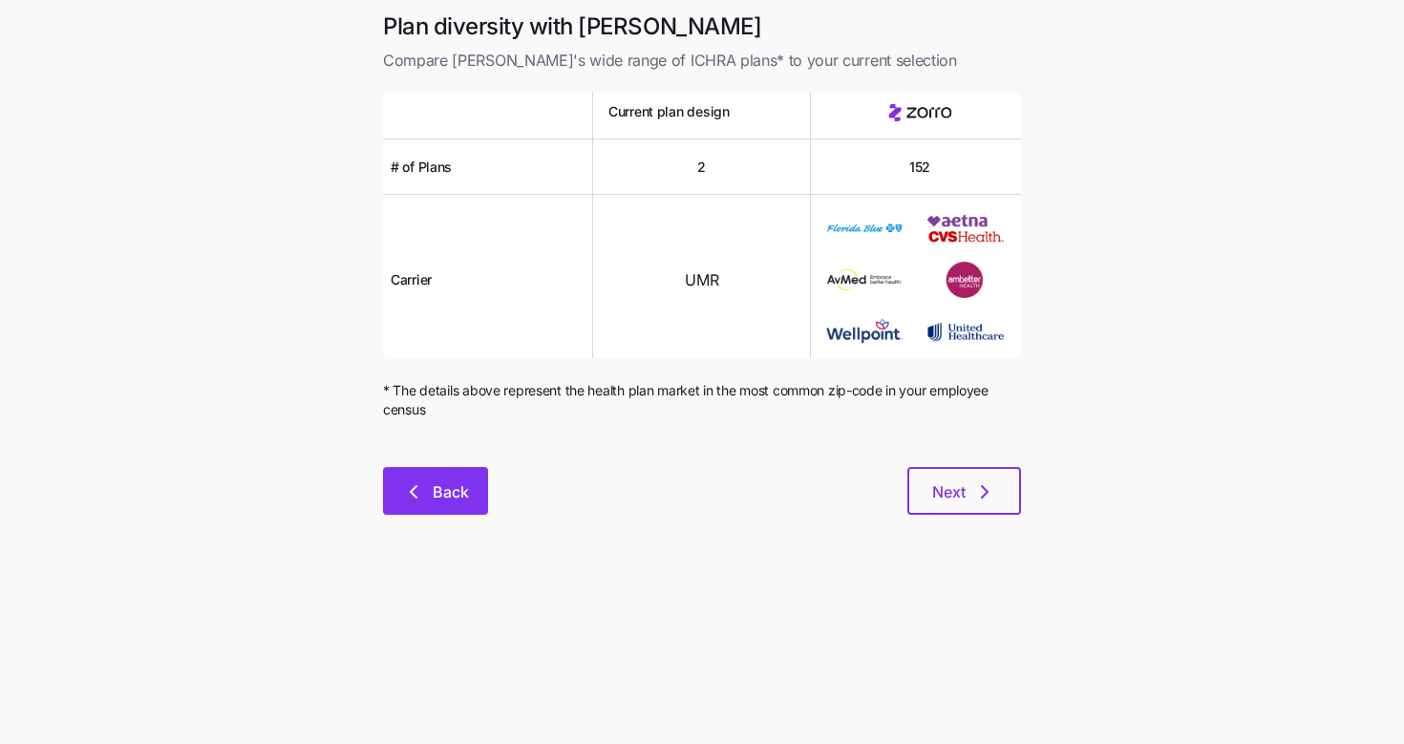
click at [432, 506] on button "Back" at bounding box center [435, 491] width 105 height 48
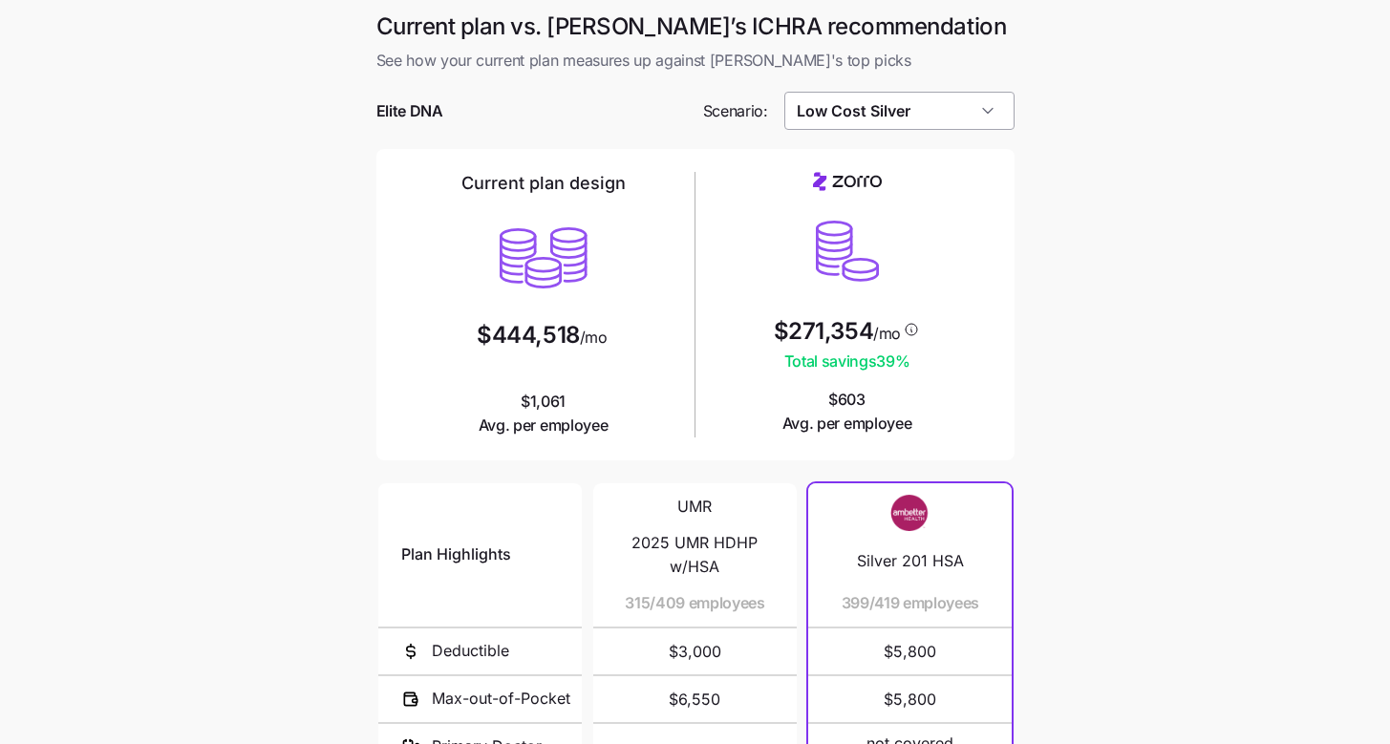
click at [814, 122] on input "Low Cost Silver" at bounding box center [899, 111] width 230 height 38
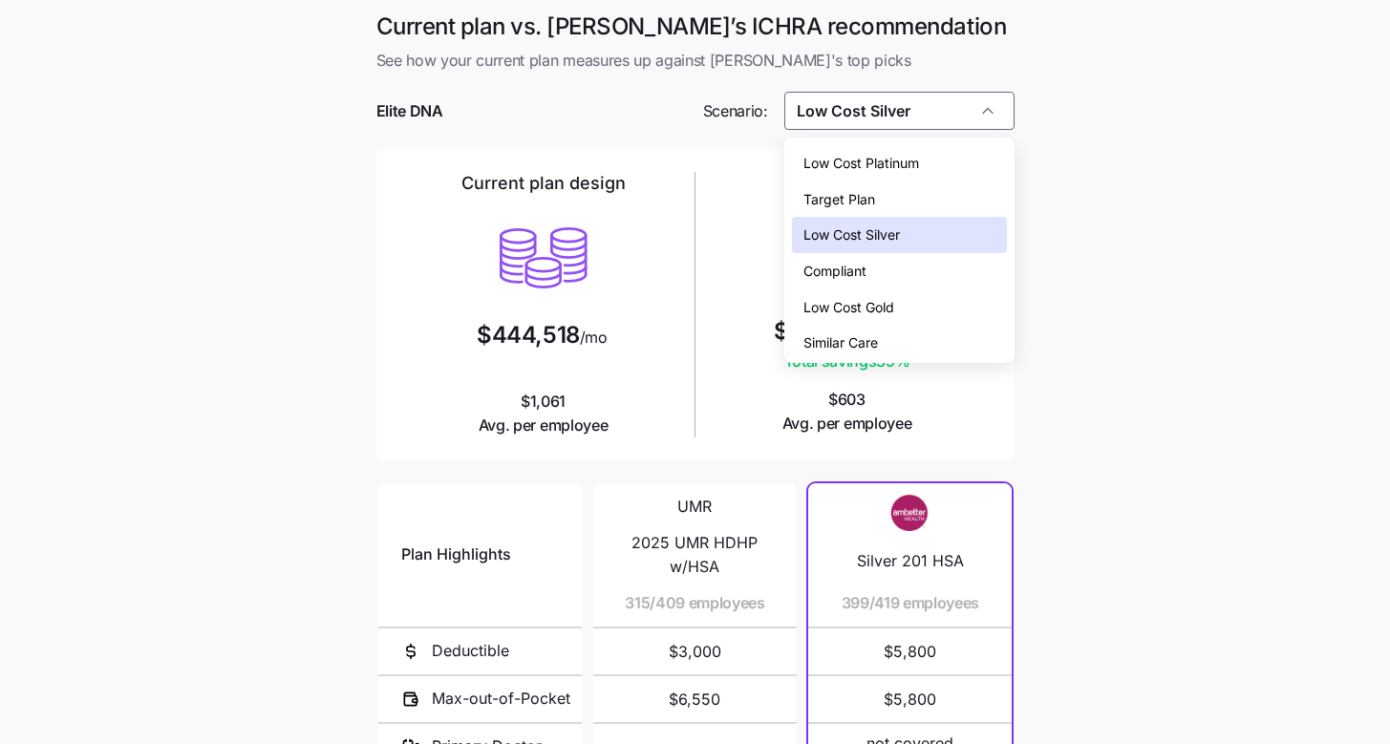
click at [866, 171] on span "Low Cost Platinum" at bounding box center [861, 163] width 116 height 21
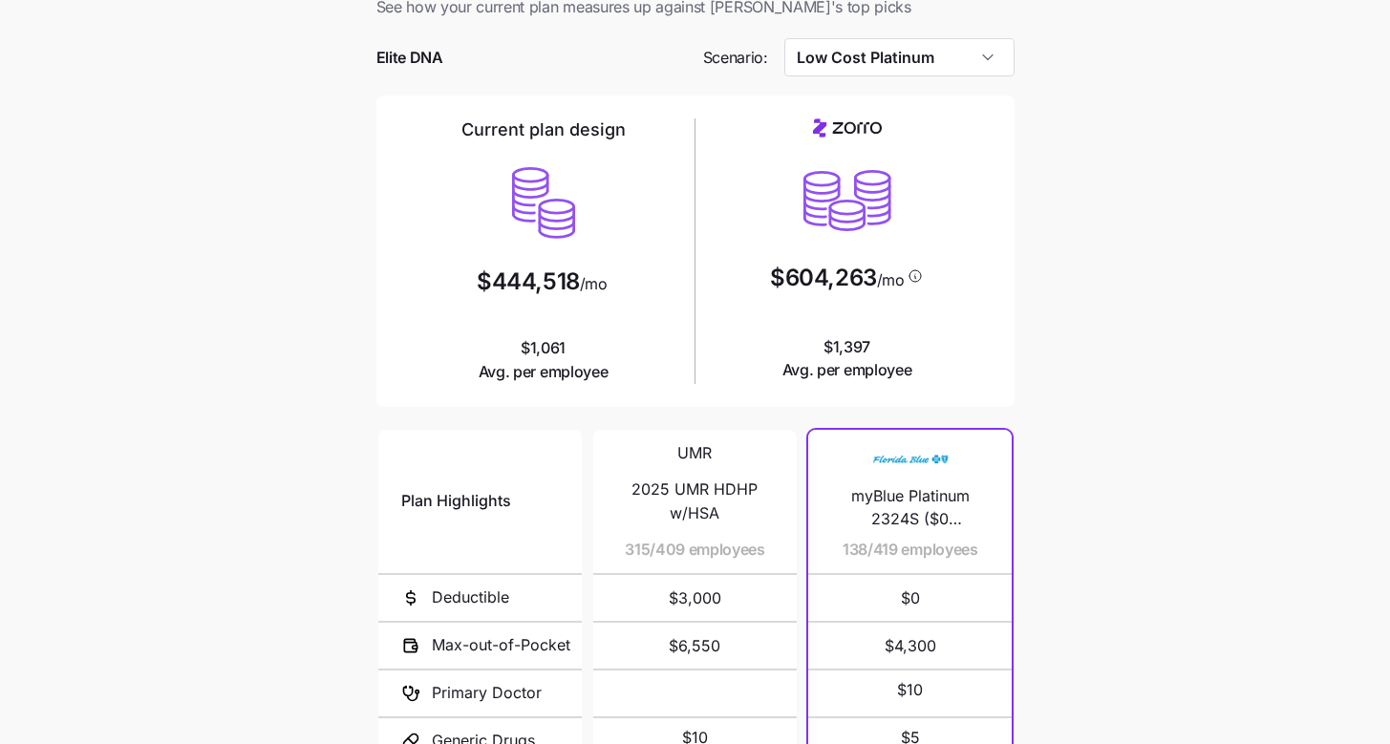
scroll to position [298, 0]
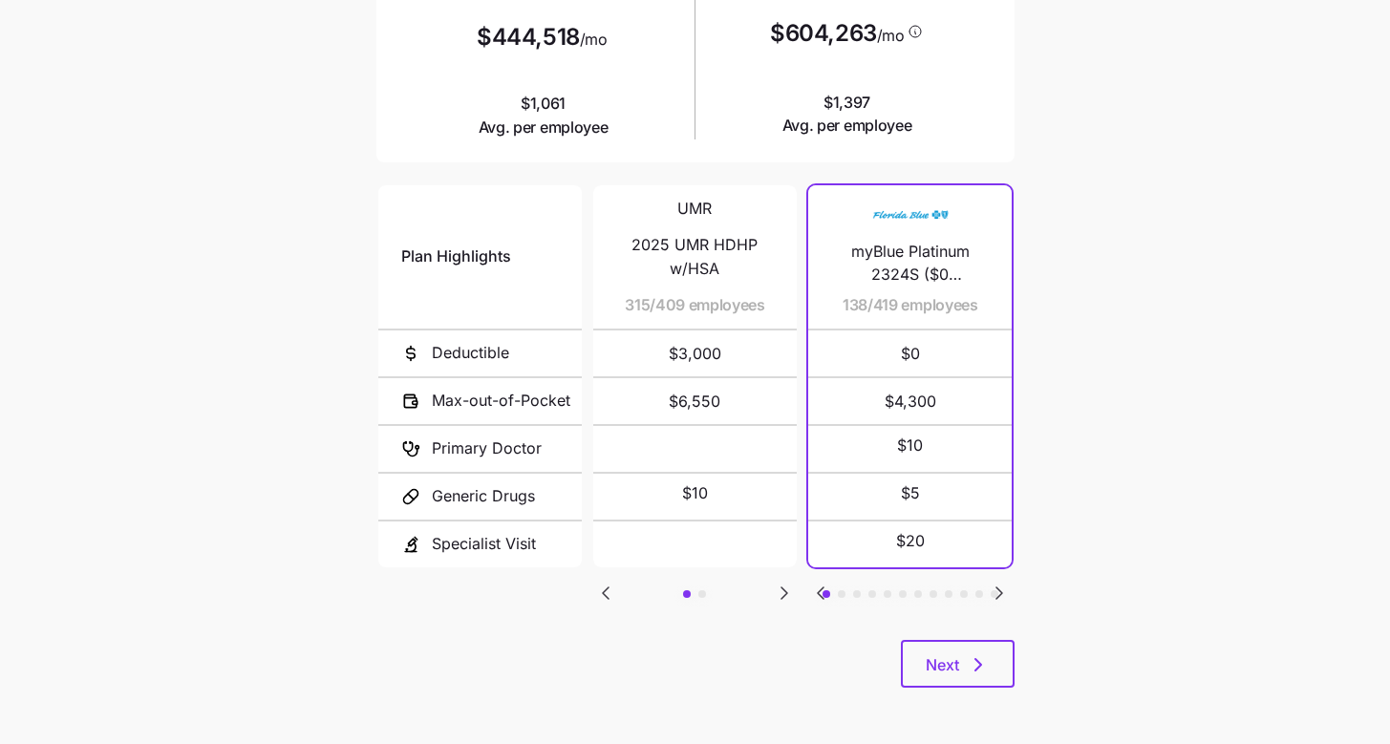
click at [1002, 593] on icon "Go to next slide" at bounding box center [999, 593] width 23 height 23
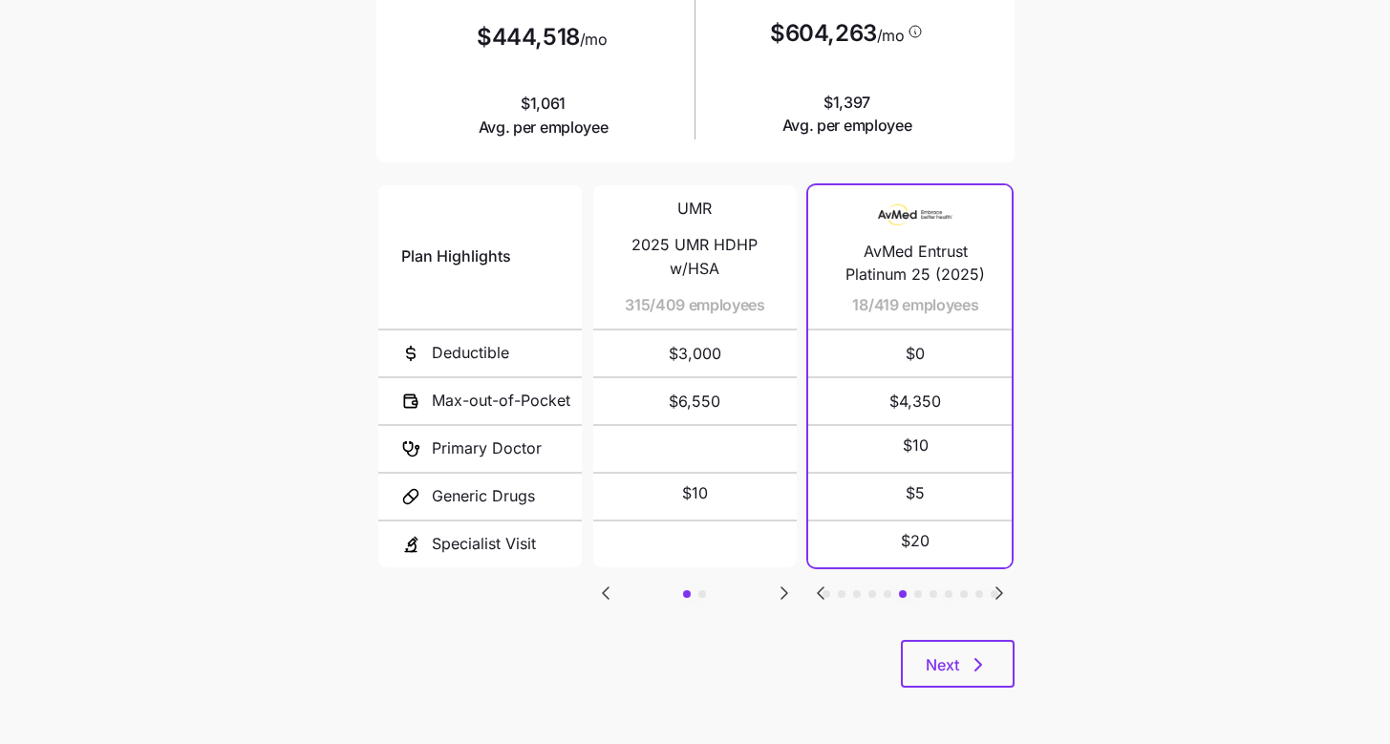
click at [1002, 593] on icon "Go to next slide" at bounding box center [999, 593] width 23 height 23
click at [826, 598] on icon "Go to previous slide" at bounding box center [820, 593] width 23 height 23
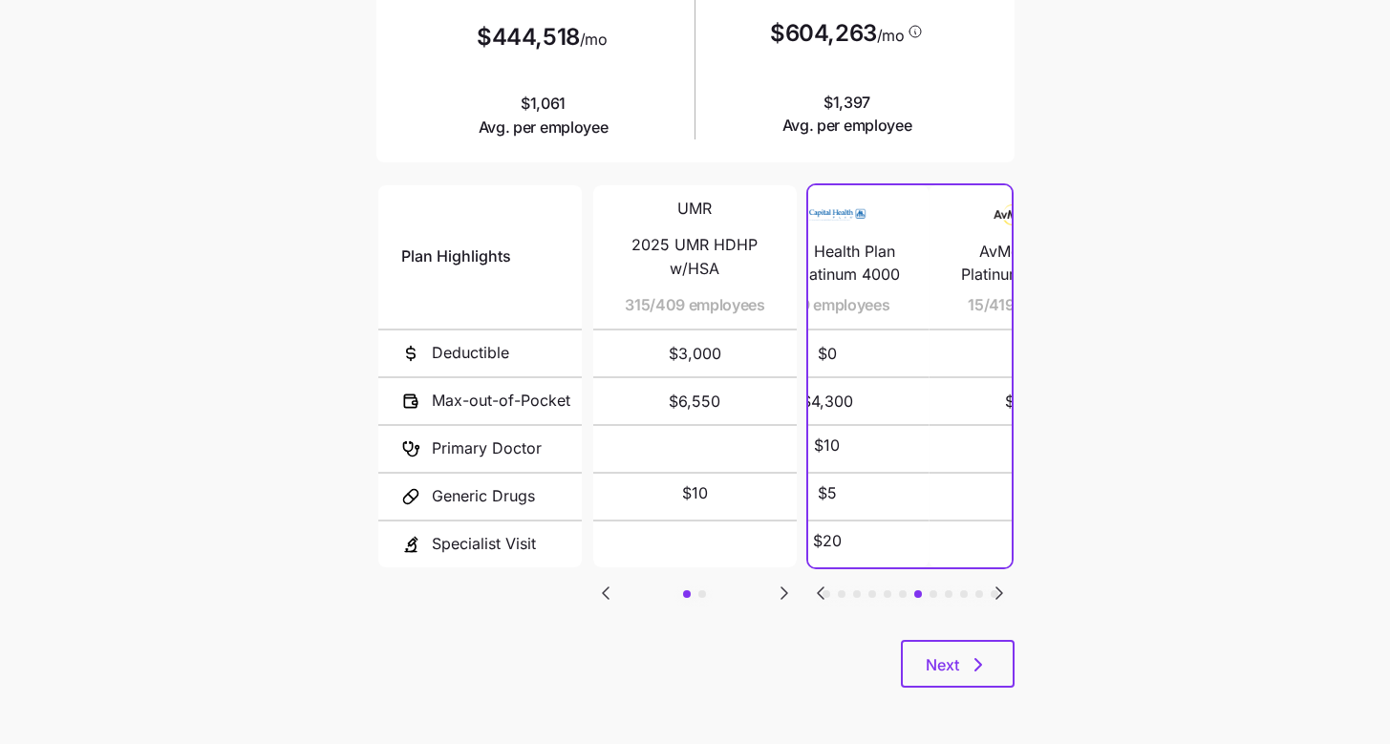
click at [826, 596] on icon "Go to previous slide" at bounding box center [820, 593] width 23 height 23
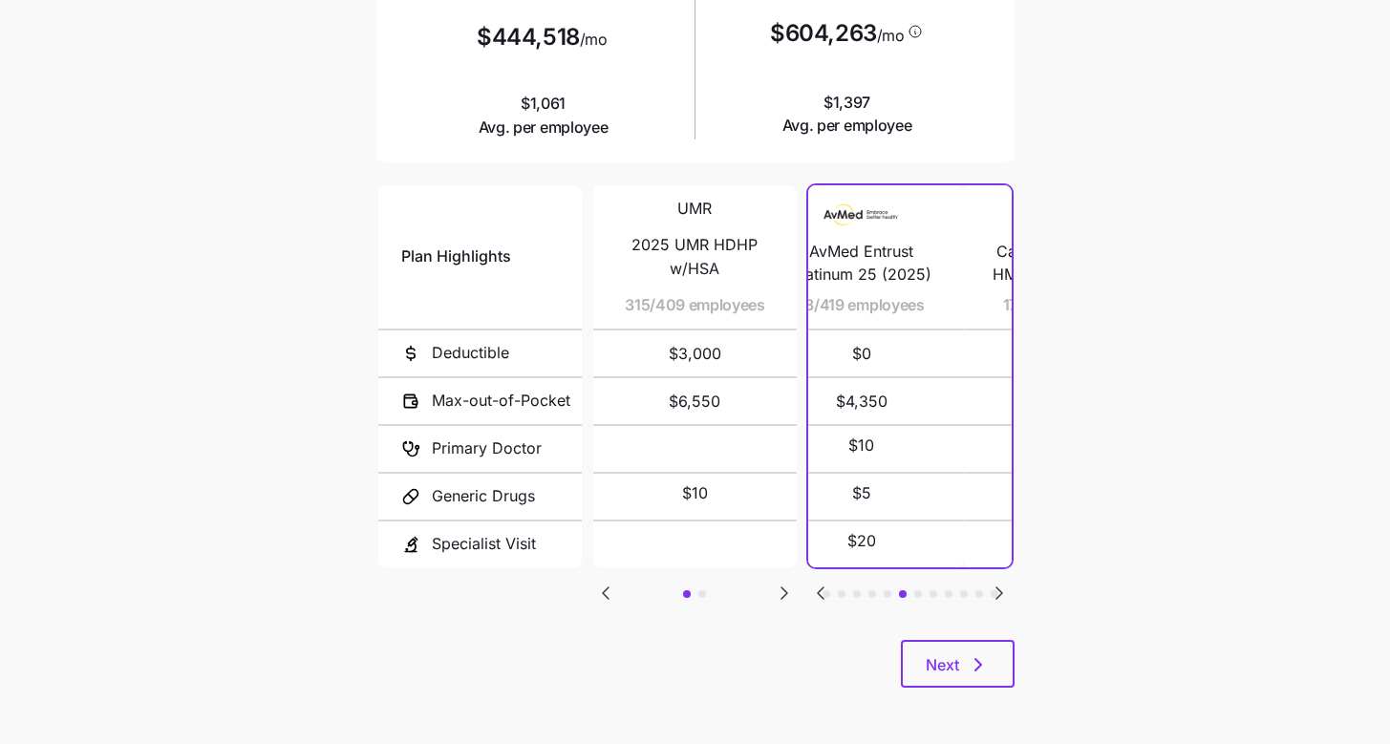
click at [826, 596] on icon "Go to previous slide" at bounding box center [820, 593] width 23 height 23
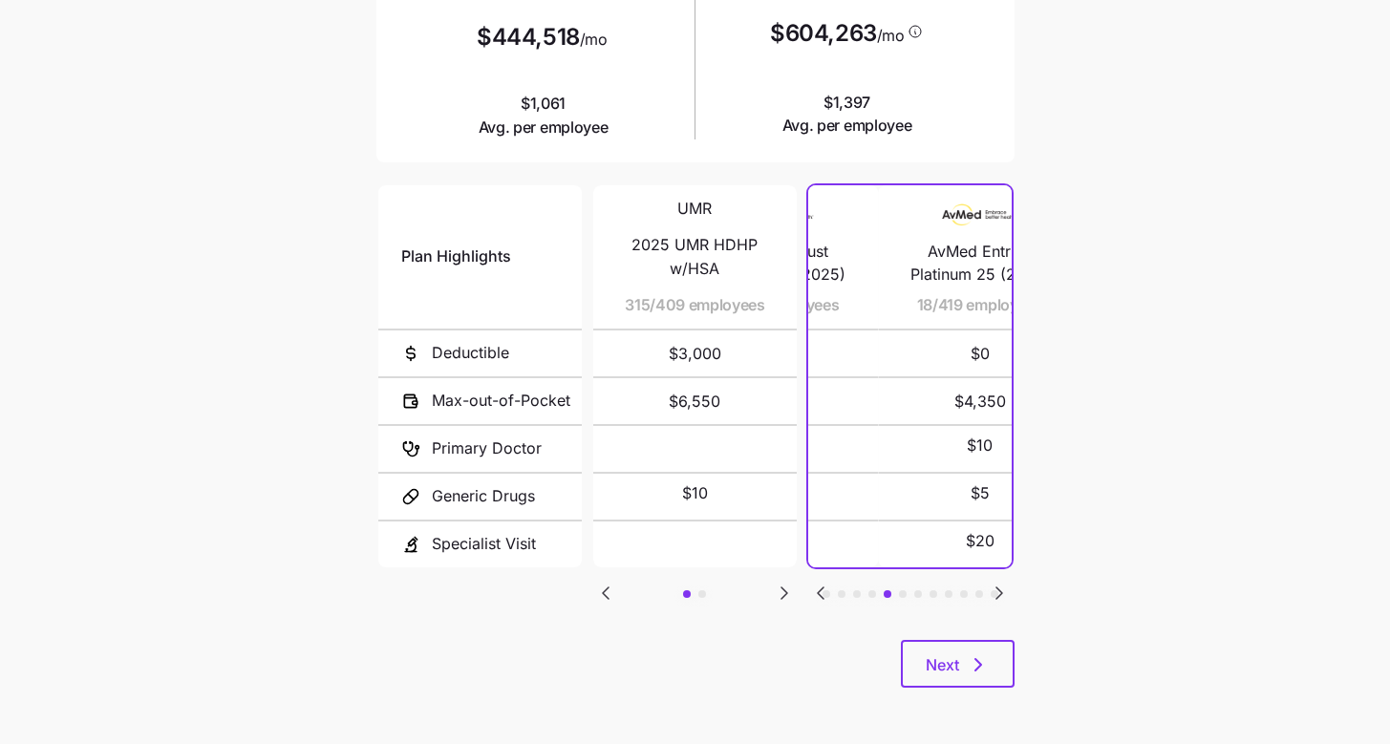
click at [826, 596] on icon "Go to previous slide" at bounding box center [820, 593] width 23 height 23
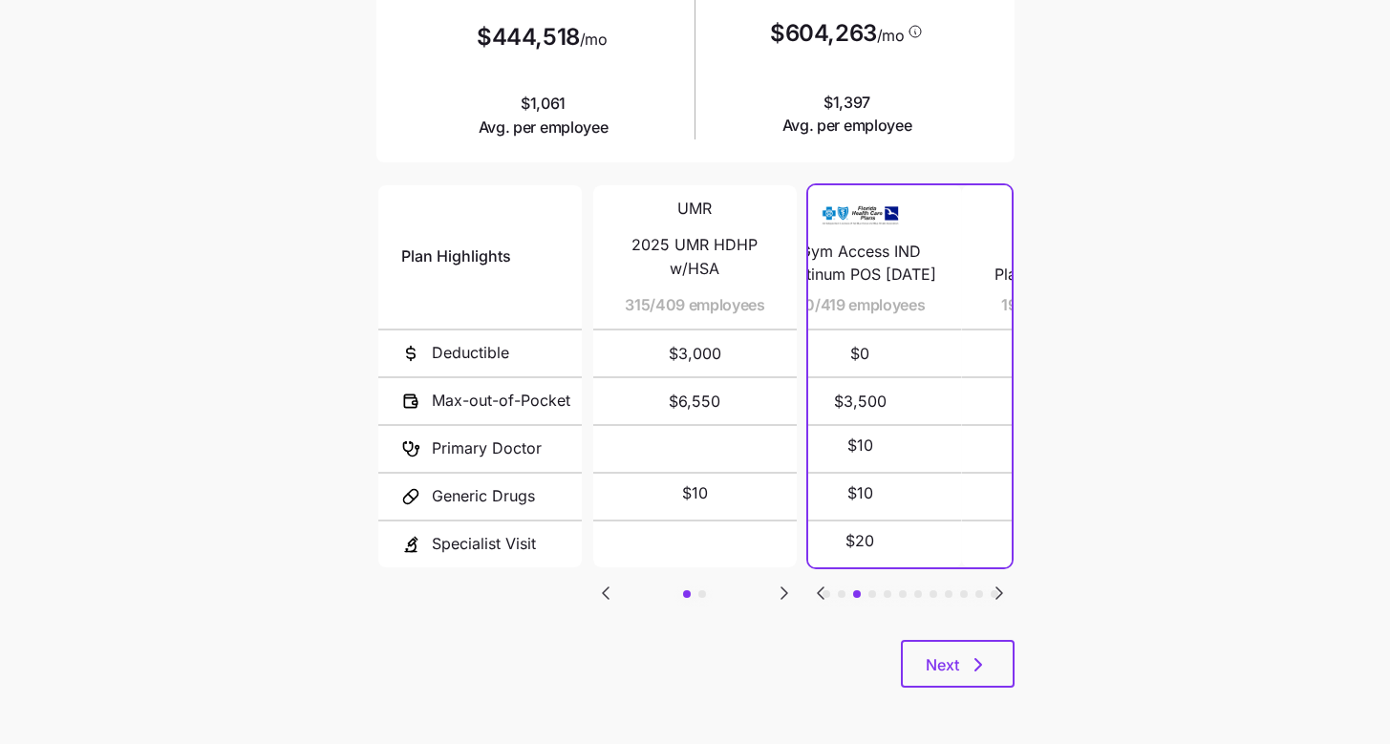
click at [826, 596] on icon "Go to previous slide" at bounding box center [820, 593] width 23 height 23
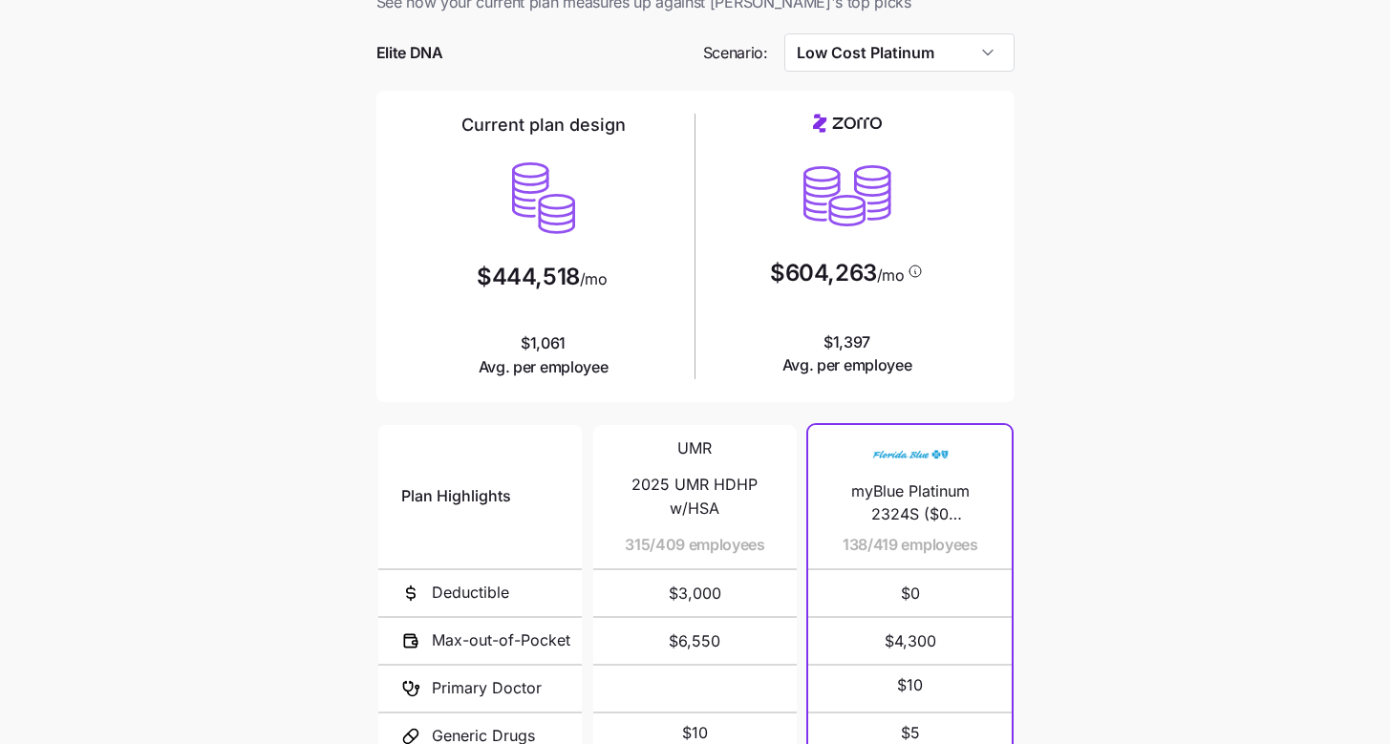
scroll to position [0, 0]
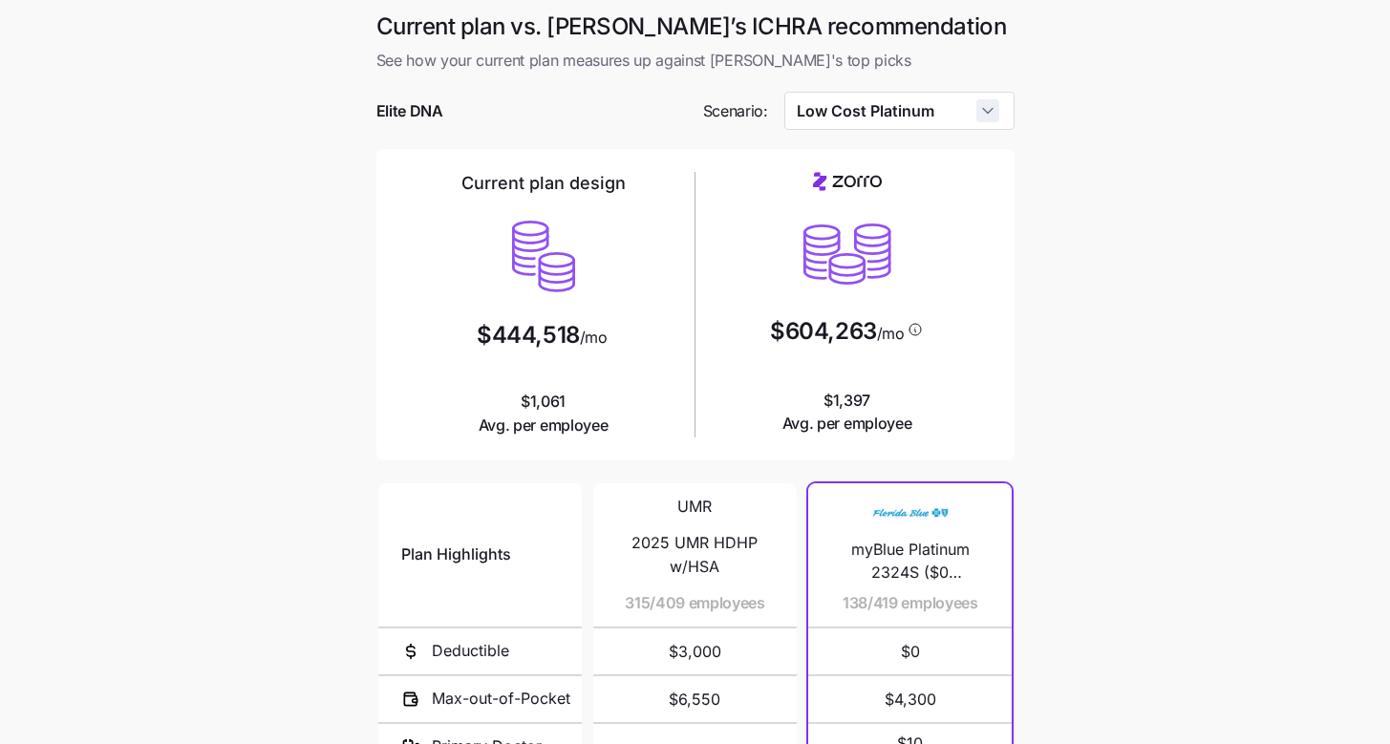
click at [996, 115] on input "Low Cost Platinum" at bounding box center [899, 111] width 230 height 38
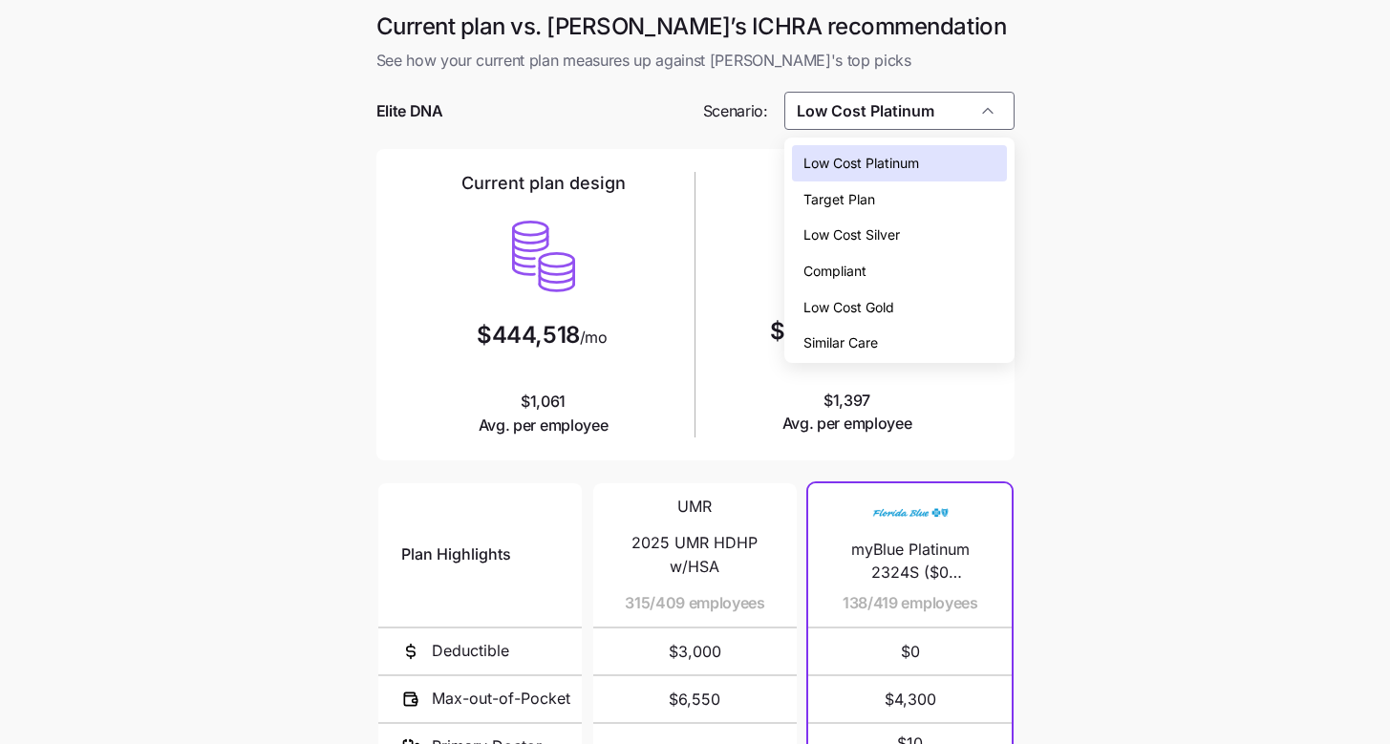
click at [943, 293] on div "Low Cost Gold" at bounding box center [899, 307] width 215 height 36
type input "Low Cost Gold"
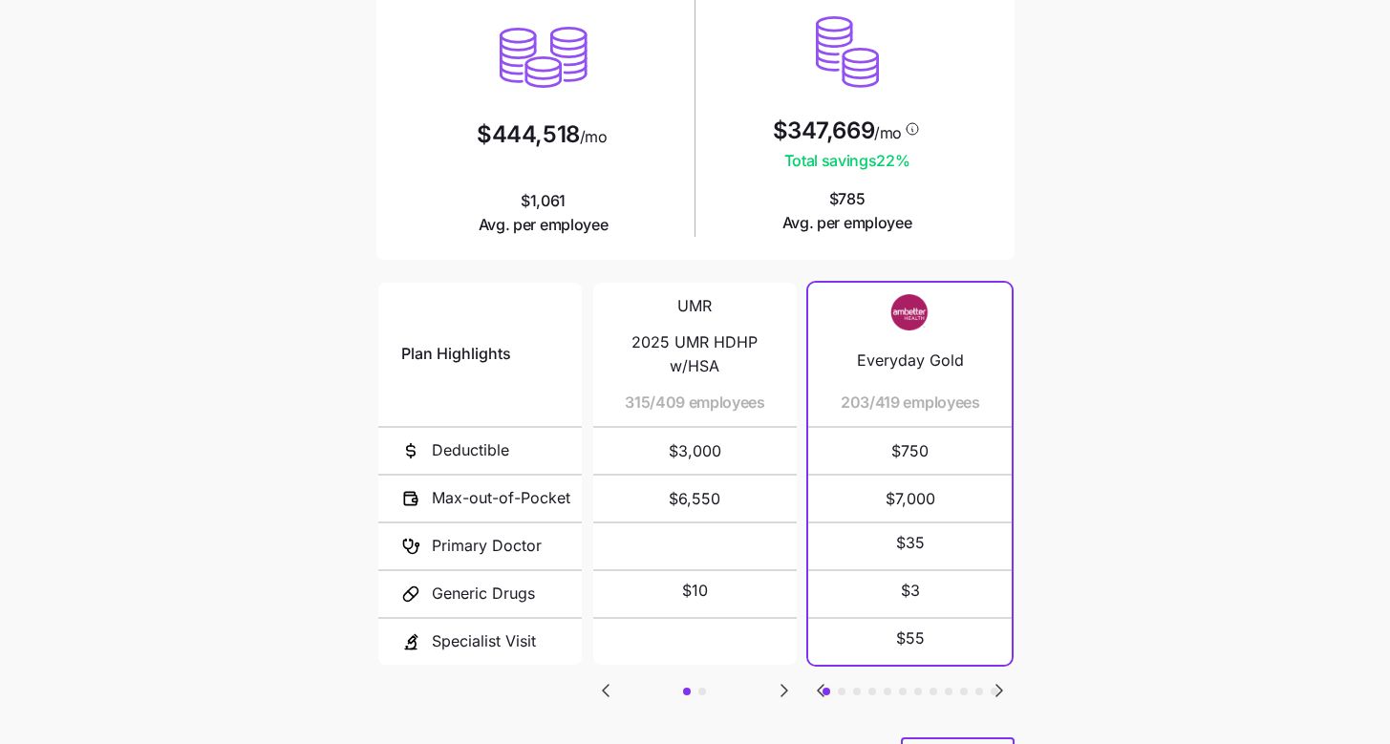
scroll to position [298, 0]
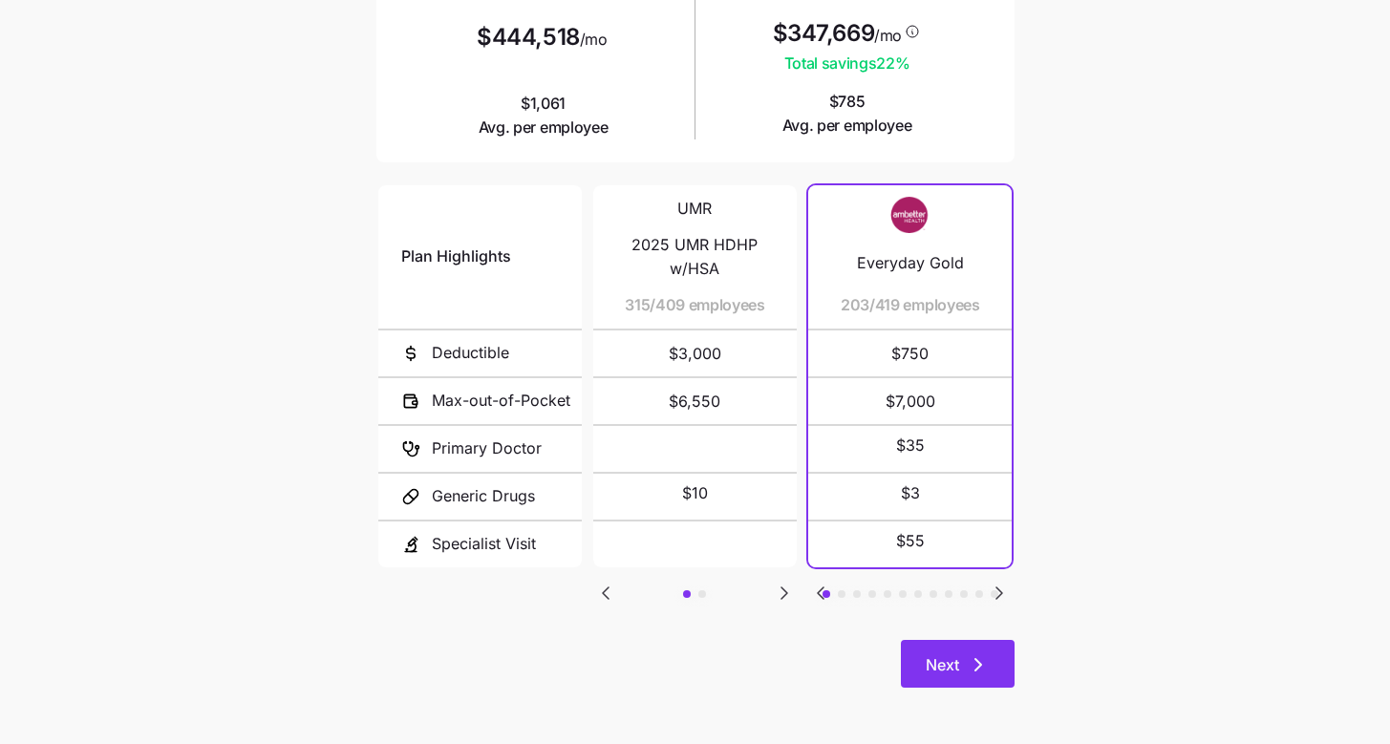
click at [982, 671] on icon "button" at bounding box center [978, 664] width 23 height 23
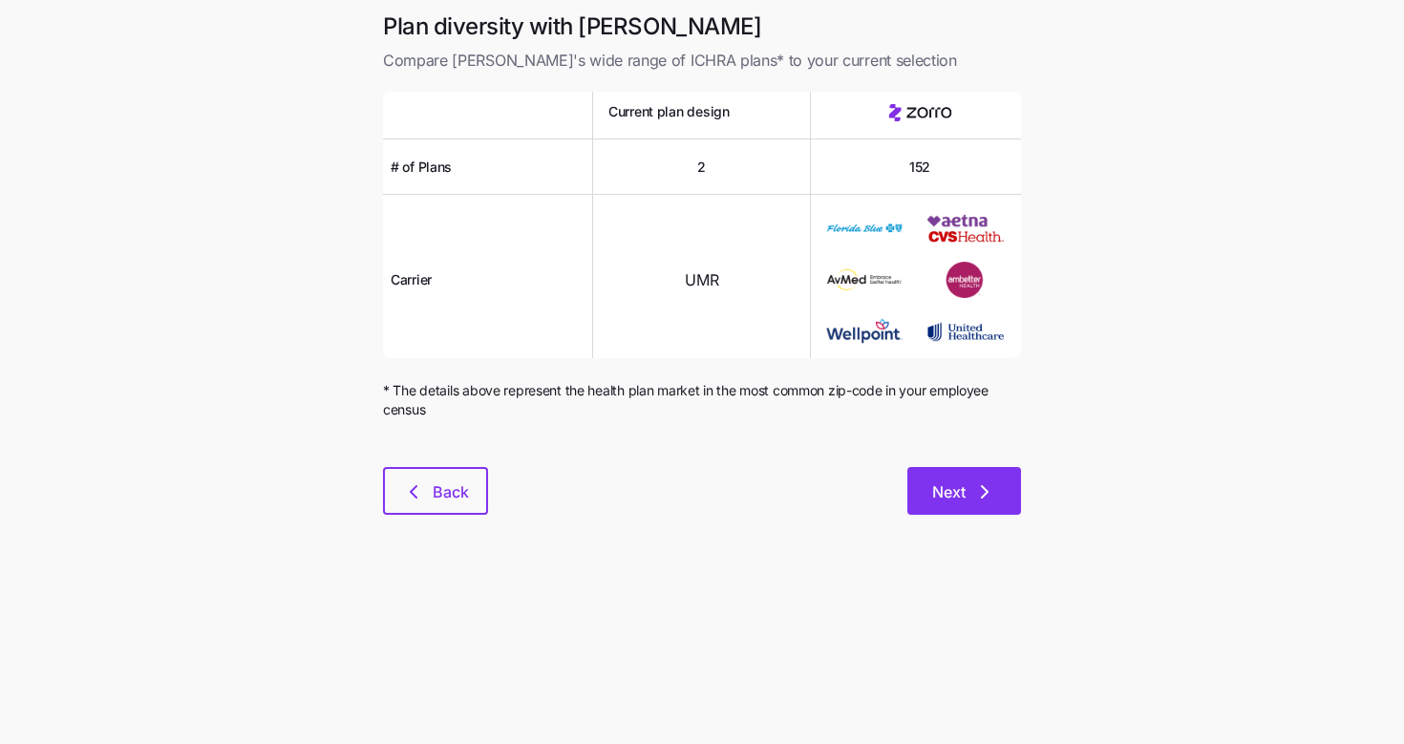
click at [949, 503] on span "Next" at bounding box center [948, 492] width 33 height 23
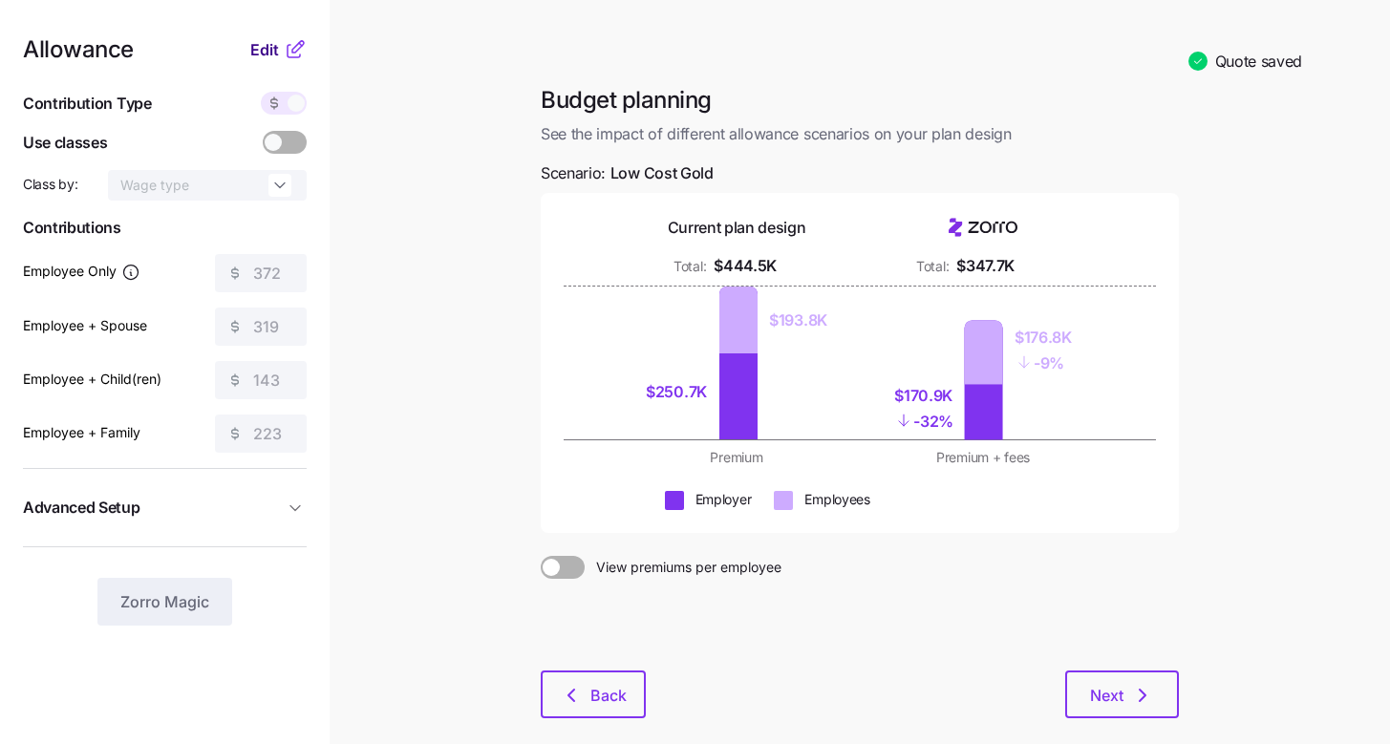
click at [283, 42] on button "Edit" at bounding box center [266, 49] width 33 height 23
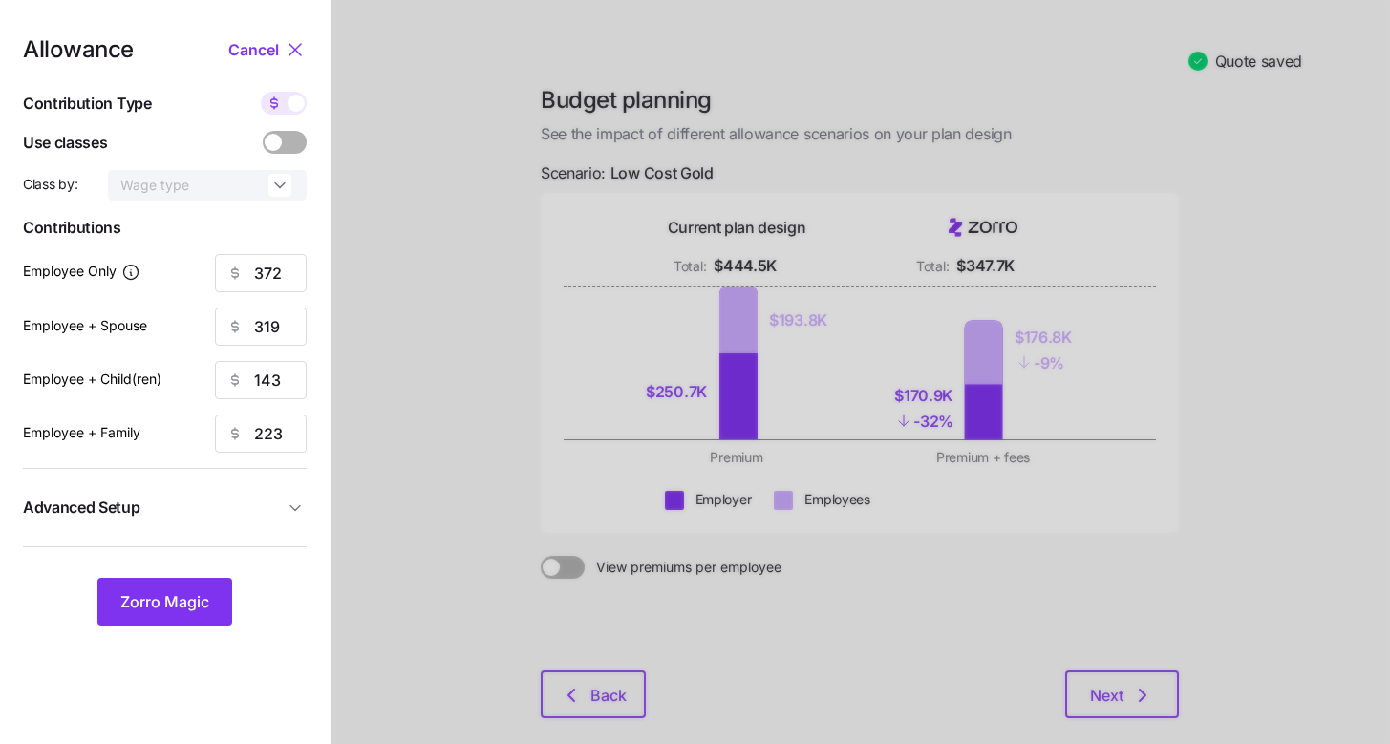
click at [289, 105] on span at bounding box center [296, 103] width 17 height 17
click at [261, 92] on input "checkbox" at bounding box center [261, 92] width 0 height 0
type input "54"
type input "23"
type input "11"
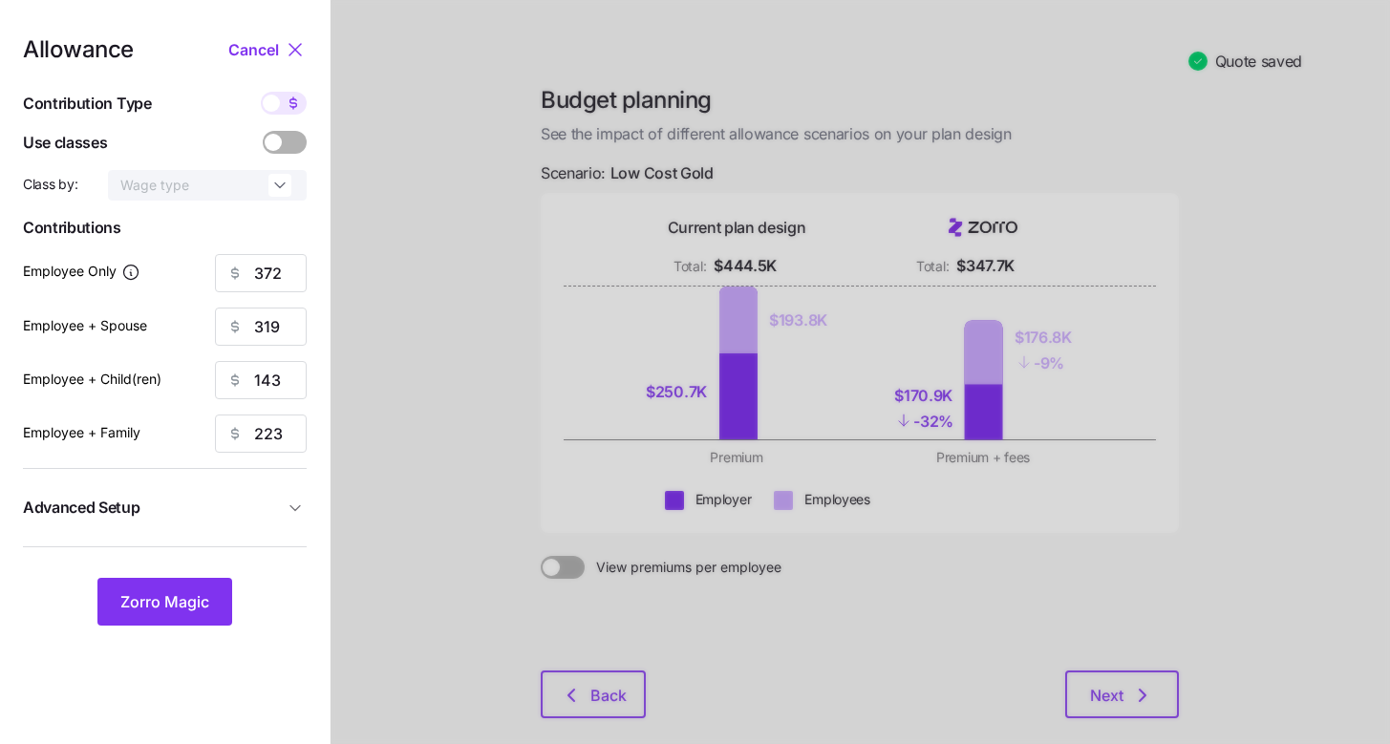
type input "11"
click at [277, 273] on input "54" at bounding box center [261, 273] width 92 height 38
type input "65"
type input "20"
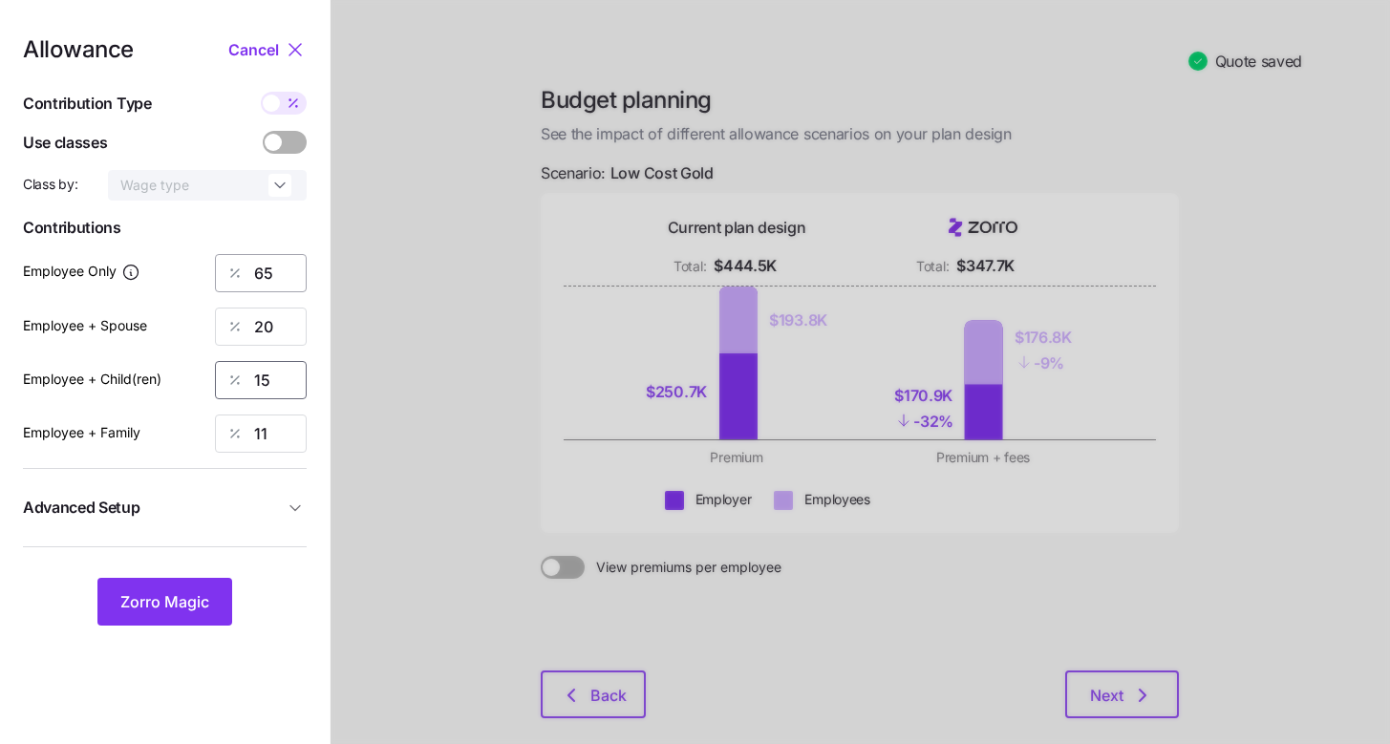
type input "15"
click at [205, 486] on button "Advanced Setup" at bounding box center [165, 507] width 284 height 47
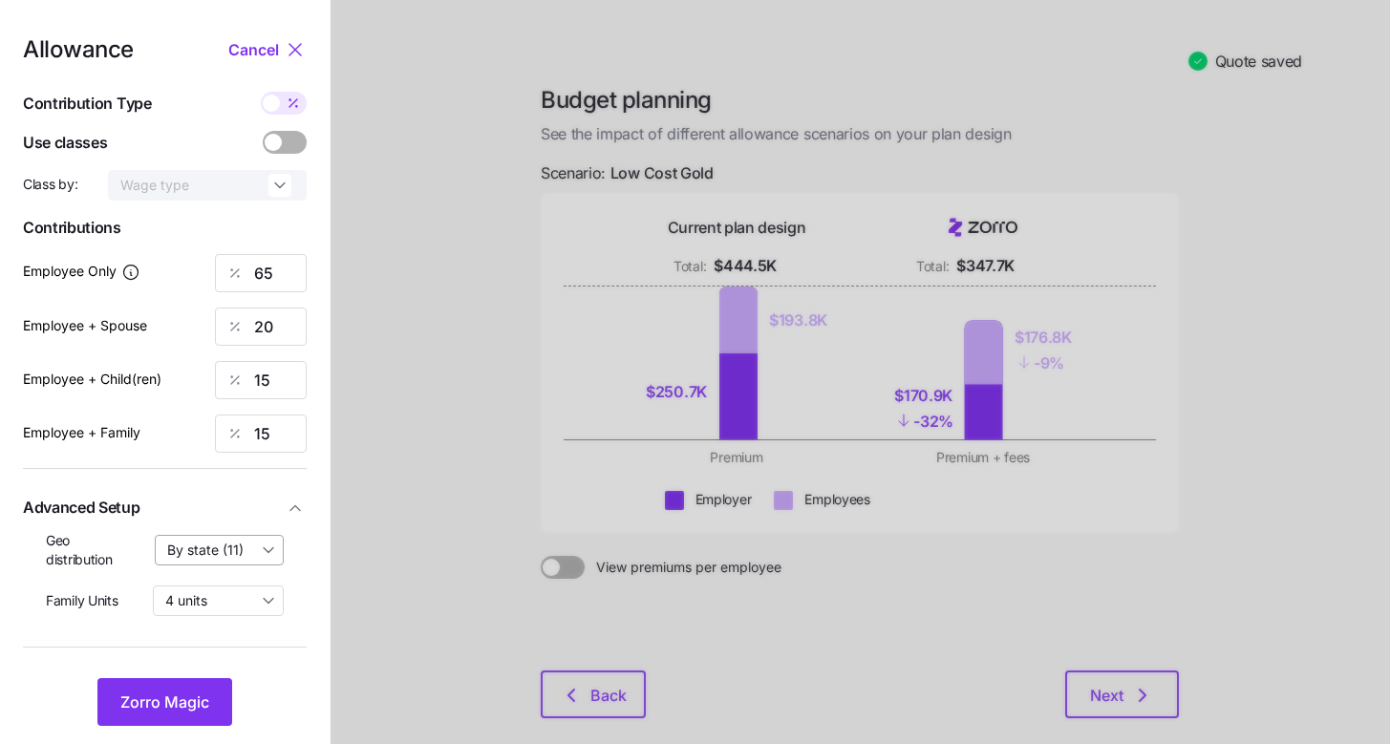
click at [210, 539] on input "By state (11)" at bounding box center [220, 550] width 130 height 31
click at [208, 662] on span "By state (11)" at bounding box center [211, 662] width 76 height 21
click at [206, 607] on input "4 units" at bounding box center [218, 601] width 131 height 31
click at [114, 635] on div "Allowance Cancel Contribution Type Use classes Class by: Wage type Contribution…" at bounding box center [165, 382] width 284 height 688
click at [164, 709] on span "Zorro Magic" at bounding box center [164, 702] width 89 height 23
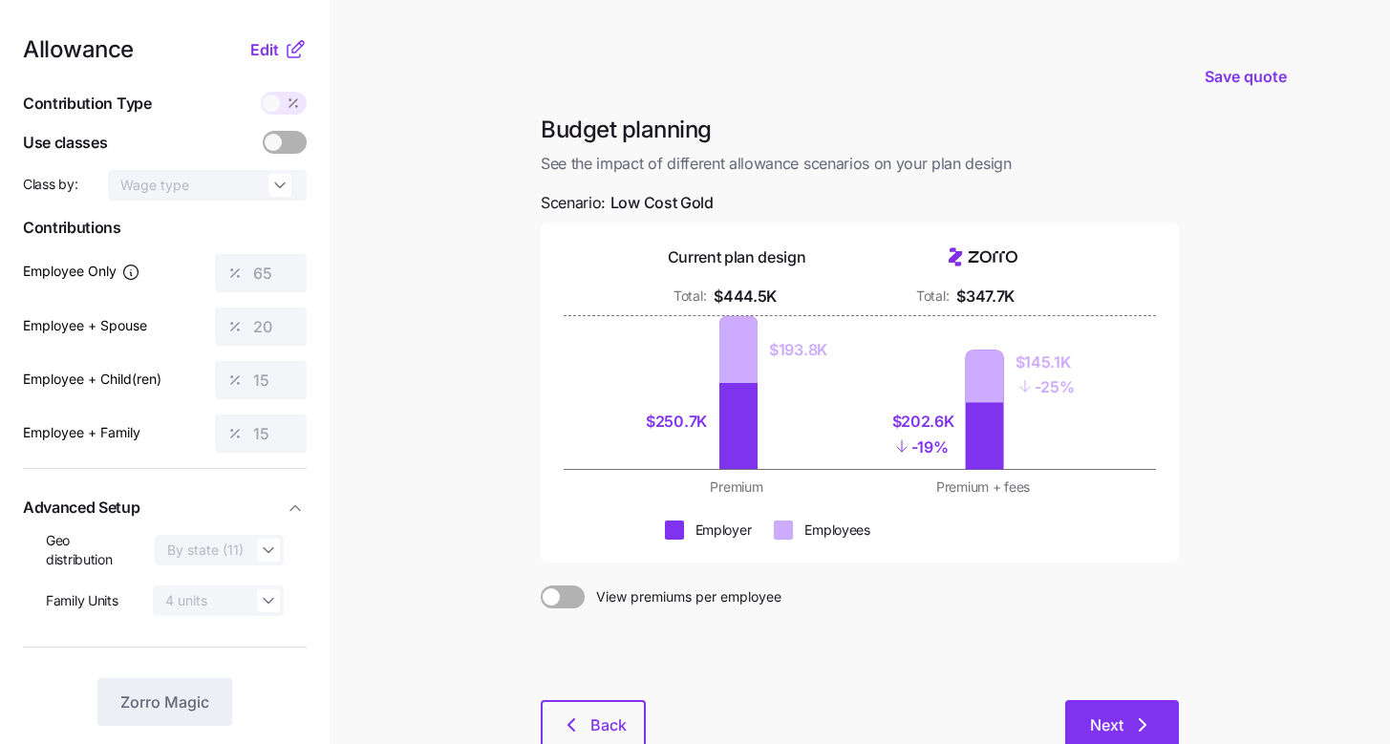
click at [1119, 719] on span "Next" at bounding box center [1106, 725] width 33 height 23
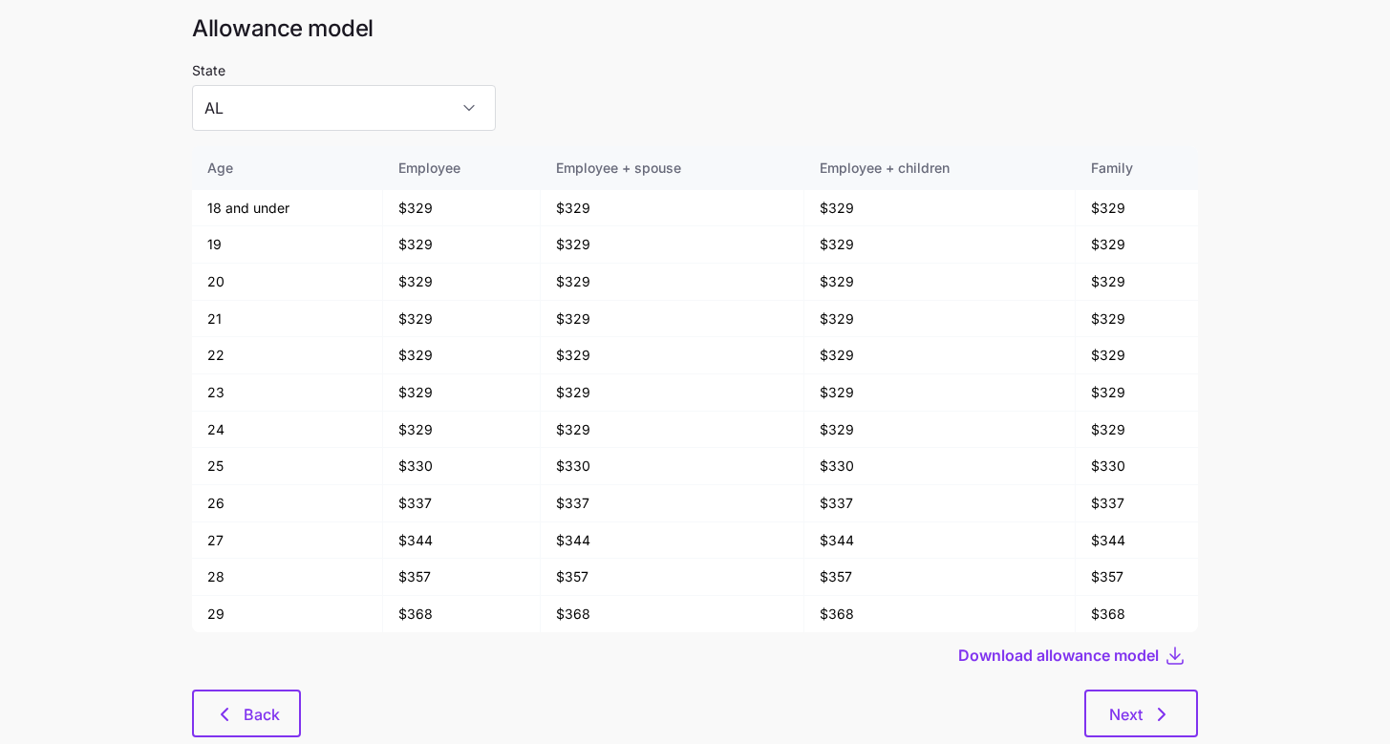
scroll to position [102, 0]
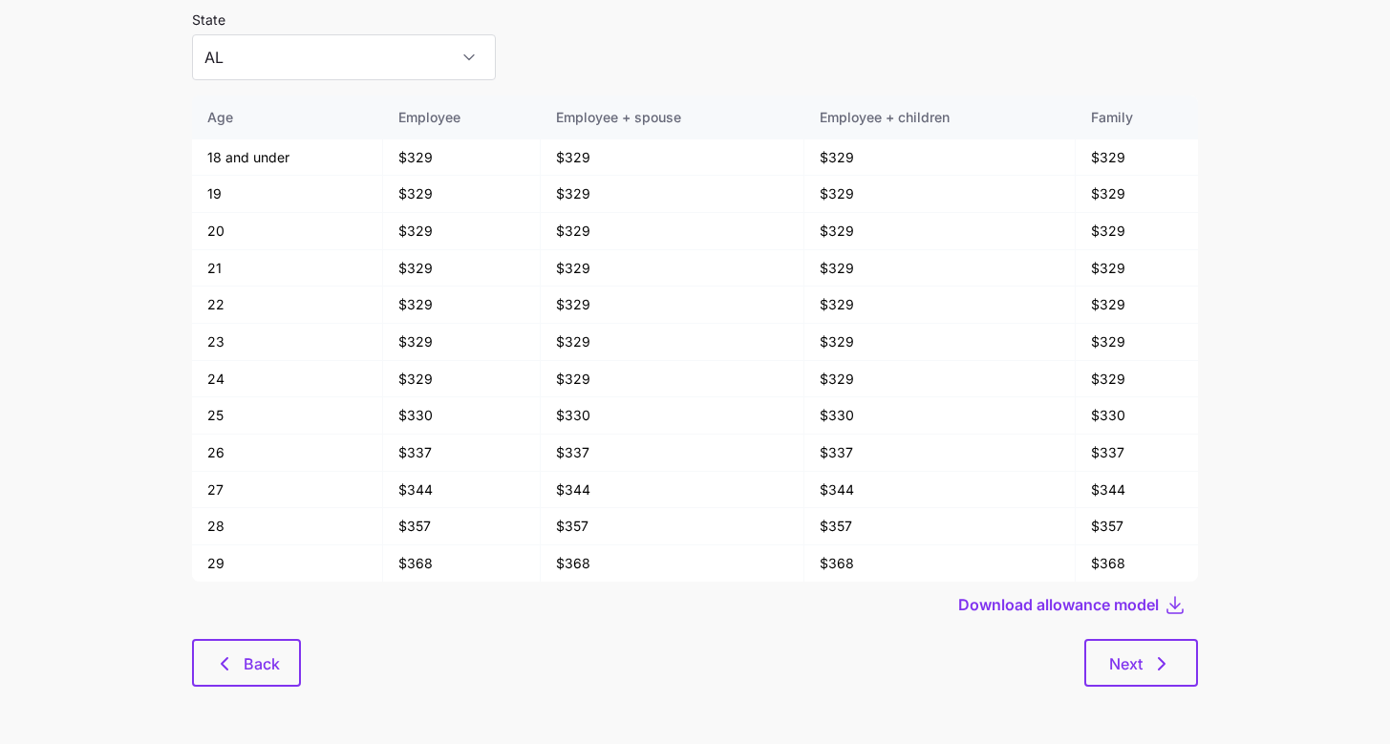
click at [1167, 690] on div "Allowance model State AL Age Employee Employee + spouse Employee + children Fam…" at bounding box center [695, 336] width 1037 height 747
click at [1167, 675] on icon "button" at bounding box center [1161, 664] width 23 height 23
